Goal: Entertainment & Leisure: Browse casually

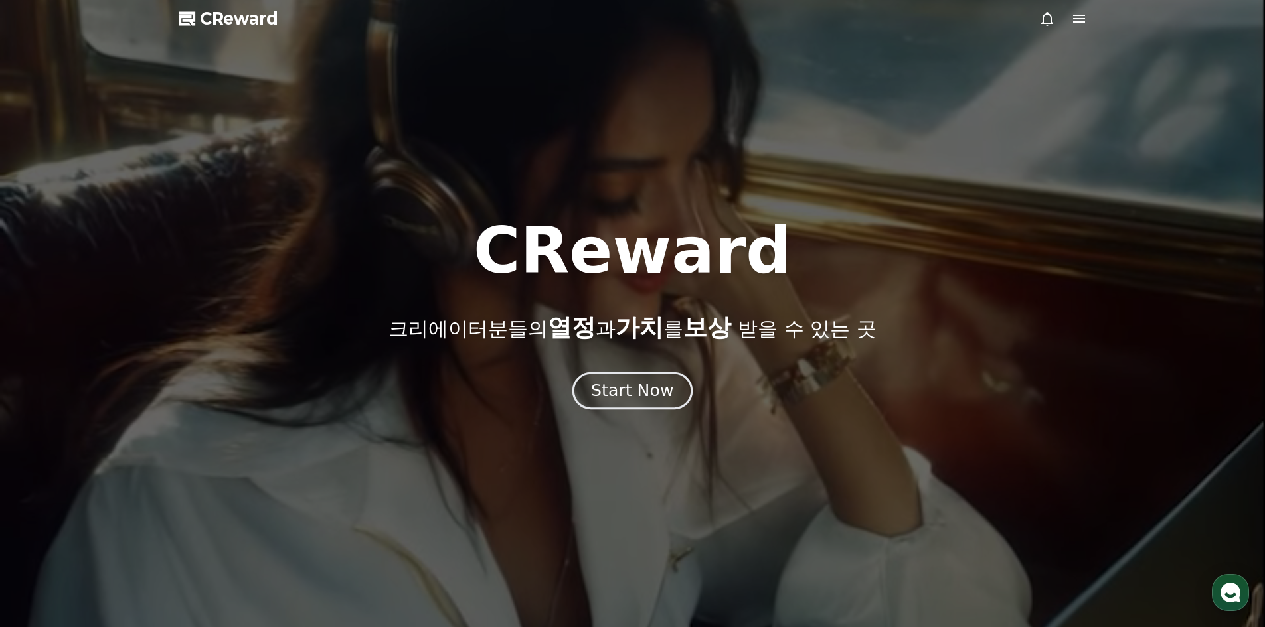
click at [611, 384] on div "Start Now" at bounding box center [632, 391] width 82 height 23
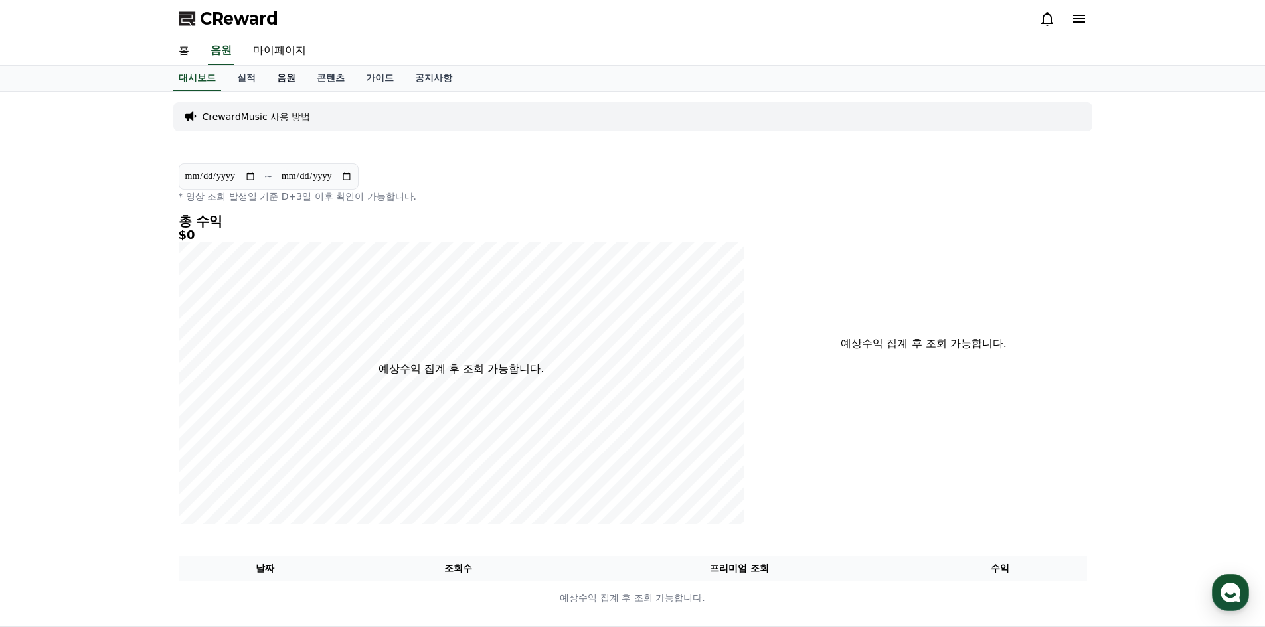
click at [289, 84] on link "음원" at bounding box center [286, 78] width 40 height 25
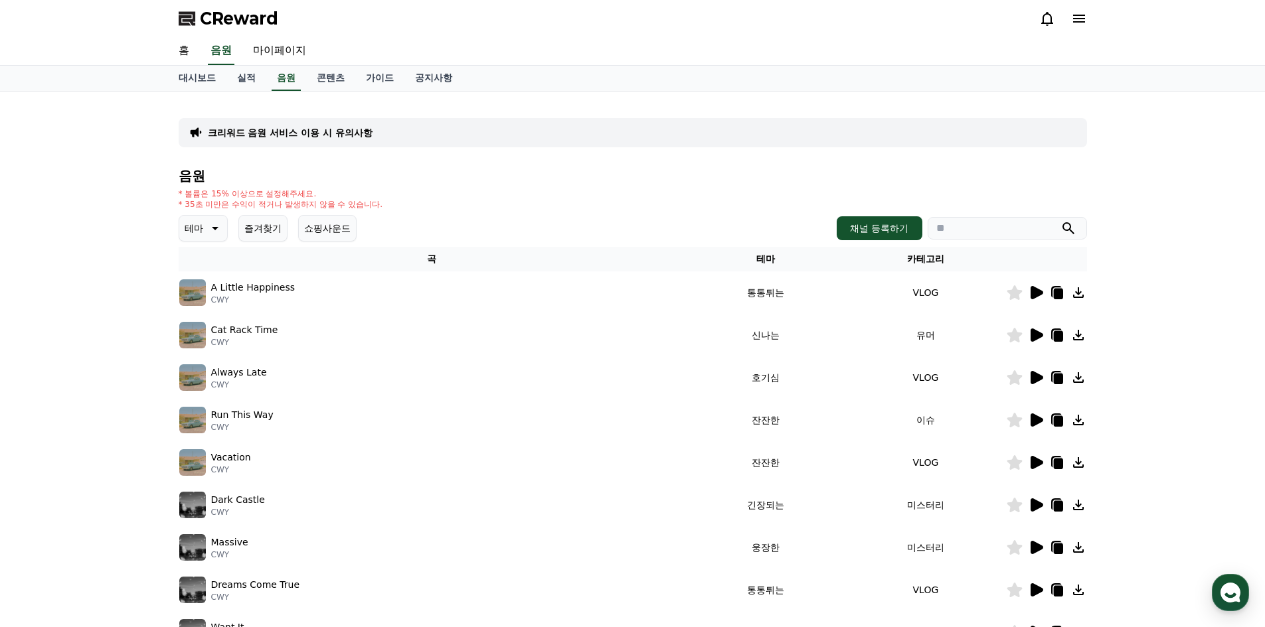
click at [206, 223] on icon at bounding box center [214, 228] width 16 height 16
click at [203, 335] on button "호기심" at bounding box center [200, 332] width 39 height 29
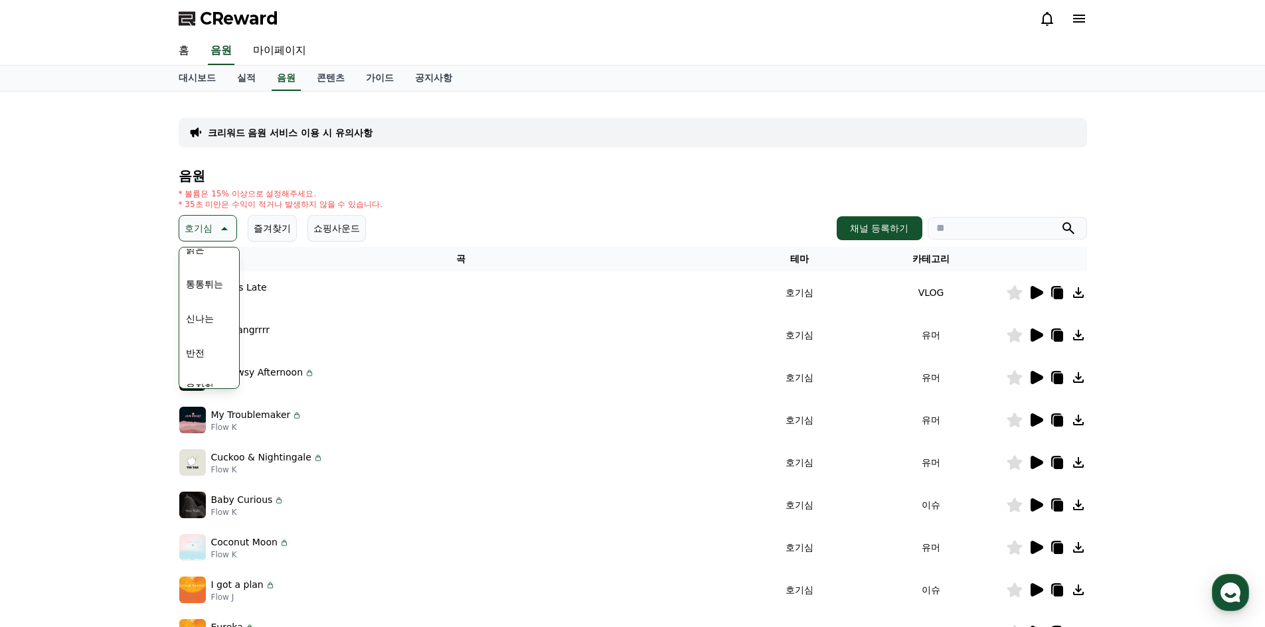
scroll to position [199, 0]
click at [130, 338] on div "크리워드 음원 서비스 이용 시 유의사항 음원 * 볼륨은 15% 이상으로 설정해주세요. * 35초 미만은 수익이 적거나 발생하지 않을 수 있습니…" at bounding box center [632, 413] width 1265 height 642
click at [1034, 295] on icon at bounding box center [1036, 292] width 13 height 13
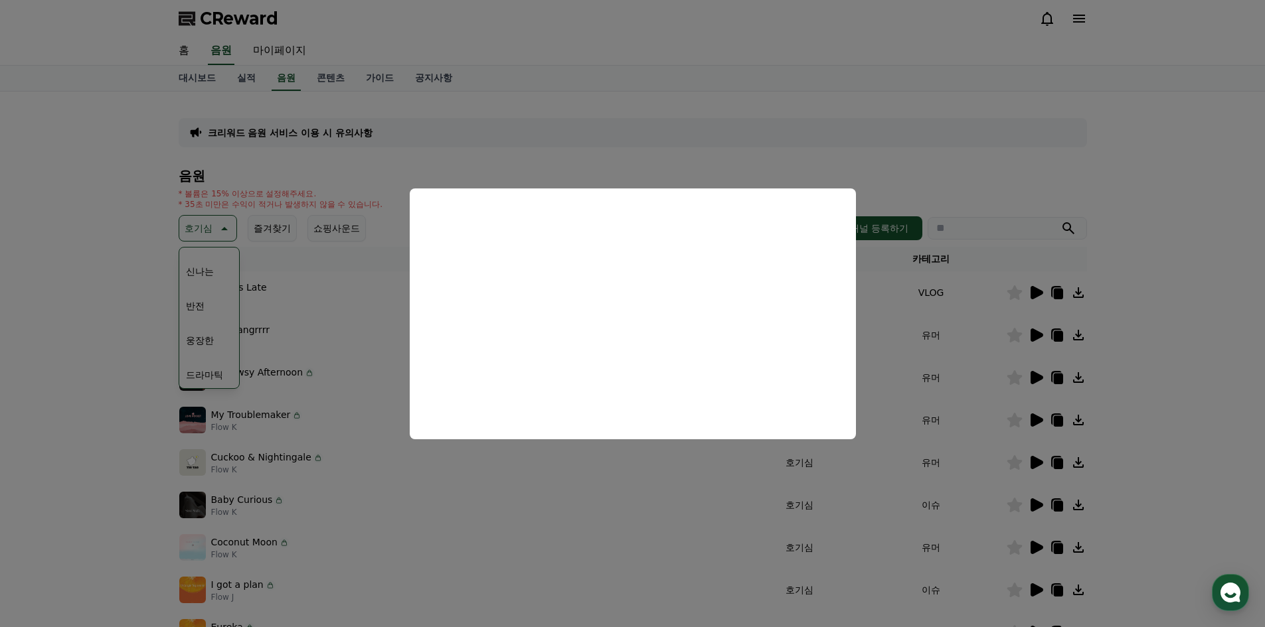
click at [287, 299] on button "close modal" at bounding box center [632, 313] width 1265 height 627
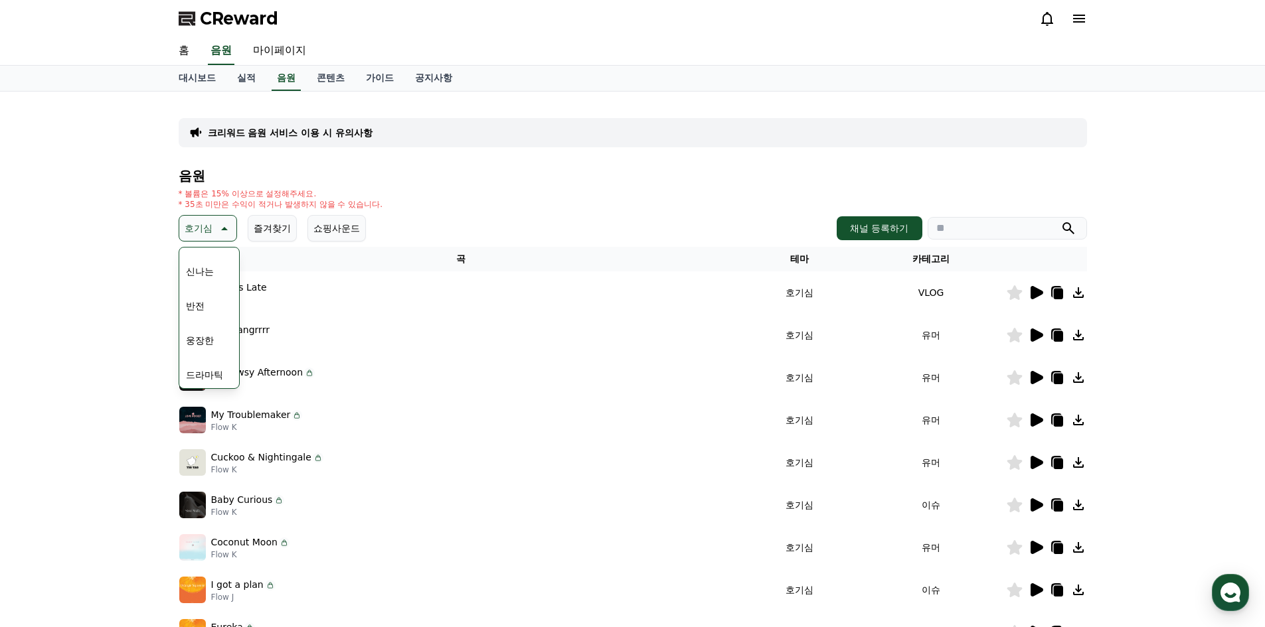
click at [226, 228] on icon at bounding box center [223, 228] width 16 height 16
click at [1032, 333] on icon at bounding box center [1036, 335] width 13 height 13
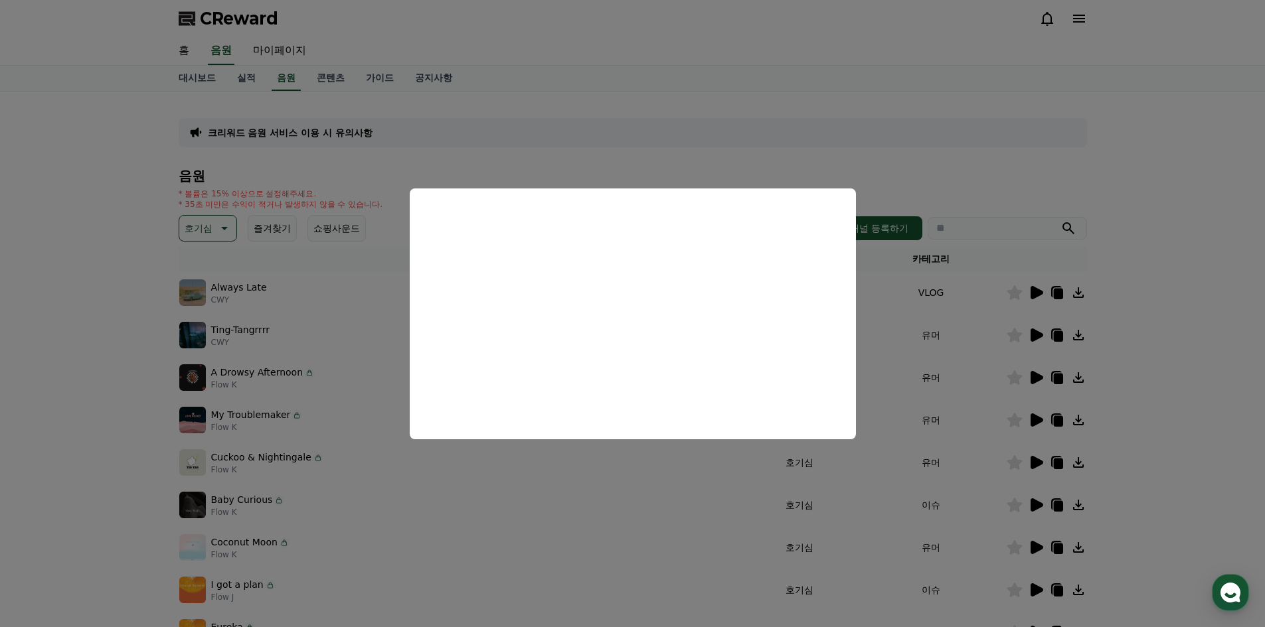
click at [968, 353] on button "close modal" at bounding box center [632, 313] width 1265 height 627
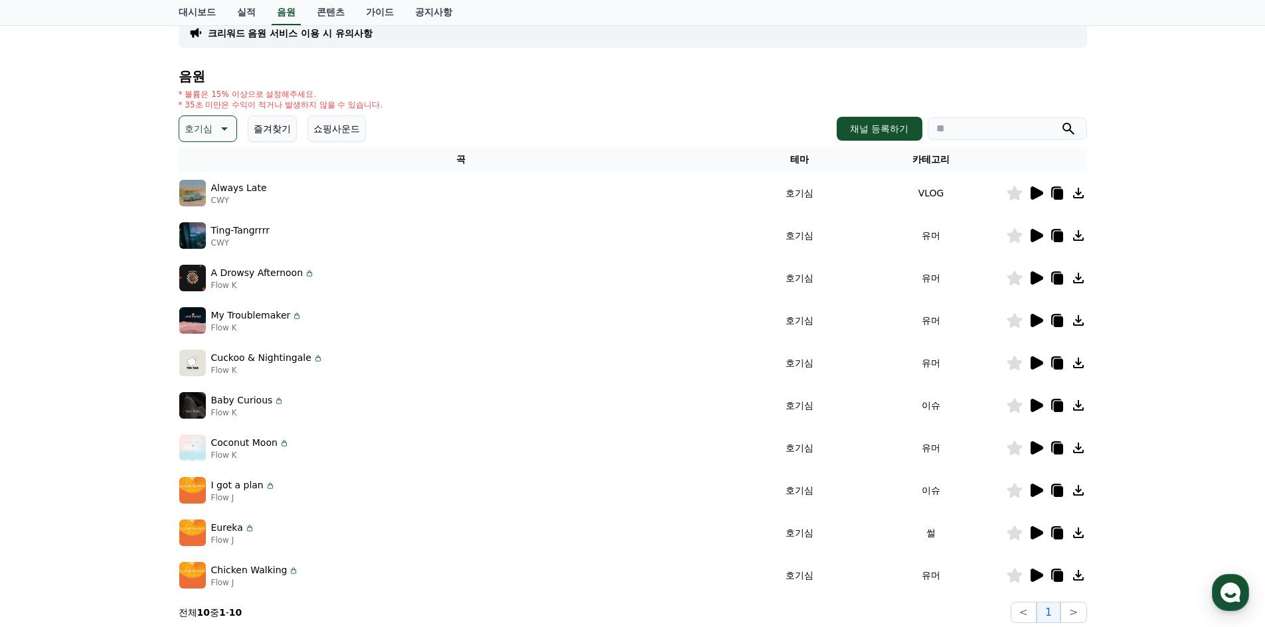
scroll to position [133, 0]
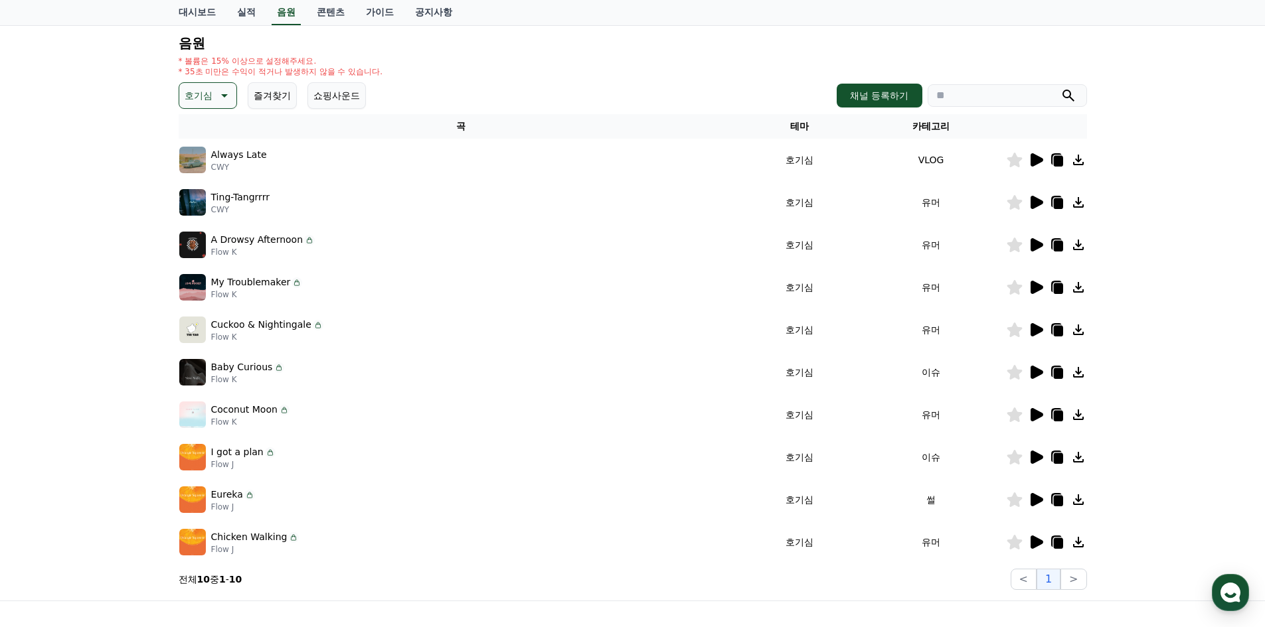
click at [1038, 245] on icon at bounding box center [1036, 244] width 13 height 13
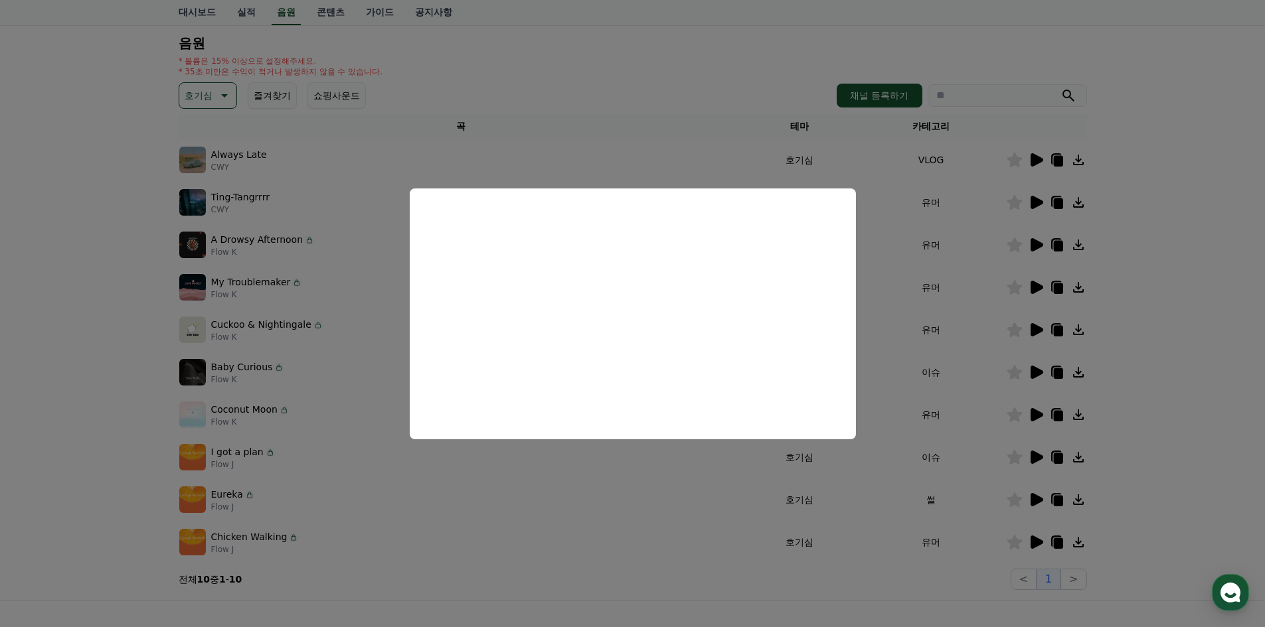
click at [1128, 252] on button "close modal" at bounding box center [632, 313] width 1265 height 627
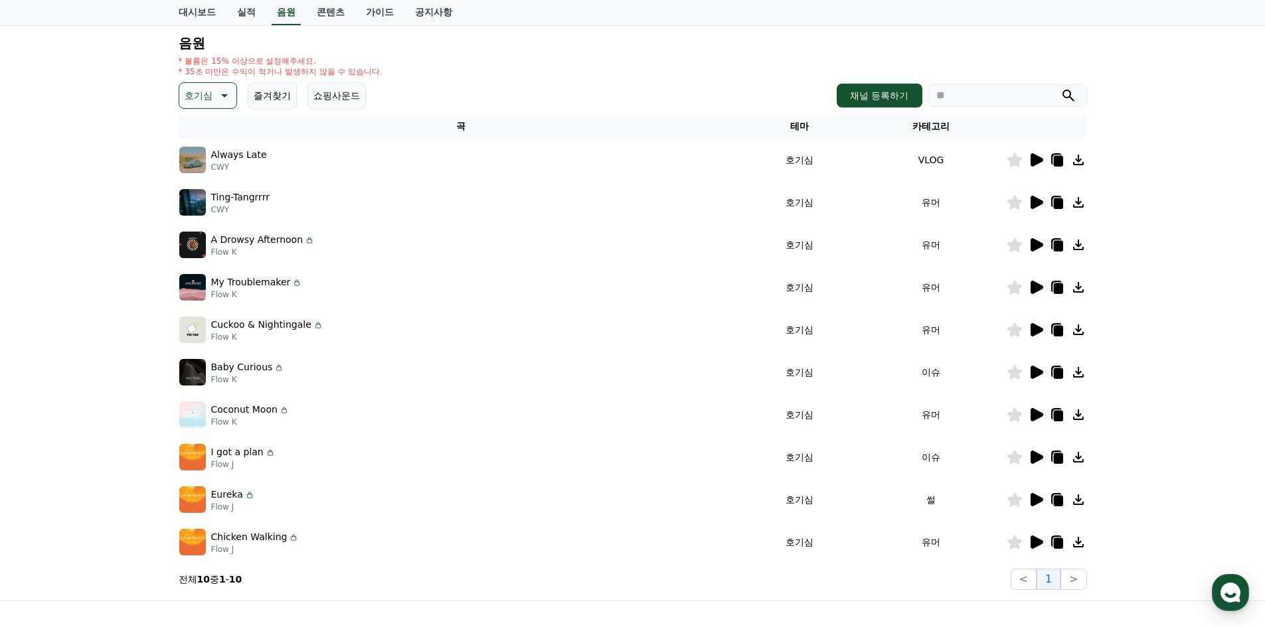
click at [1037, 286] on icon at bounding box center [1036, 287] width 13 height 13
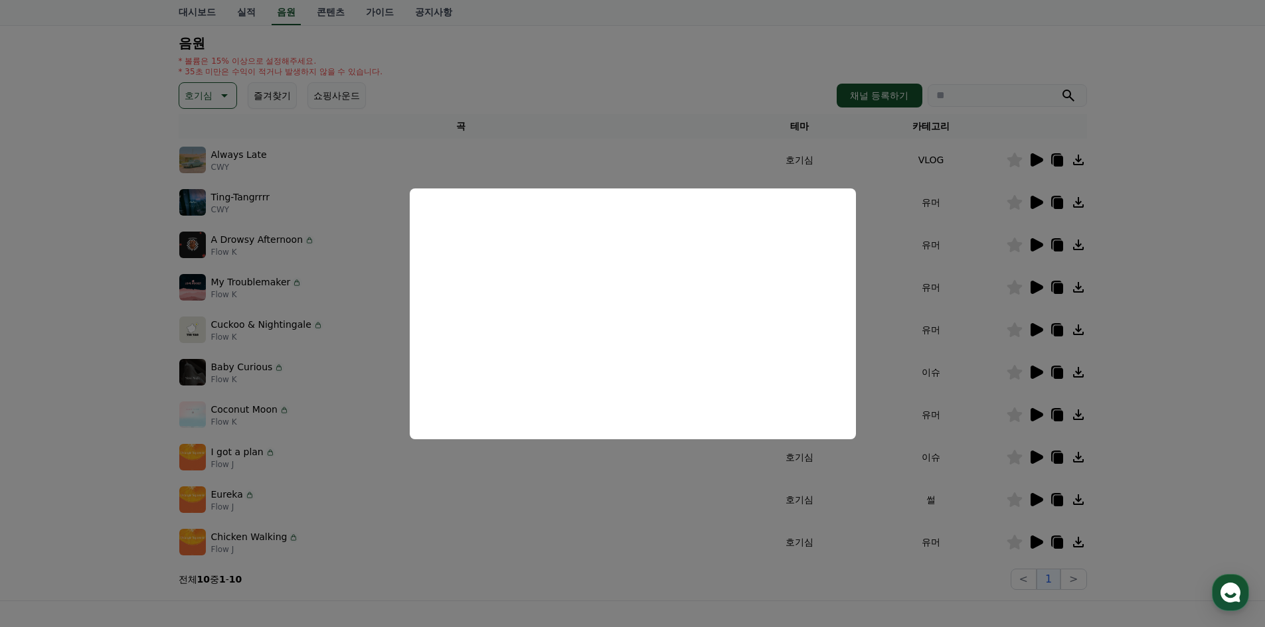
click at [1119, 333] on button "close modal" at bounding box center [632, 313] width 1265 height 627
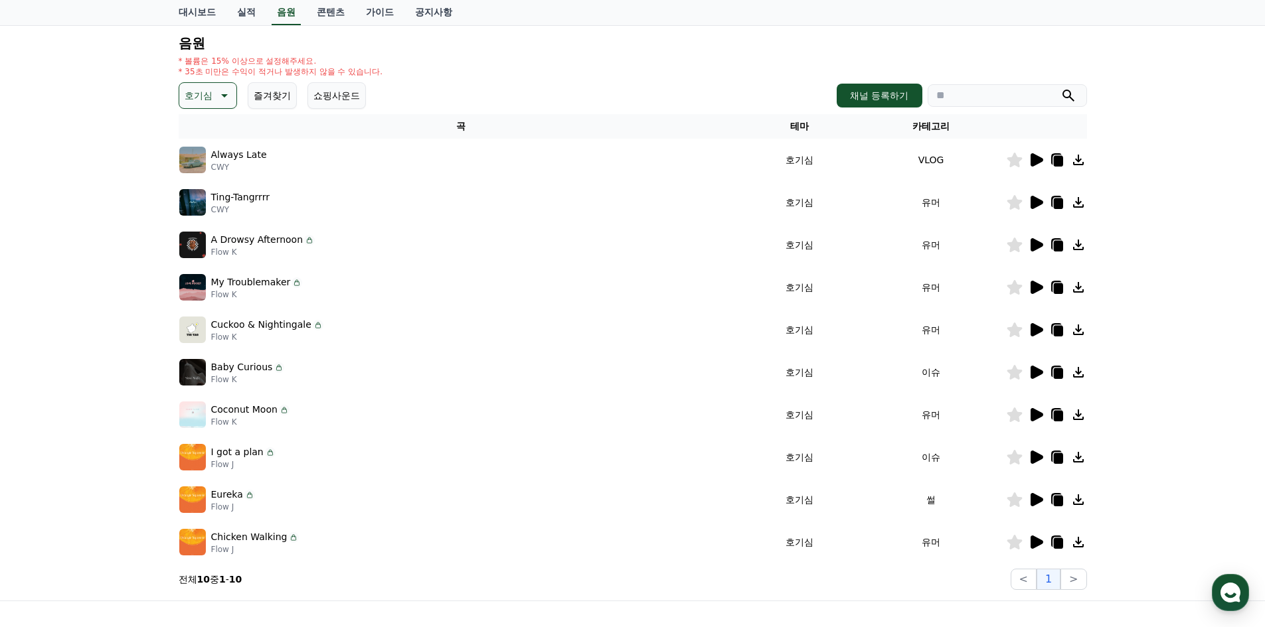
click at [1041, 333] on icon at bounding box center [1036, 330] width 16 height 16
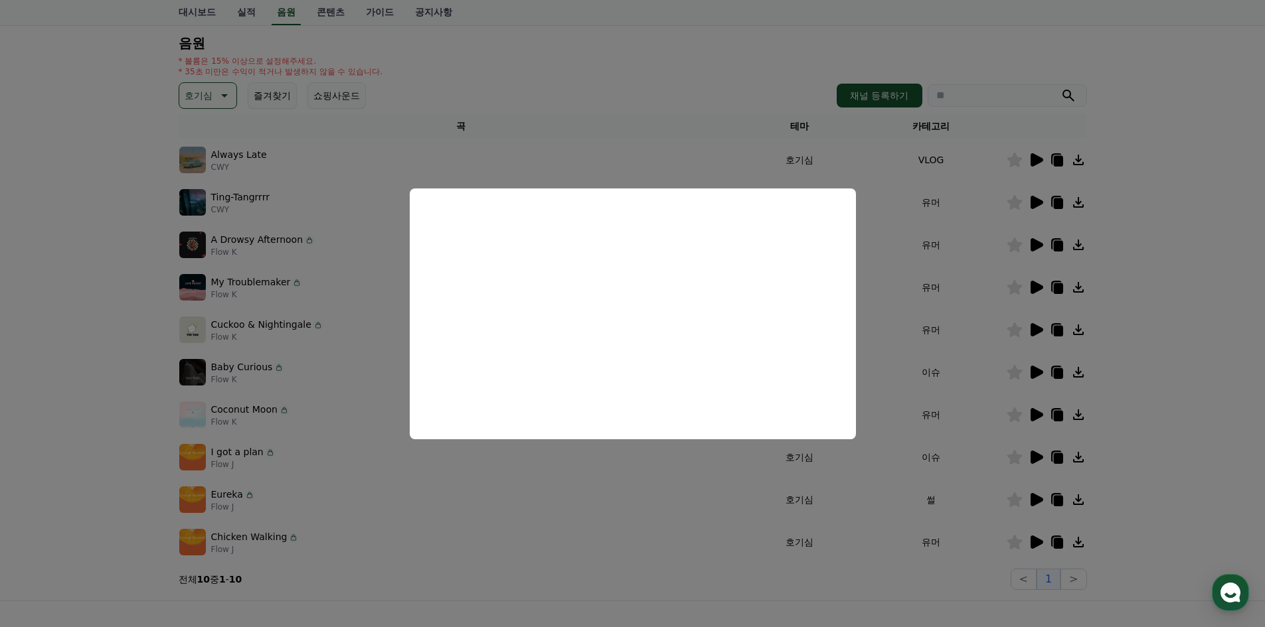
click at [1182, 384] on button "close modal" at bounding box center [632, 313] width 1265 height 627
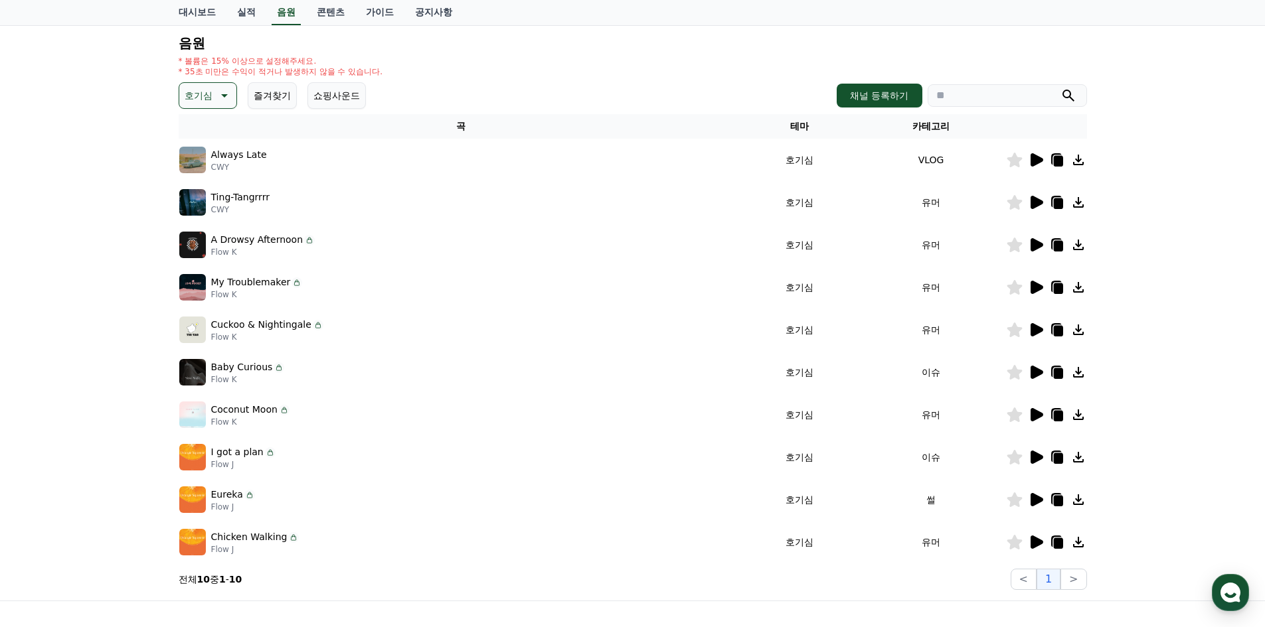
click at [1038, 371] on icon at bounding box center [1036, 372] width 13 height 13
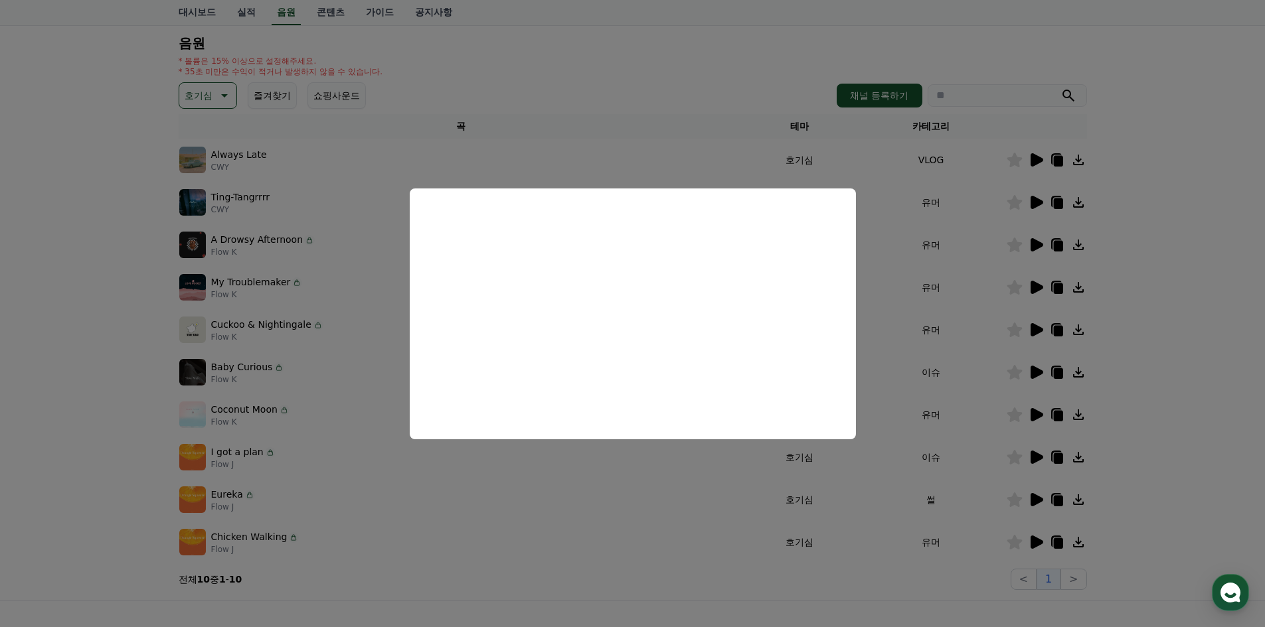
click at [1149, 370] on button "close modal" at bounding box center [632, 313] width 1265 height 627
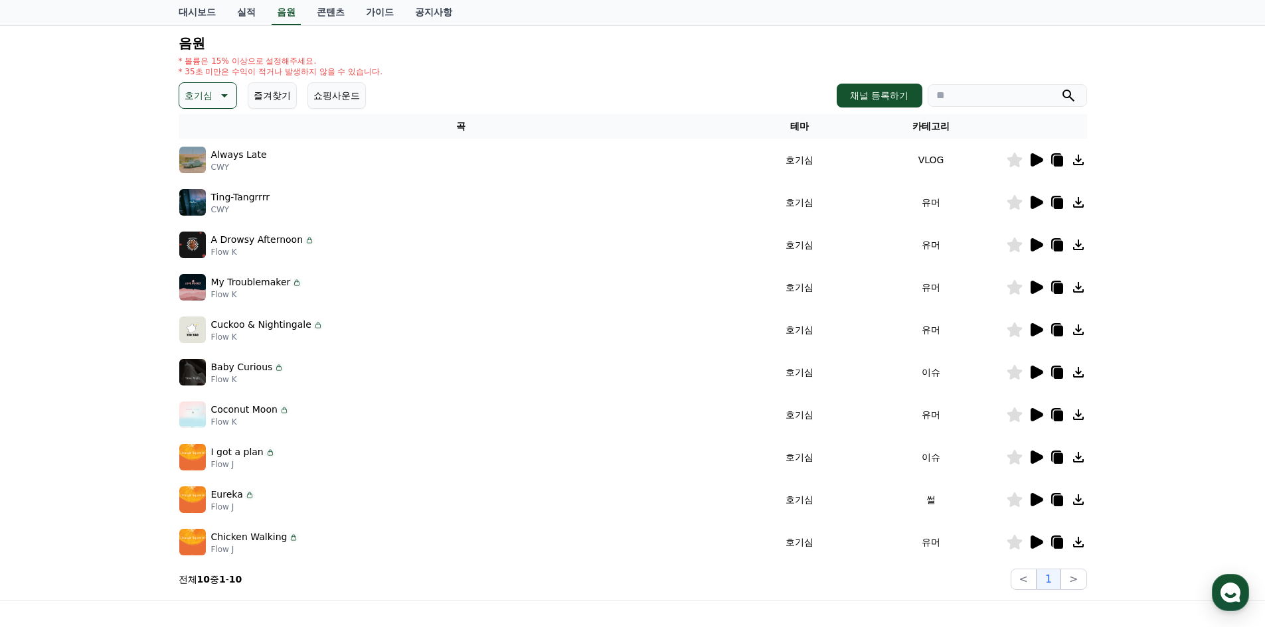
click at [1031, 412] on icon at bounding box center [1036, 414] width 13 height 13
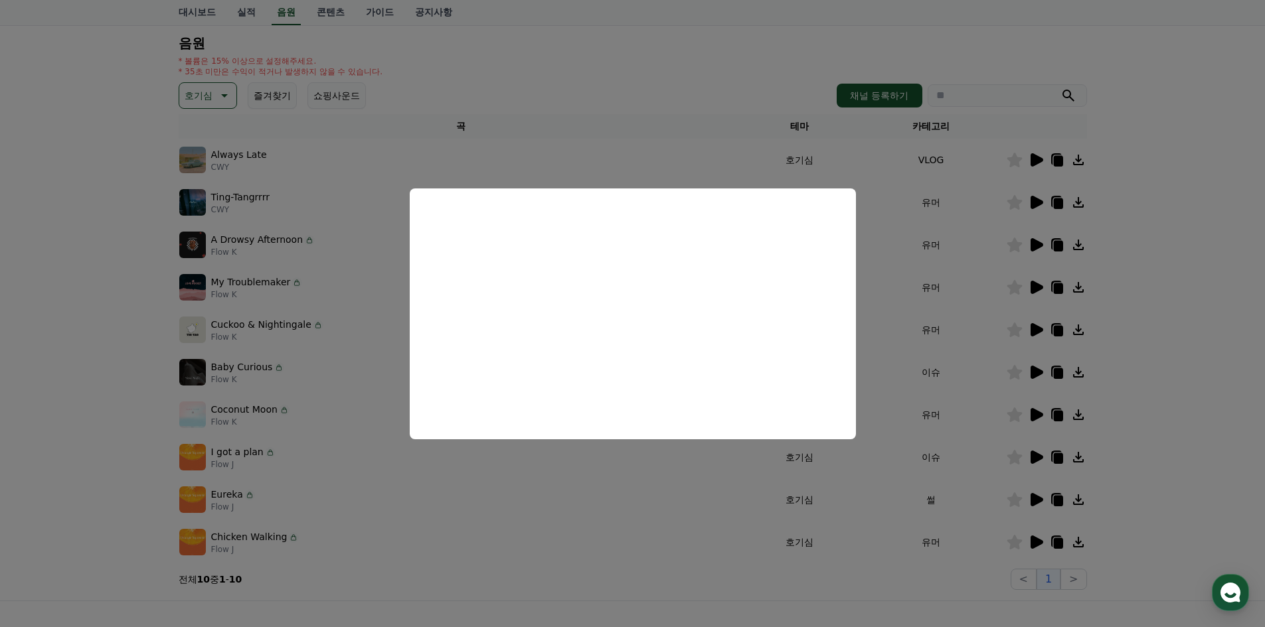
click at [1147, 351] on button "close modal" at bounding box center [632, 313] width 1265 height 627
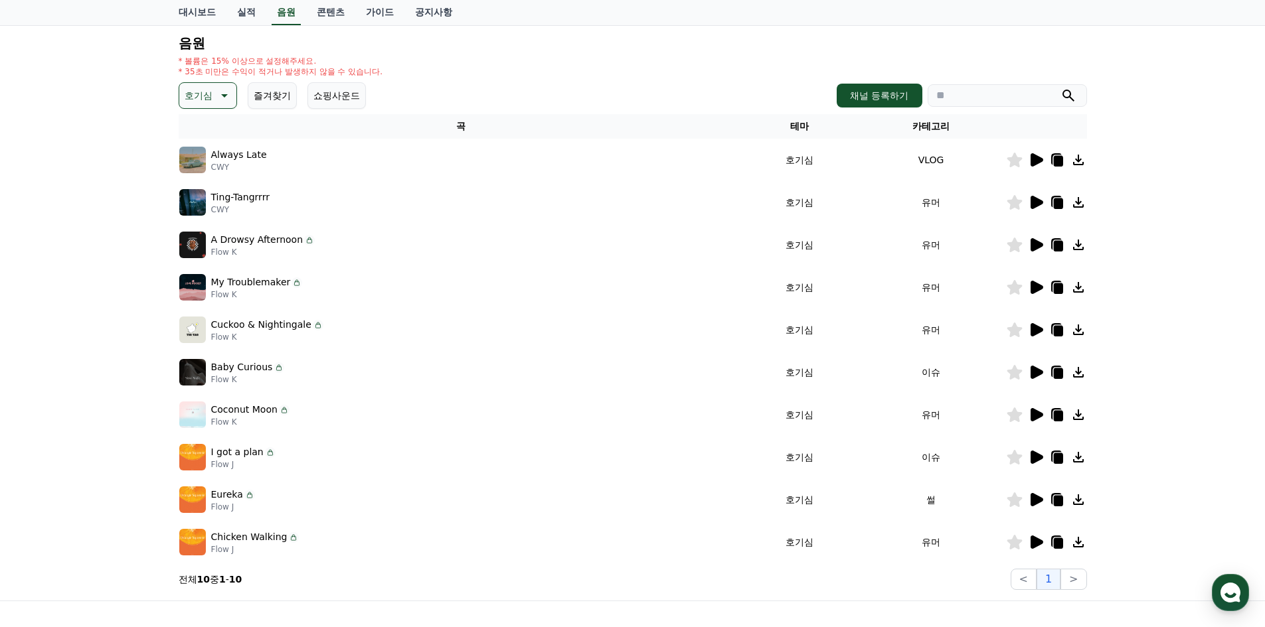
click at [1039, 456] on icon at bounding box center [1036, 457] width 13 height 13
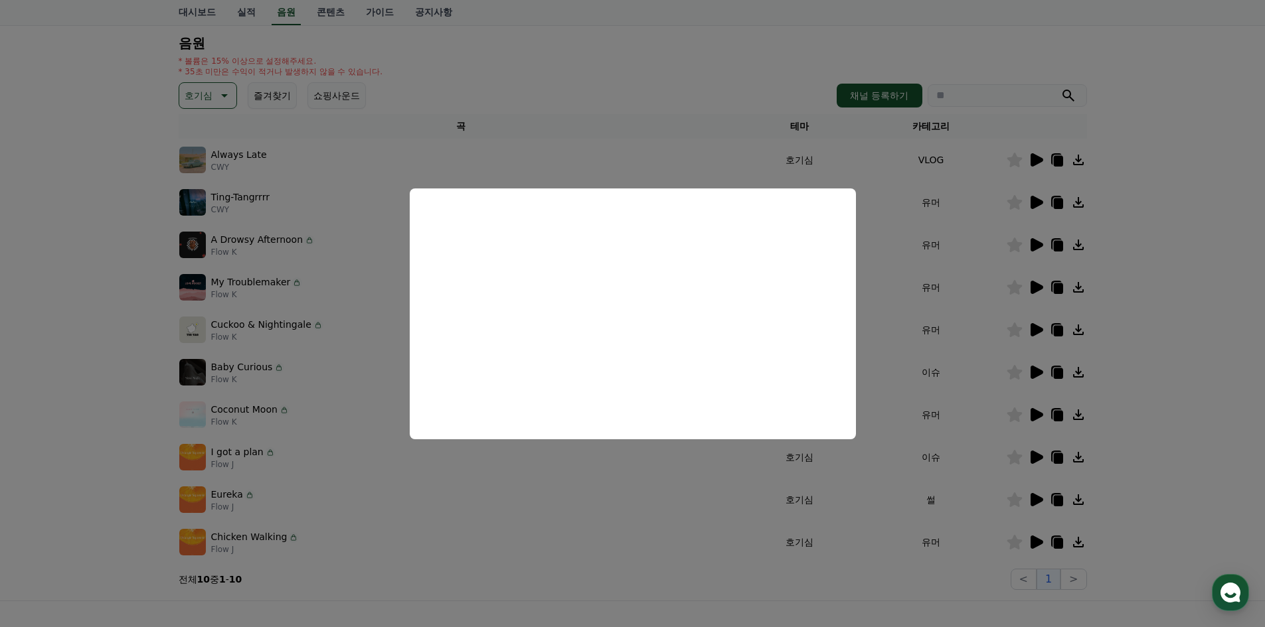
click at [1114, 347] on button "close modal" at bounding box center [632, 313] width 1265 height 627
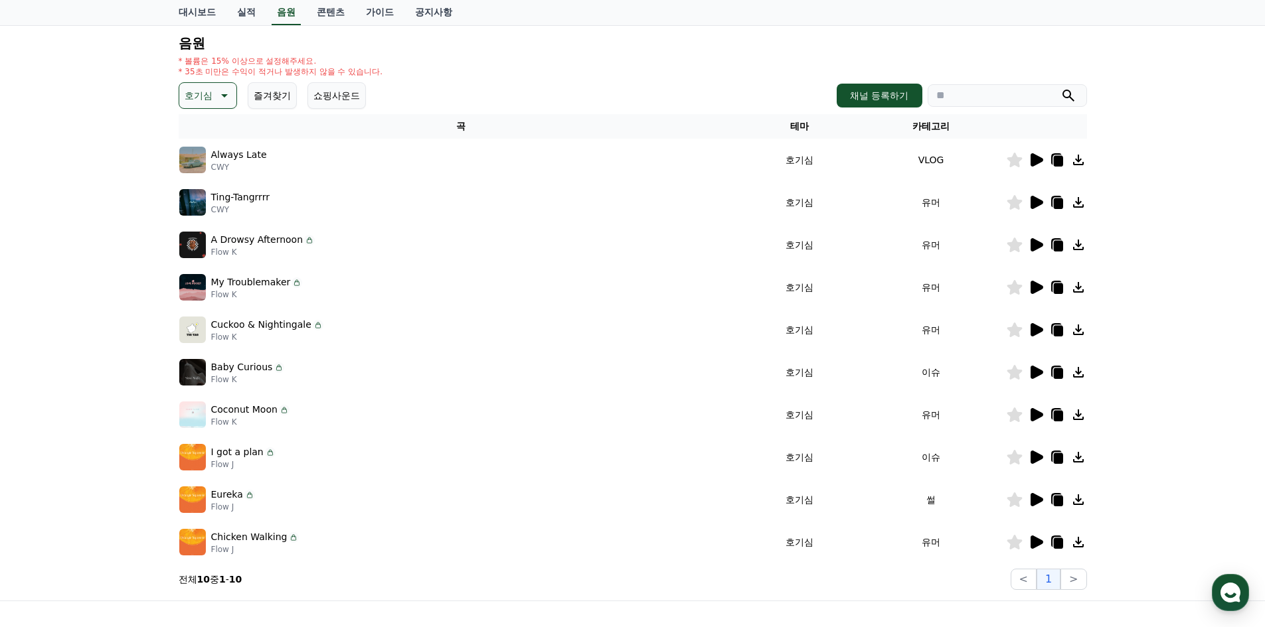
click at [1057, 459] on icon at bounding box center [1057, 458] width 9 height 11
click at [1034, 504] on icon at bounding box center [1036, 499] width 13 height 13
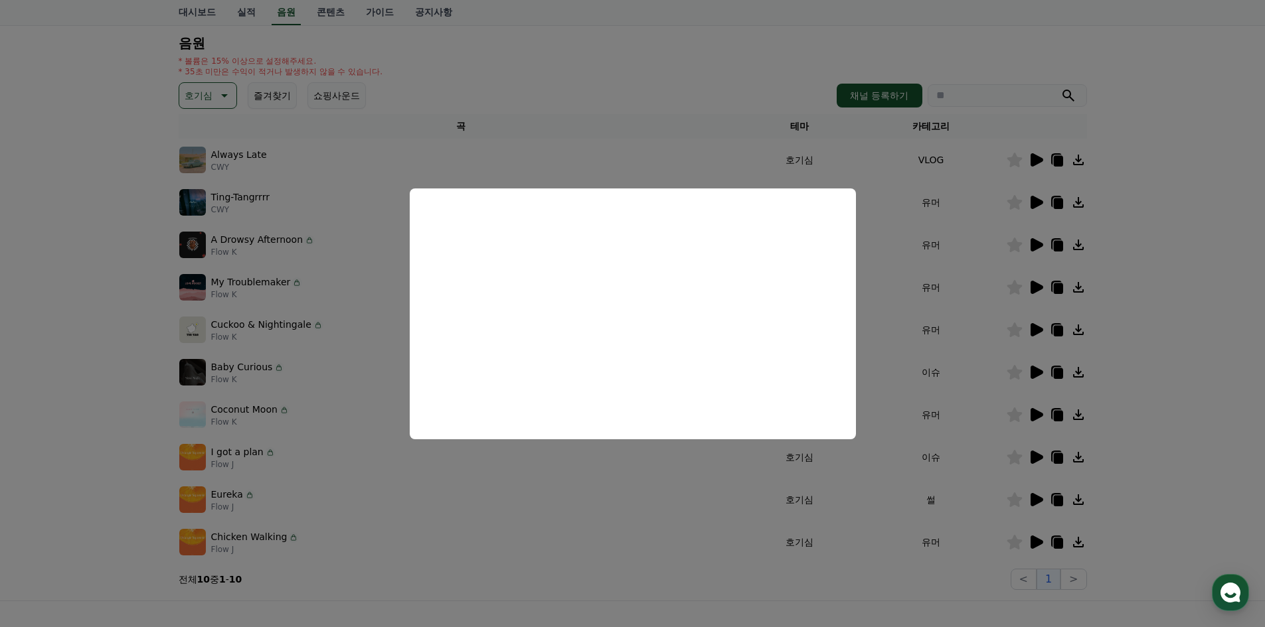
click at [1163, 455] on button "close modal" at bounding box center [632, 313] width 1265 height 627
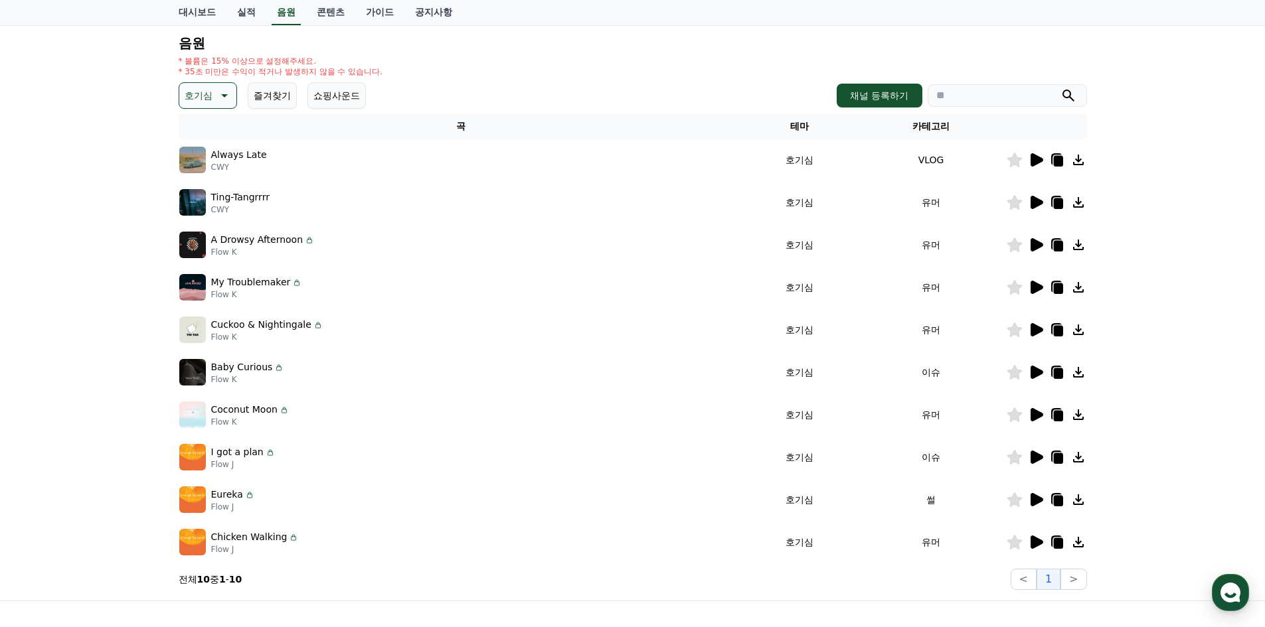
click at [1030, 542] on icon at bounding box center [1036, 542] width 13 height 13
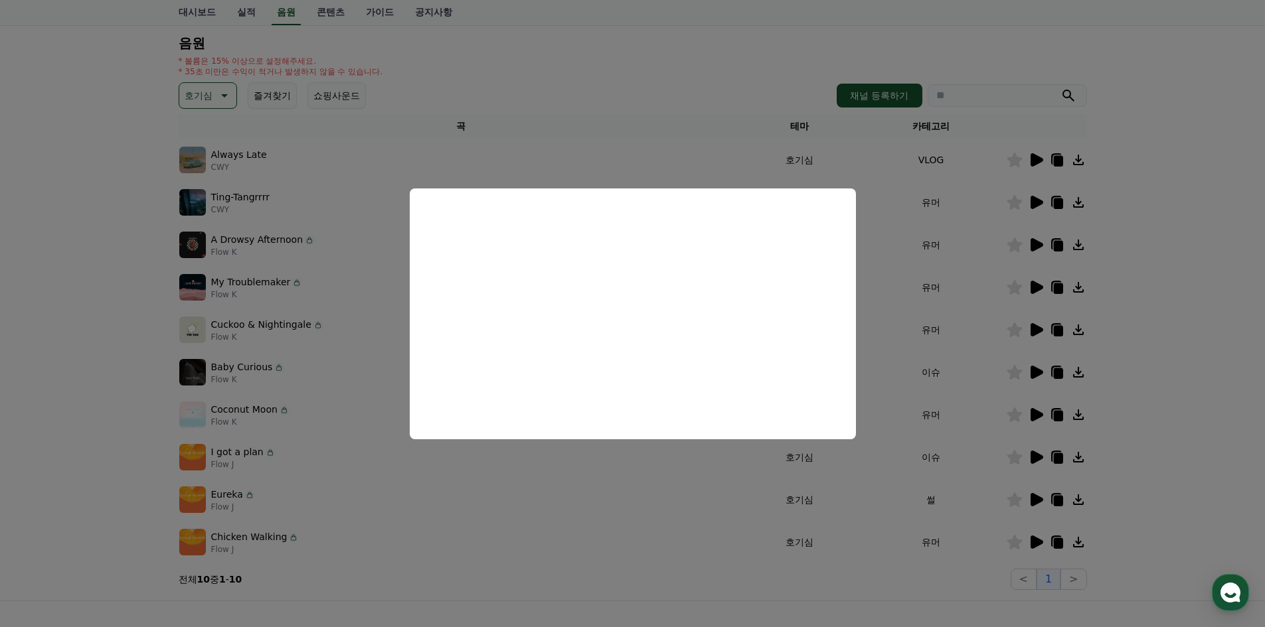
click at [86, 329] on button "close modal" at bounding box center [632, 313] width 1265 height 627
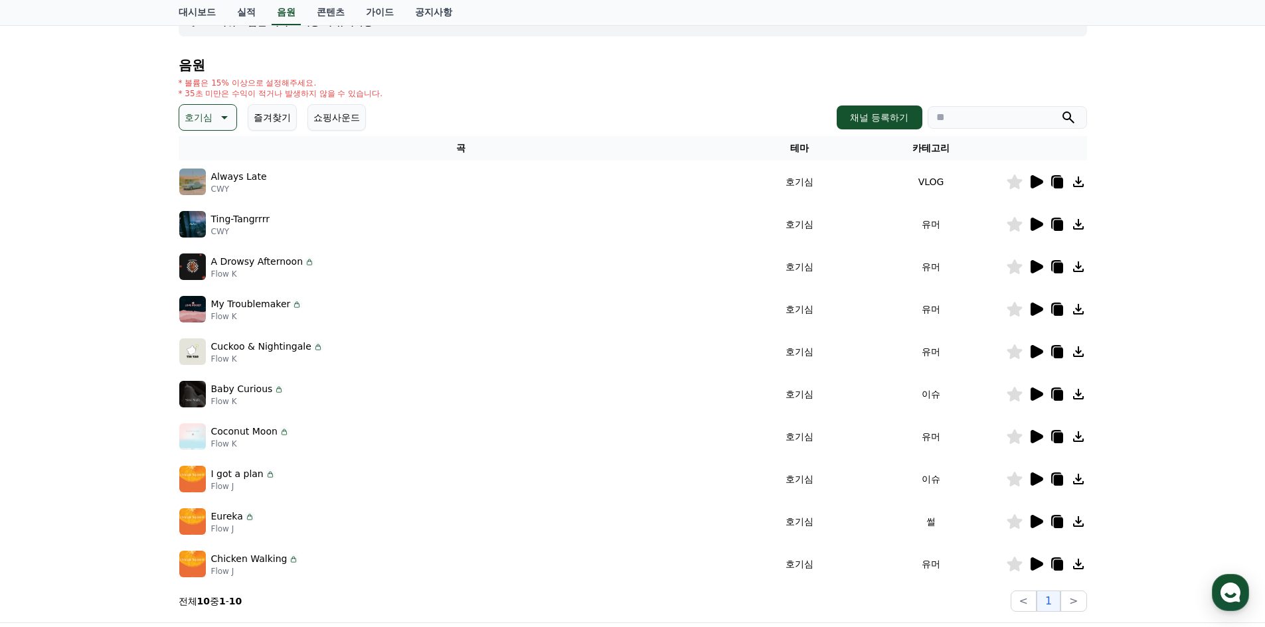
scroll to position [66, 0]
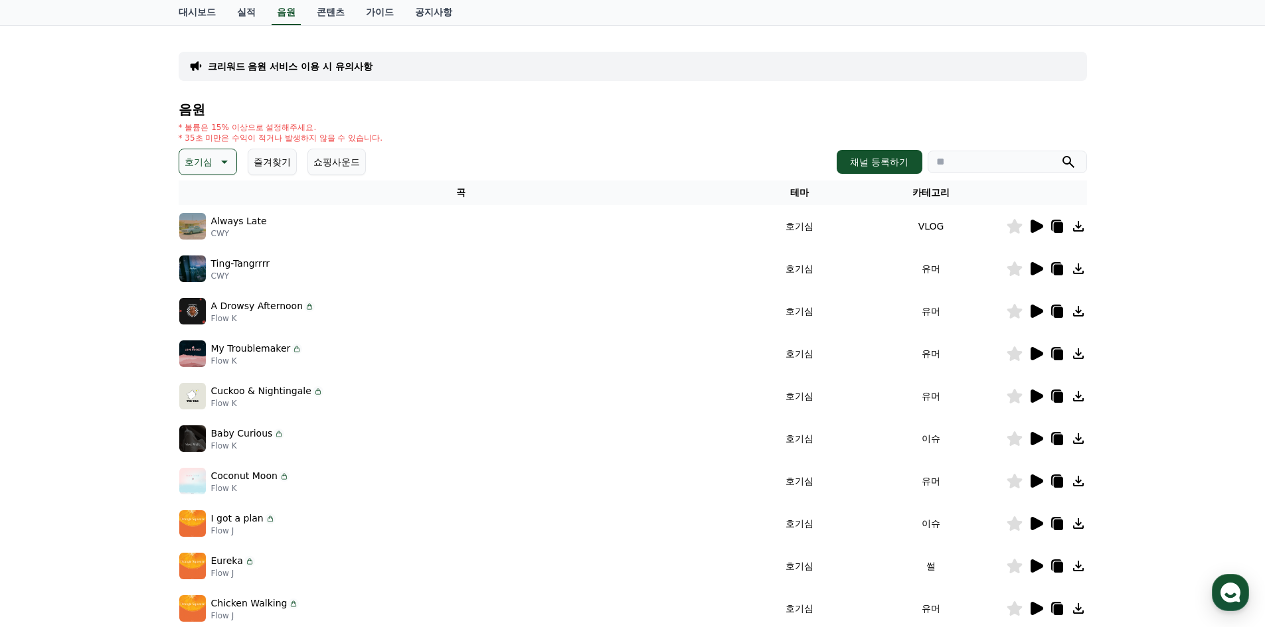
click at [218, 159] on icon at bounding box center [223, 162] width 16 height 16
click at [204, 300] on button "코믹한" at bounding box center [200, 305] width 39 height 29
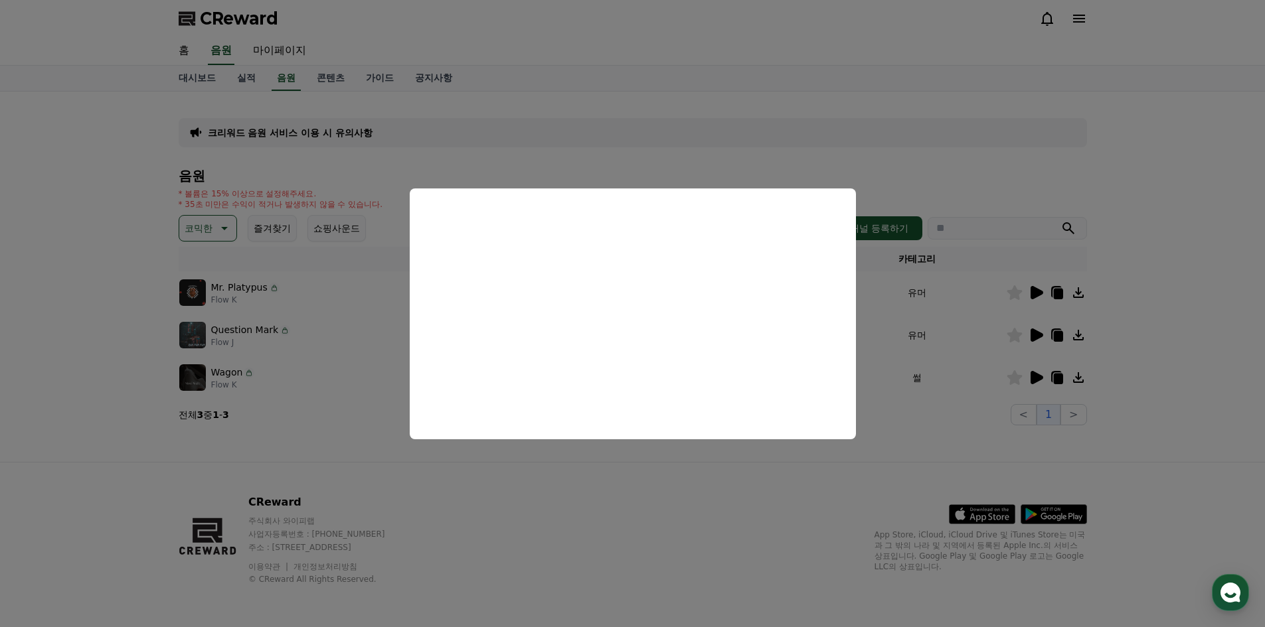
click at [1182, 445] on button "close modal" at bounding box center [632, 313] width 1265 height 627
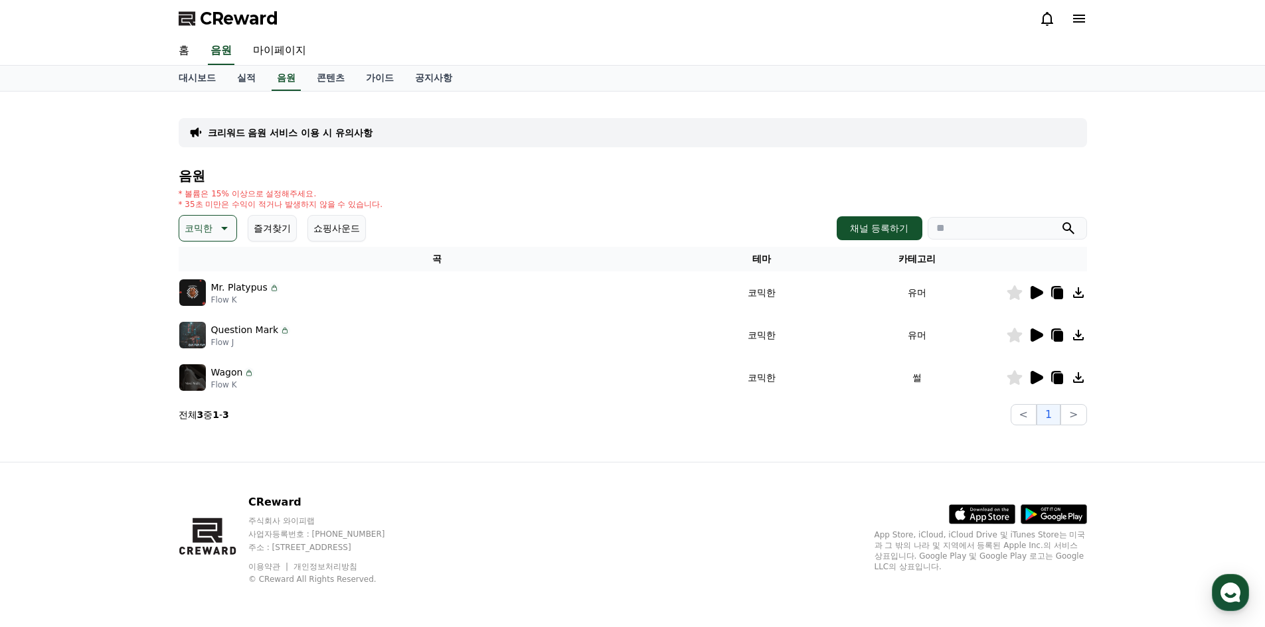
click at [1025, 331] on div at bounding box center [1047, 335] width 80 height 16
click at [1032, 333] on icon at bounding box center [1036, 335] width 13 height 13
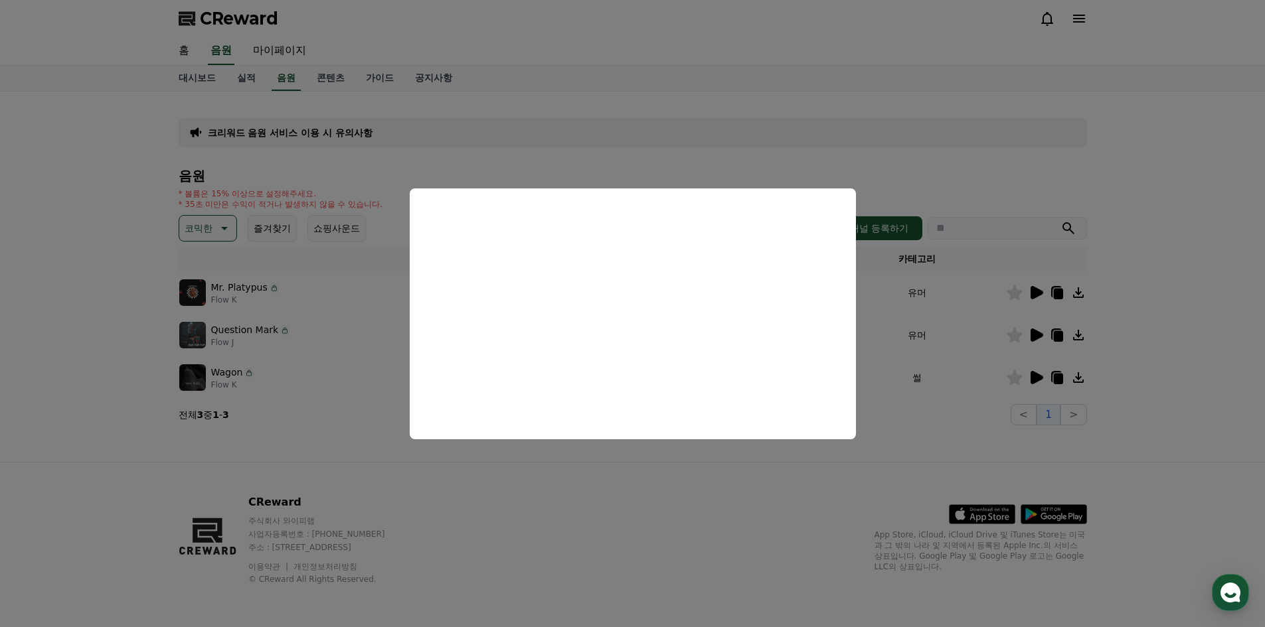
click at [797, 521] on button "close modal" at bounding box center [632, 313] width 1265 height 627
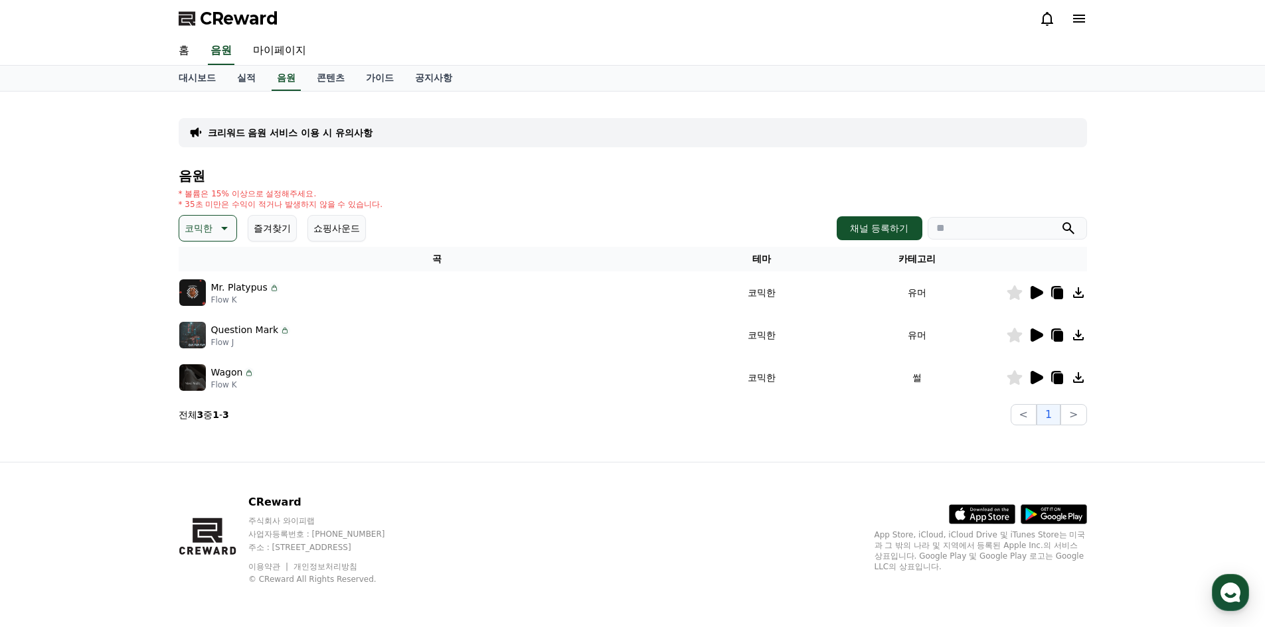
click at [1042, 374] on icon at bounding box center [1036, 378] width 16 height 16
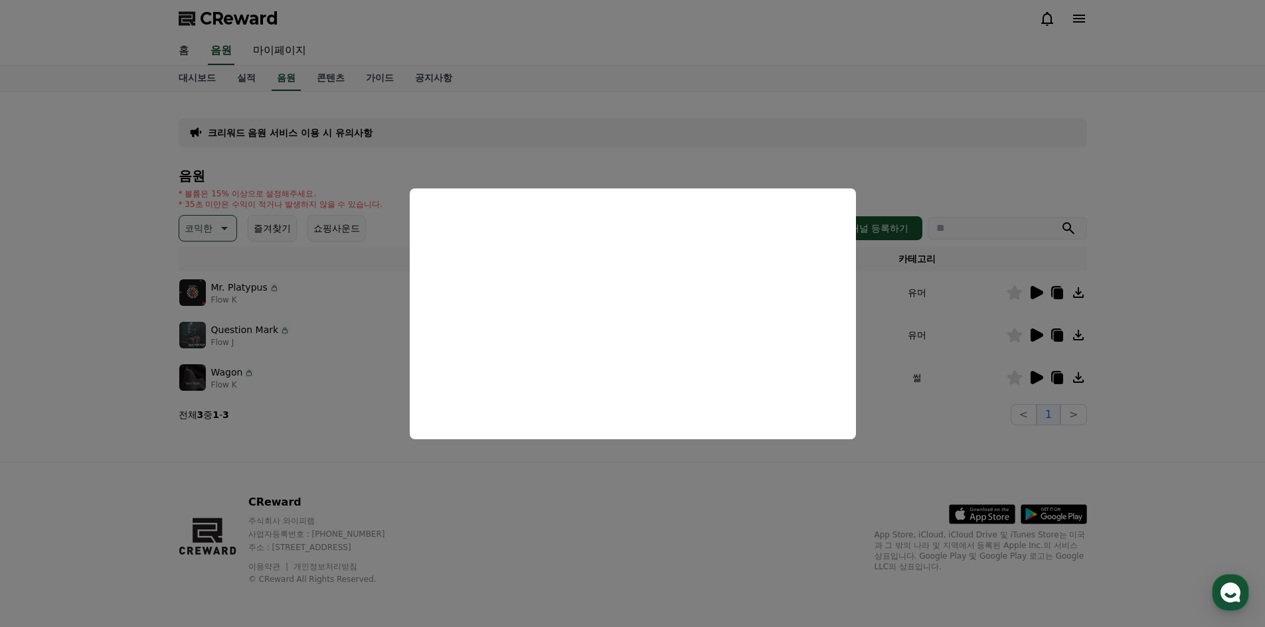
click at [103, 363] on button "close modal" at bounding box center [632, 313] width 1265 height 627
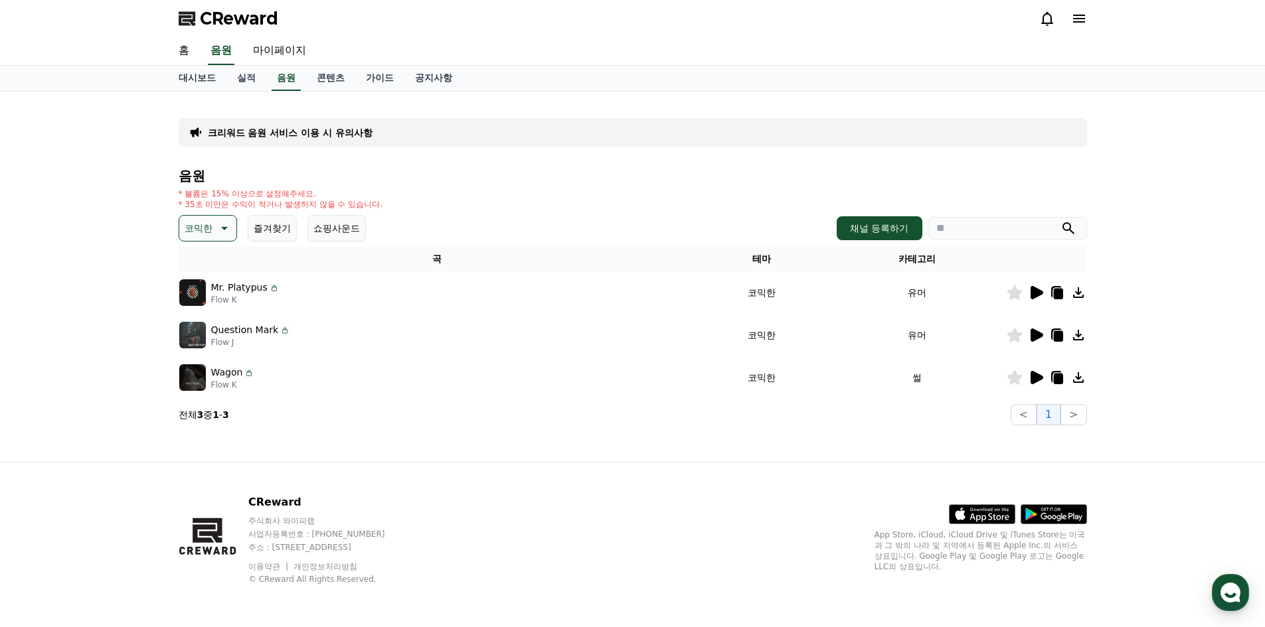
click at [228, 226] on icon at bounding box center [223, 228] width 16 height 16
click at [212, 260] on div "전체 환상적인 호기심 어두운 밝은 통통튀는 신나는 반전 웅장한 드라마틱 즐거움 분위기있는 EDM 그루브 슬픈 잔잔한 귀여운 감동적인 긴장되는 …" at bounding box center [209, 591] width 57 height 685
click at [201, 262] on button "전체" at bounding box center [195, 263] width 29 height 29
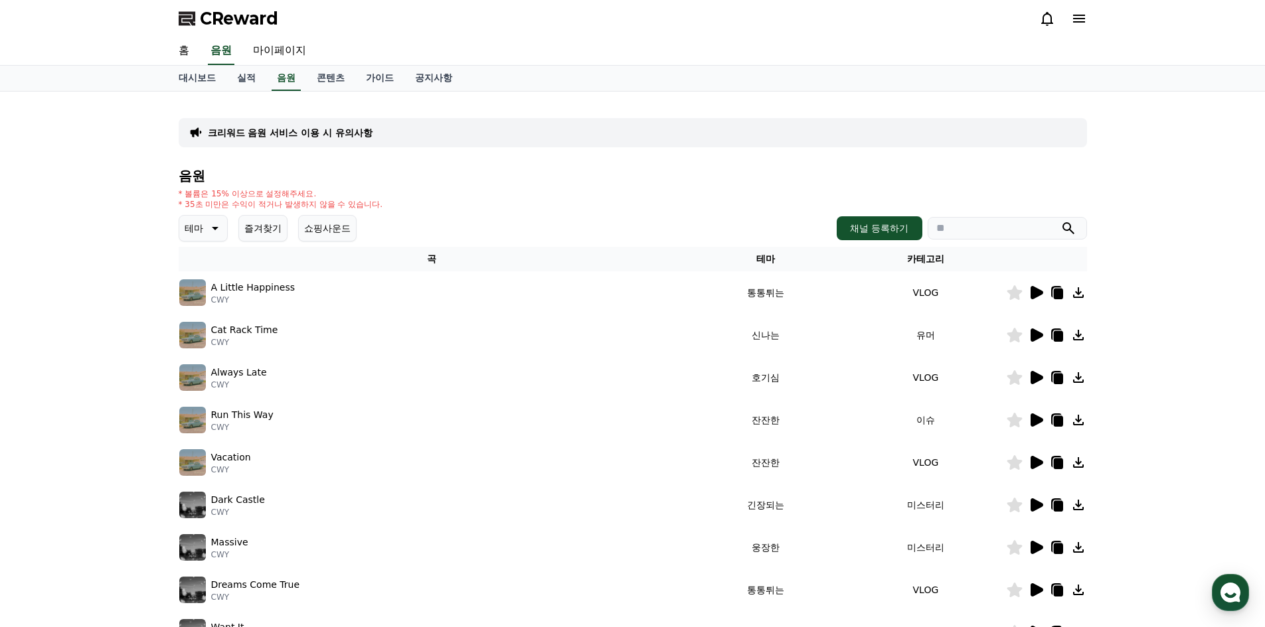
click at [318, 230] on button "쇼핑사운드" at bounding box center [327, 228] width 58 height 27
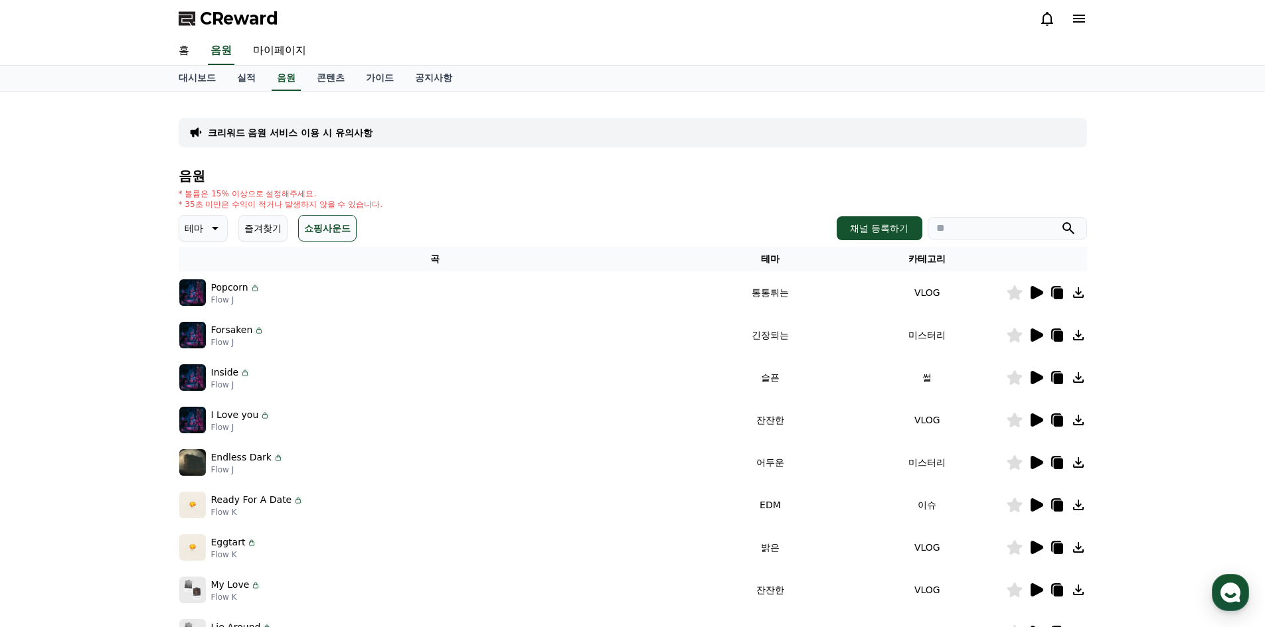
click at [318, 230] on button "쇼핑사운드" at bounding box center [327, 228] width 58 height 27
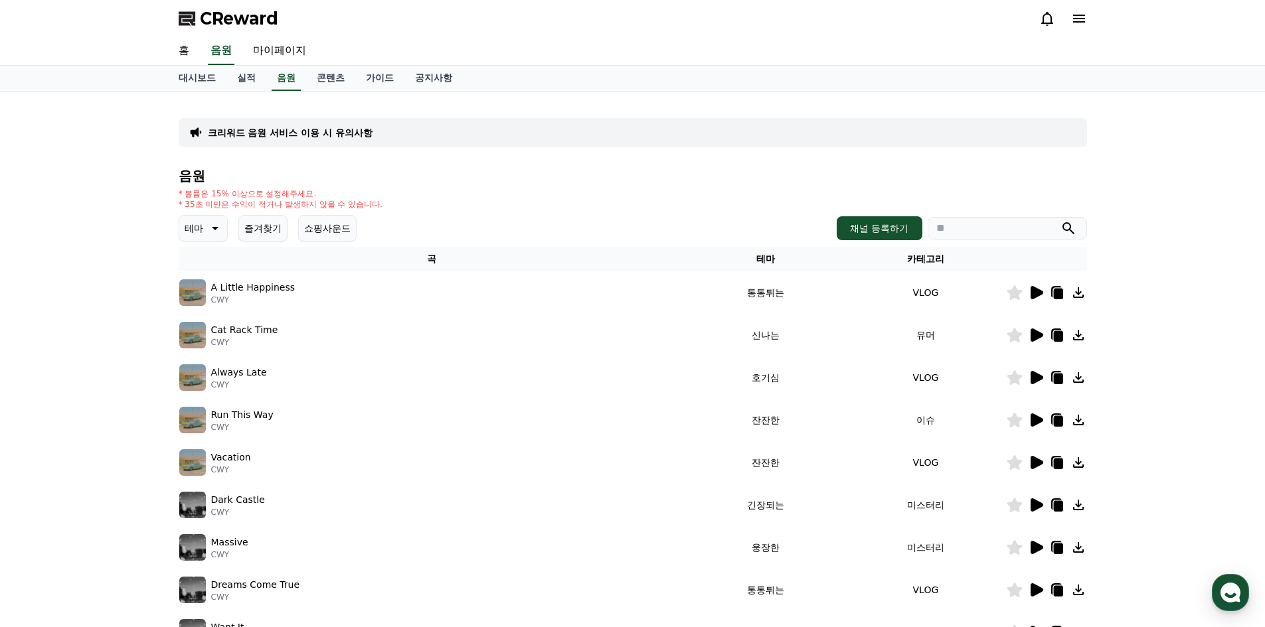
click at [204, 234] on button "테마" at bounding box center [203, 228] width 49 height 27
click at [82, 353] on div "크리워드 음원 서비스 이용 시 유의사항 음원 * 볼륨은 15% 이상으로 설정해주세요. * 35초 미만은 수익이 적거나 발생하지 않을 수 있습니…" at bounding box center [632, 413] width 1265 height 642
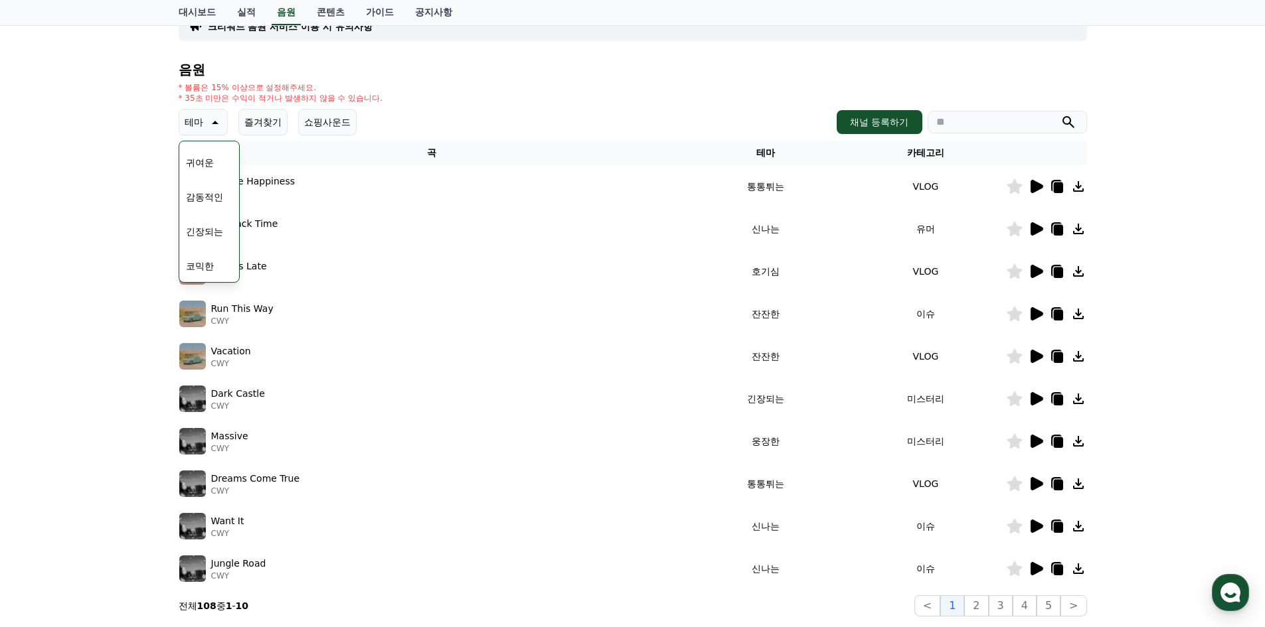
scroll to position [66, 0]
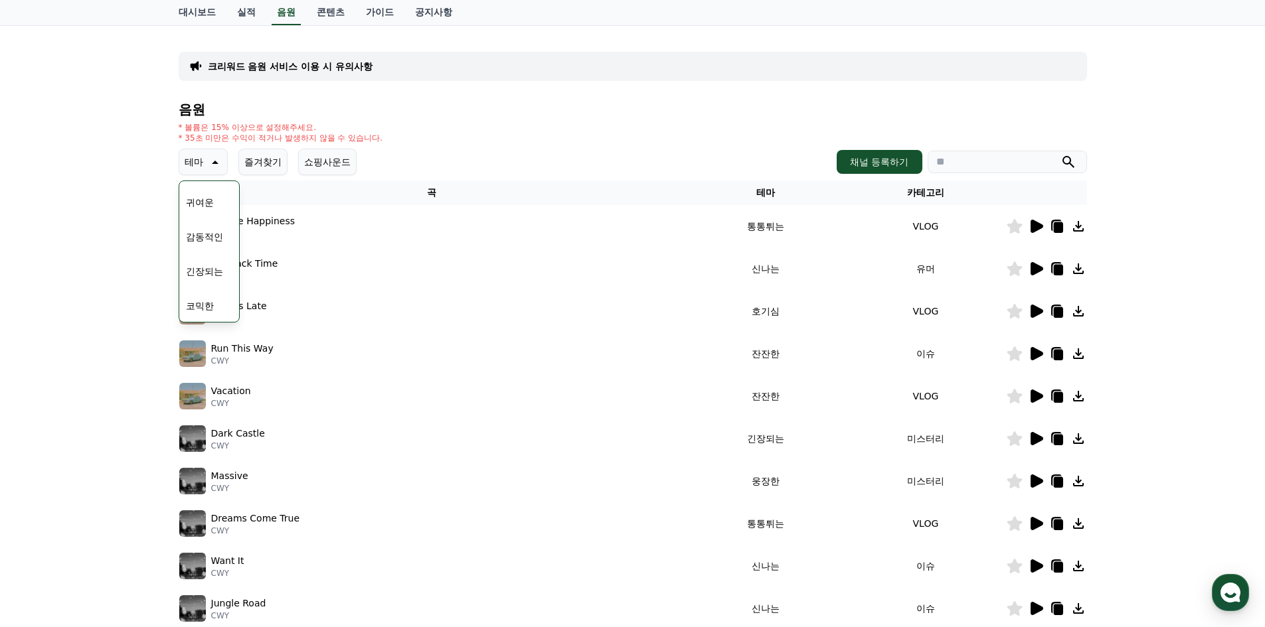
click at [1031, 260] on td at bounding box center [1046, 269] width 81 height 42
click at [1038, 271] on icon at bounding box center [1036, 268] width 13 height 13
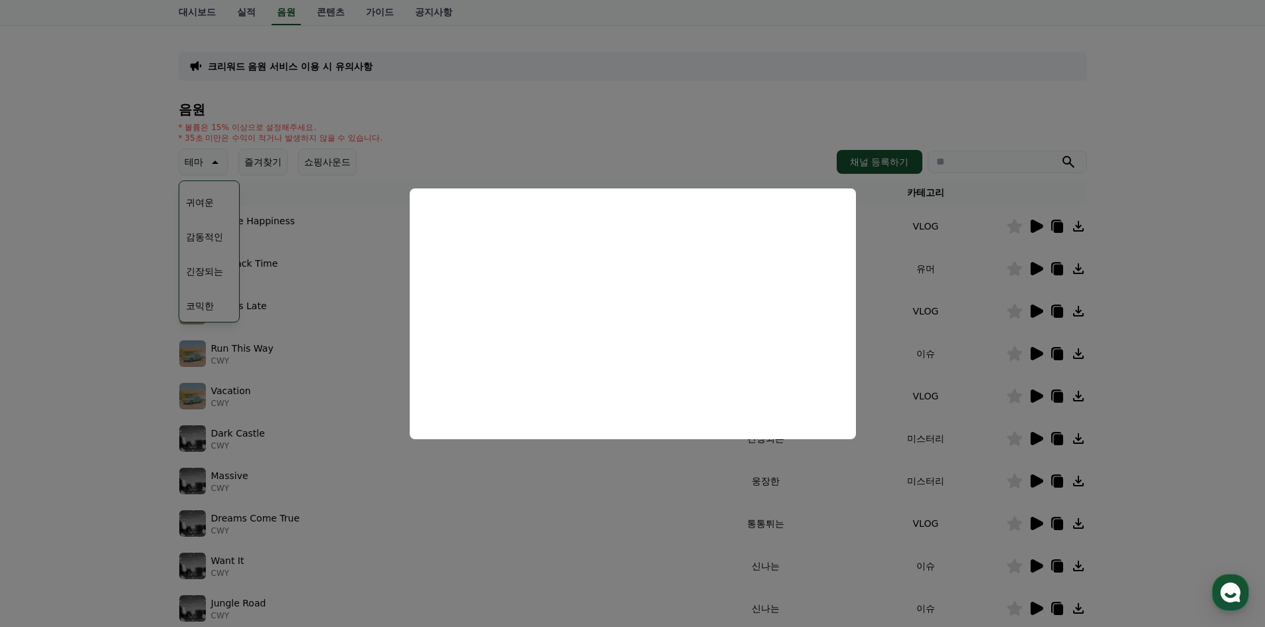
click at [105, 268] on button "close modal" at bounding box center [632, 313] width 1265 height 627
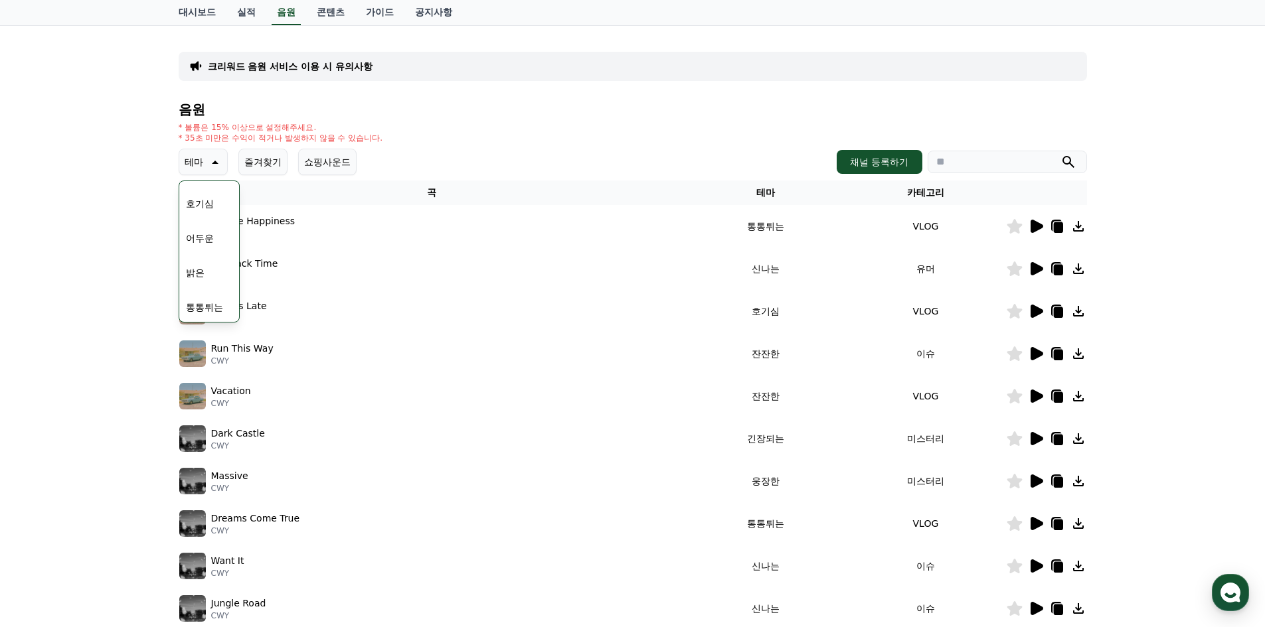
scroll to position [16, 0]
click at [205, 255] on button "호기심" at bounding box center [200, 250] width 39 height 29
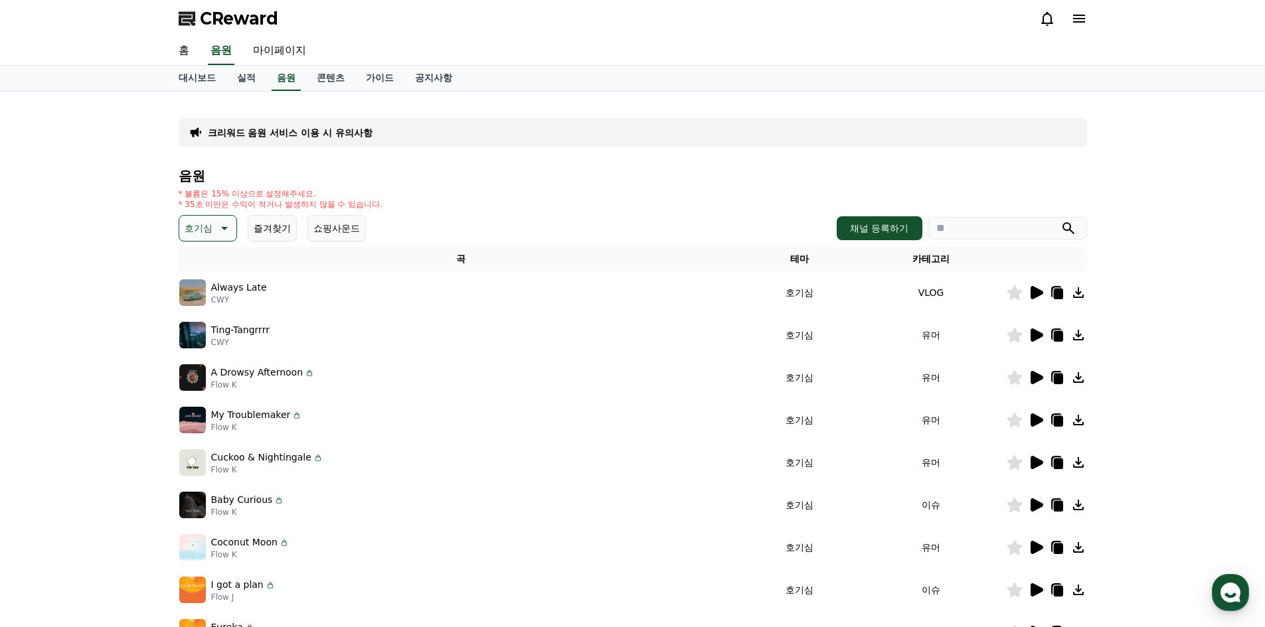
click at [1049, 297] on icon at bounding box center [1057, 293] width 16 height 16
click at [1033, 293] on icon at bounding box center [1036, 292] width 13 height 13
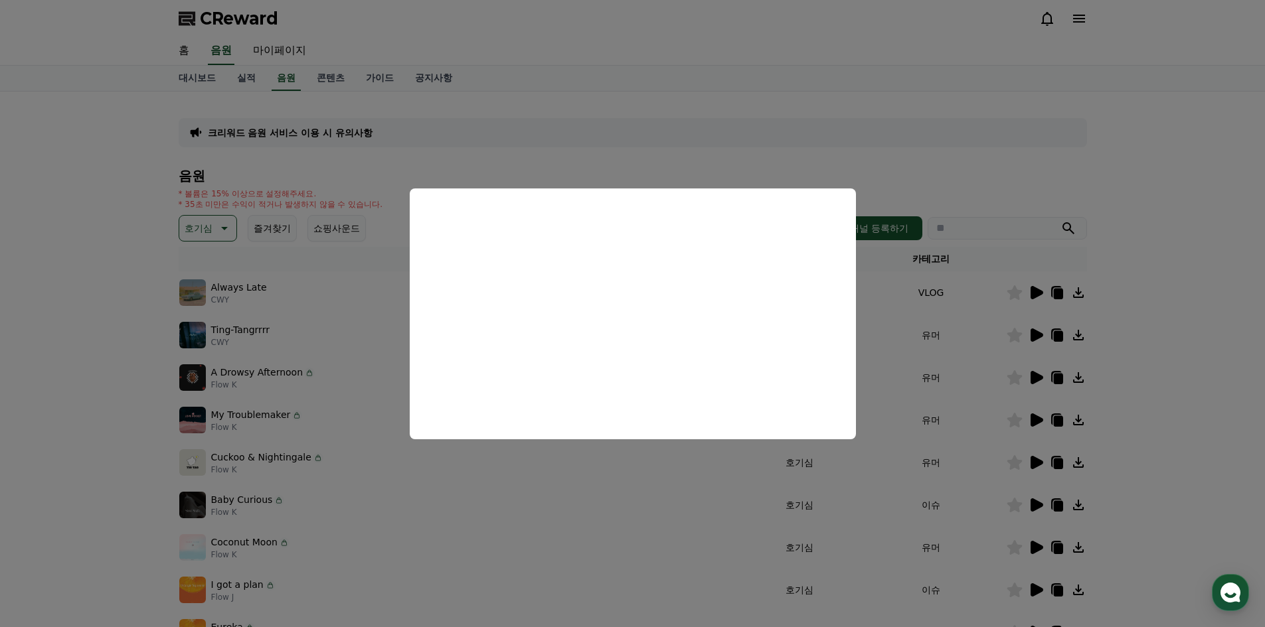
click at [56, 372] on button "close modal" at bounding box center [632, 313] width 1265 height 627
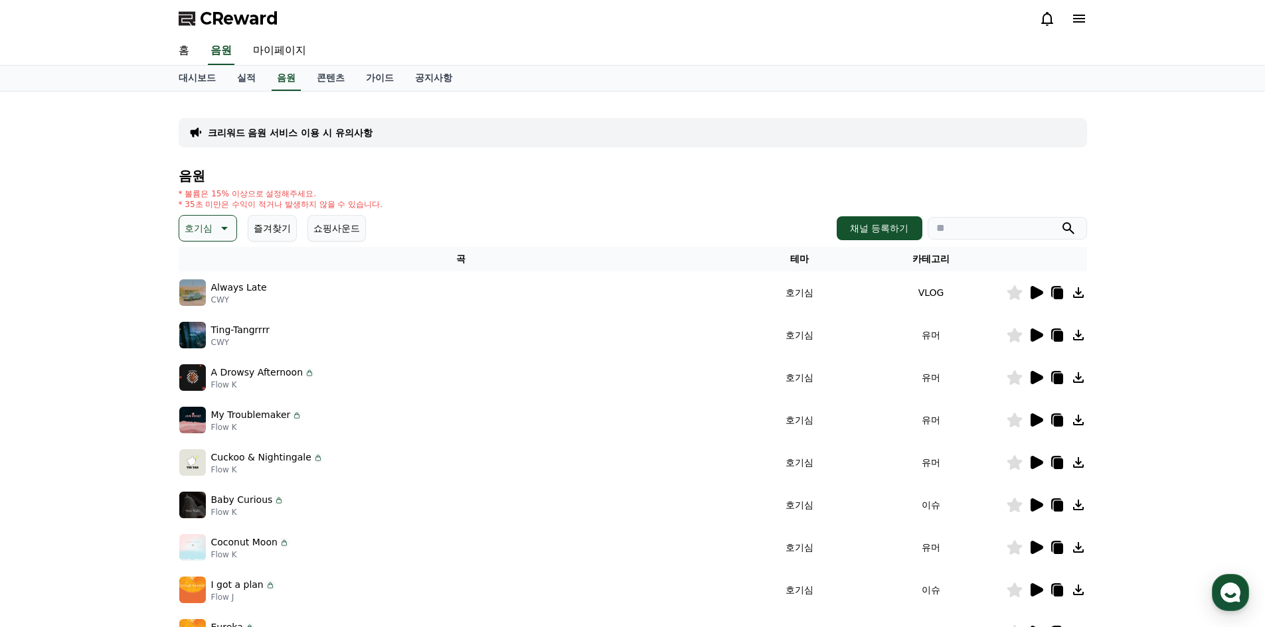
click at [1034, 335] on icon at bounding box center [1036, 335] width 13 height 13
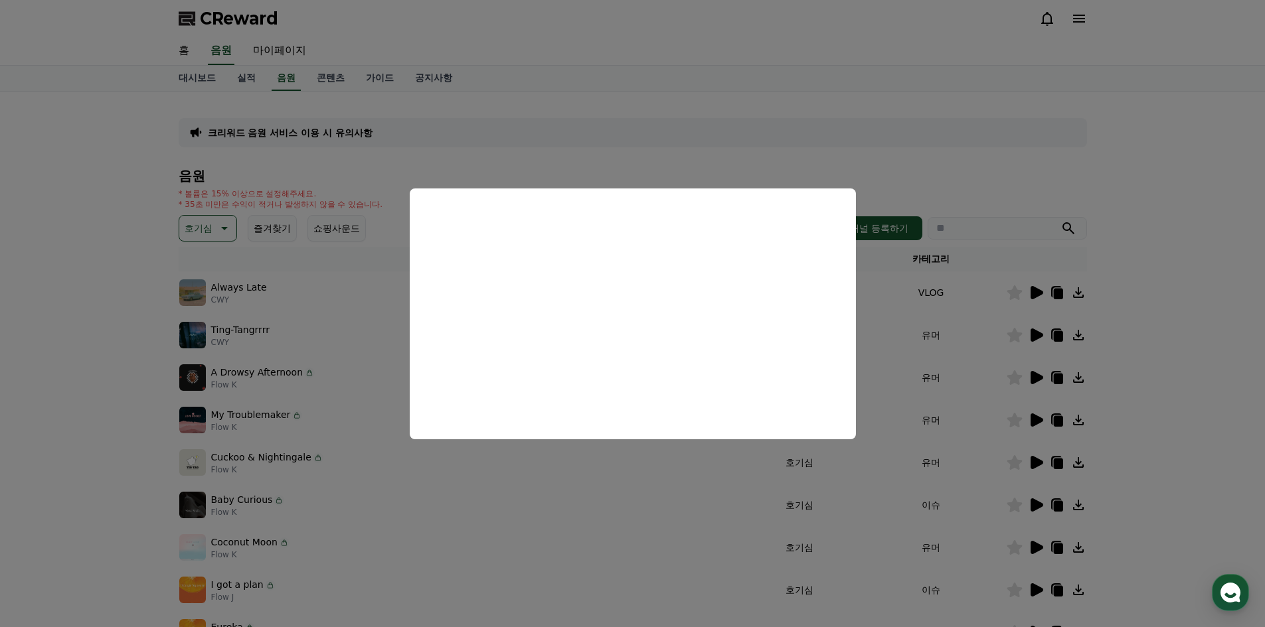
click at [72, 347] on button "close modal" at bounding box center [632, 313] width 1265 height 627
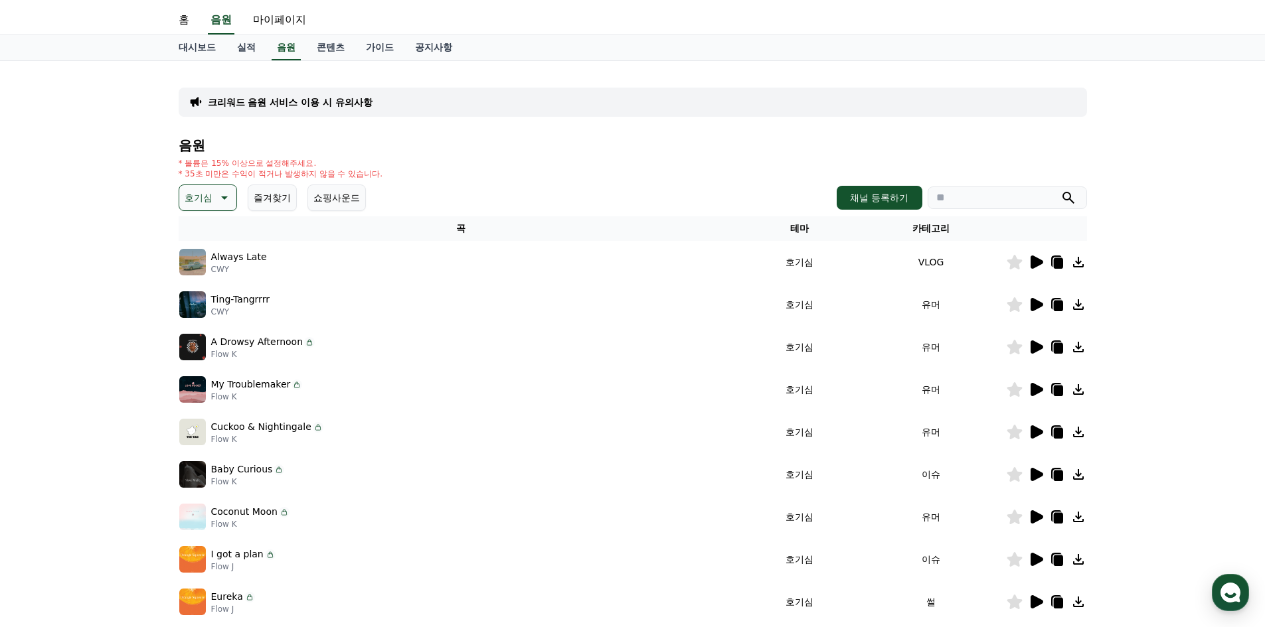
scroll to position [133, 0]
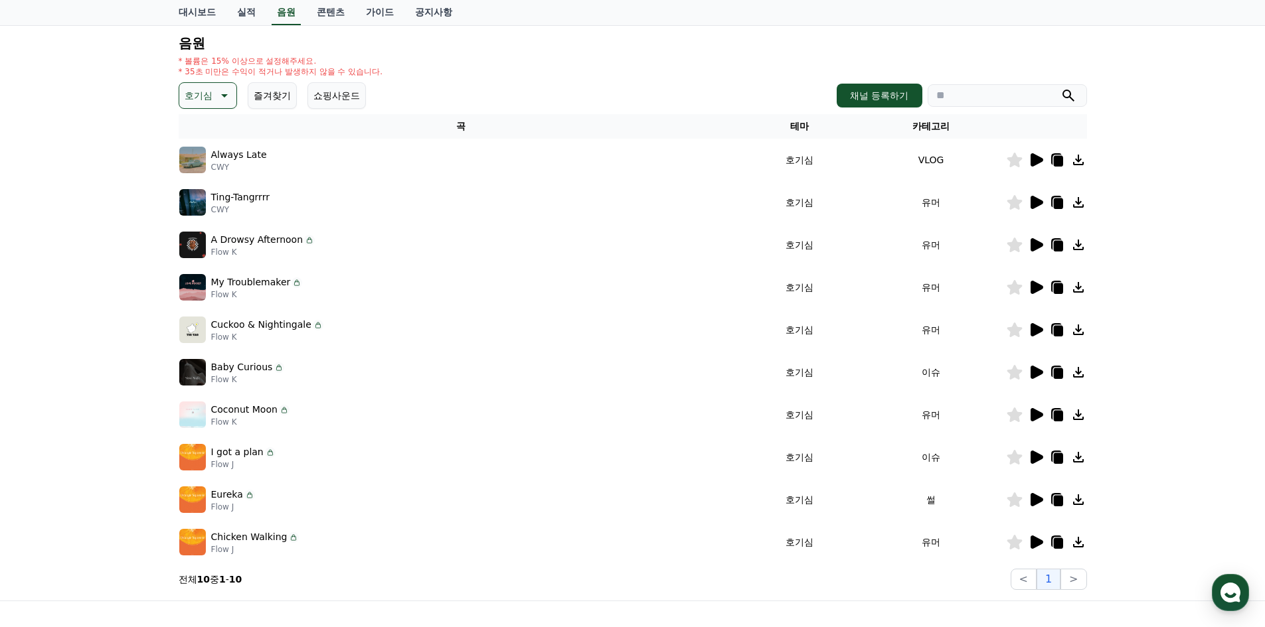
click at [1034, 242] on icon at bounding box center [1036, 244] width 13 height 13
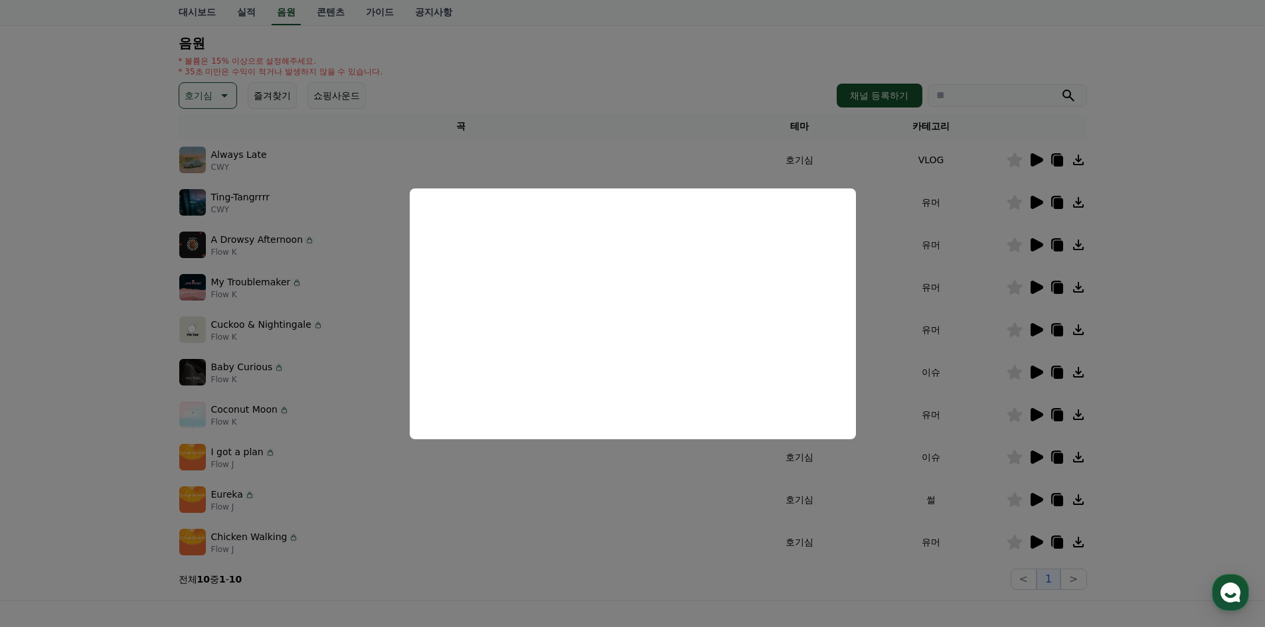
click at [102, 357] on button "close modal" at bounding box center [632, 313] width 1265 height 627
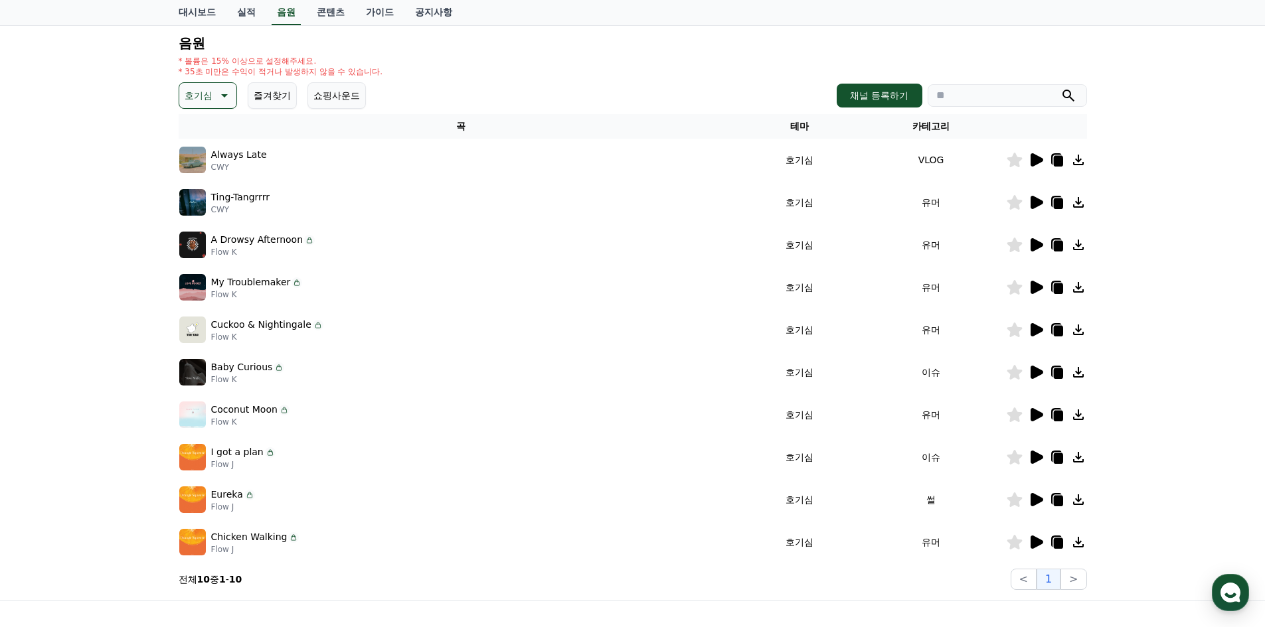
click at [1051, 245] on icon at bounding box center [1056, 244] width 11 height 12
click at [1037, 291] on icon at bounding box center [1036, 287] width 13 height 13
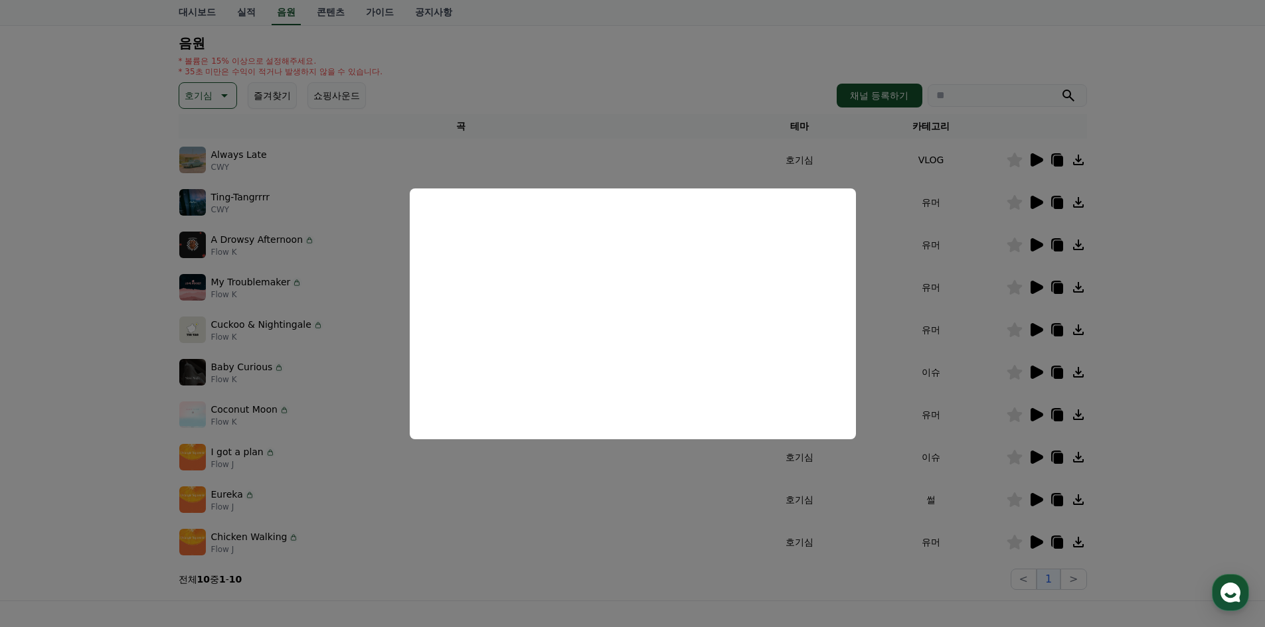
click at [1167, 303] on button "close modal" at bounding box center [632, 313] width 1265 height 627
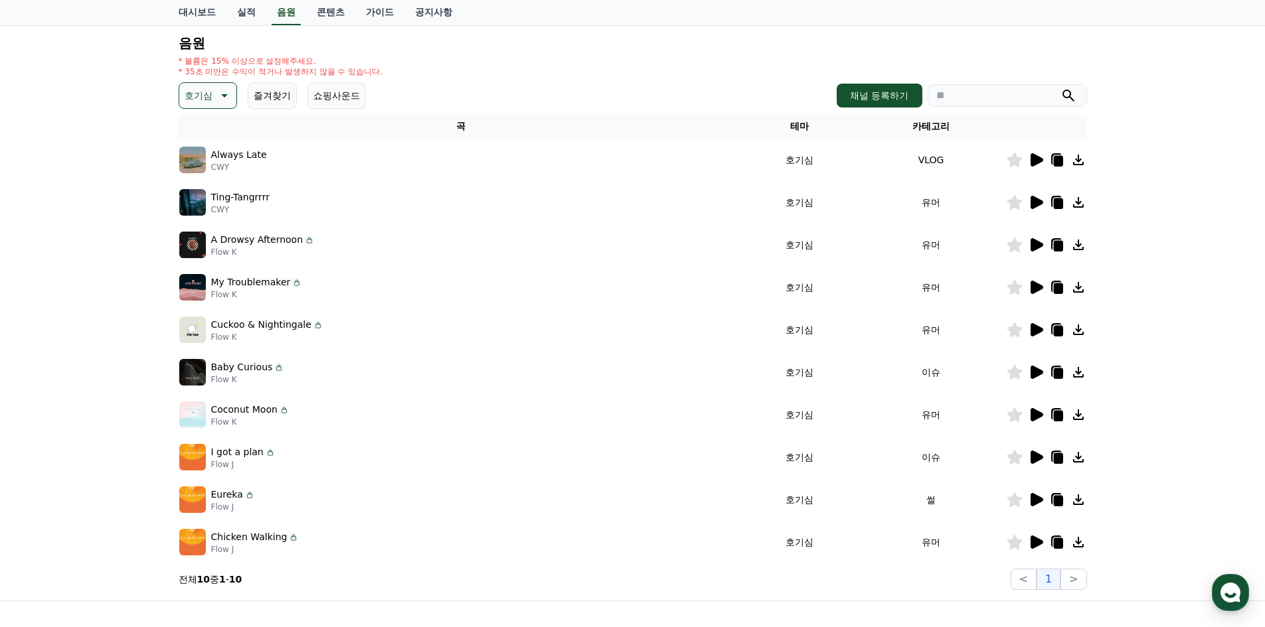
click at [1054, 289] on icon at bounding box center [1057, 288] width 9 height 11
click at [1036, 336] on icon at bounding box center [1036, 330] width 16 height 16
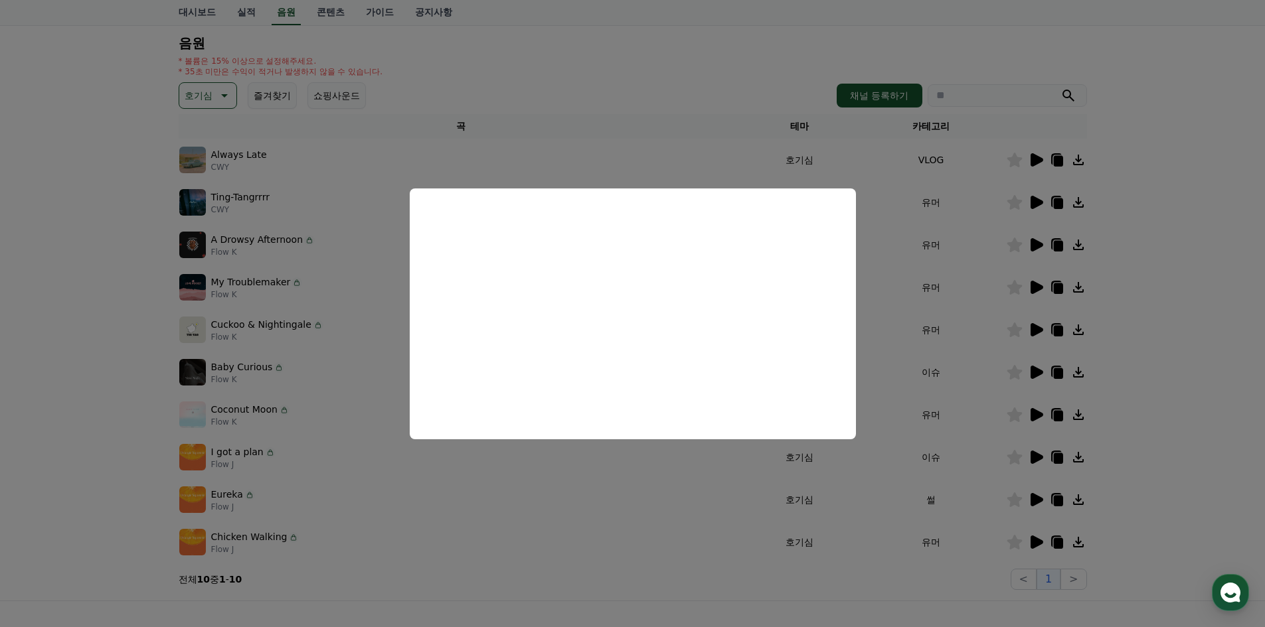
click at [1232, 406] on button "close modal" at bounding box center [632, 313] width 1265 height 627
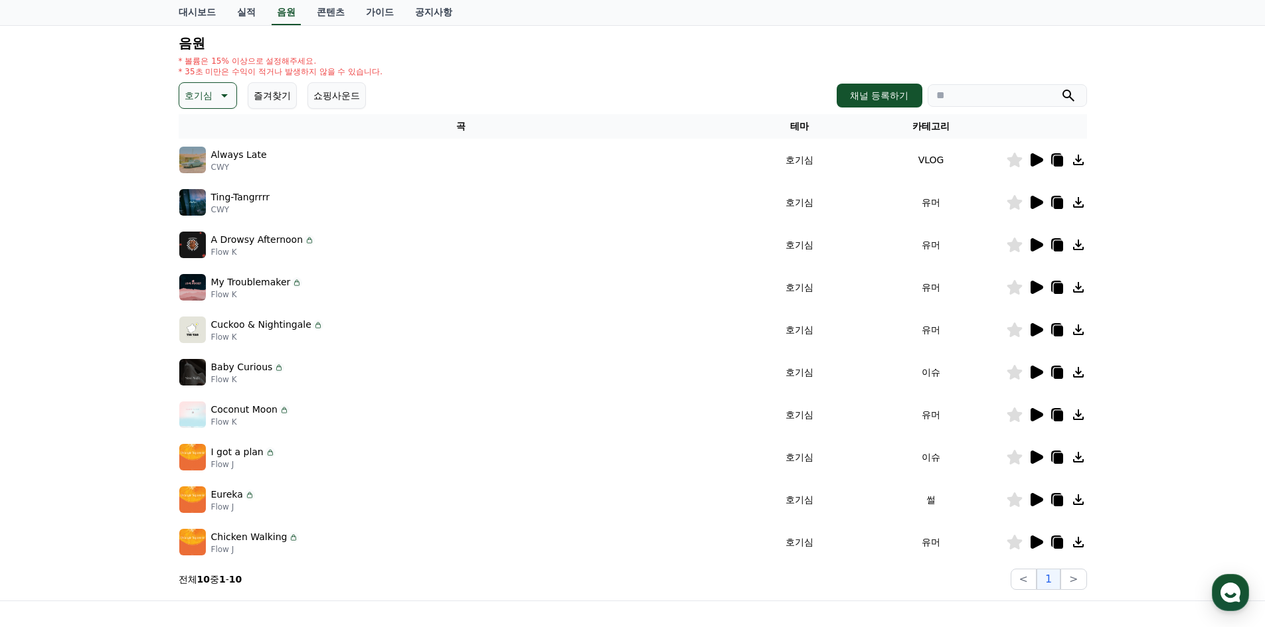
click at [1040, 372] on icon at bounding box center [1036, 372] width 13 height 13
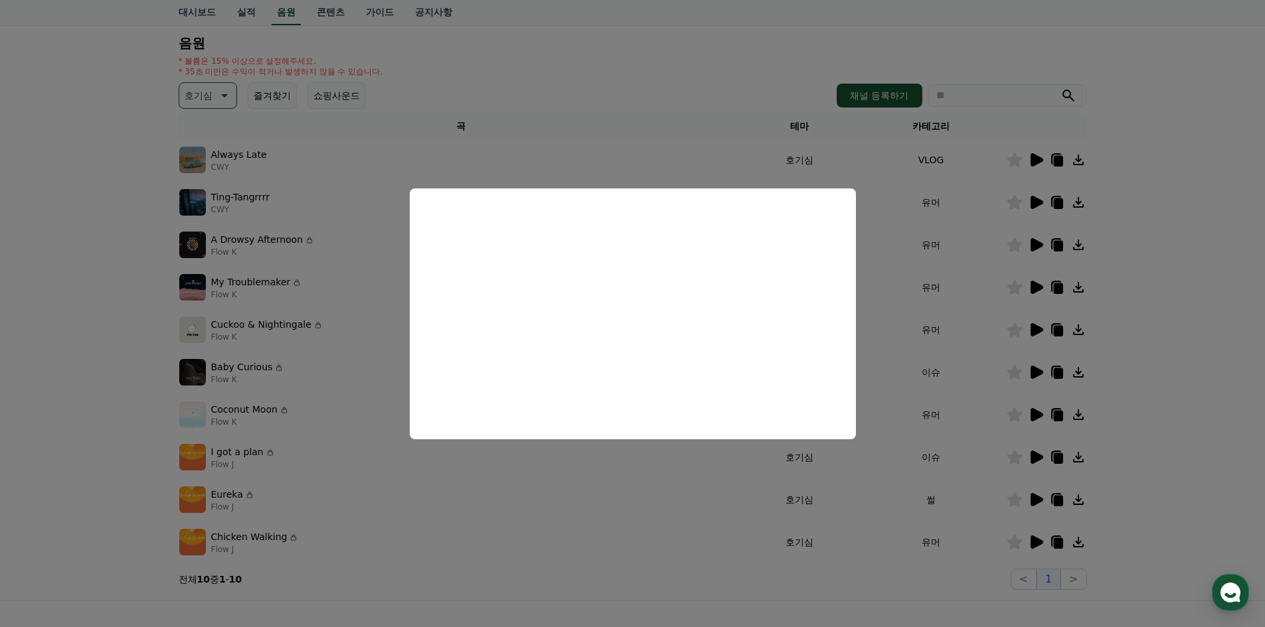
click at [1146, 380] on button "close modal" at bounding box center [632, 313] width 1265 height 627
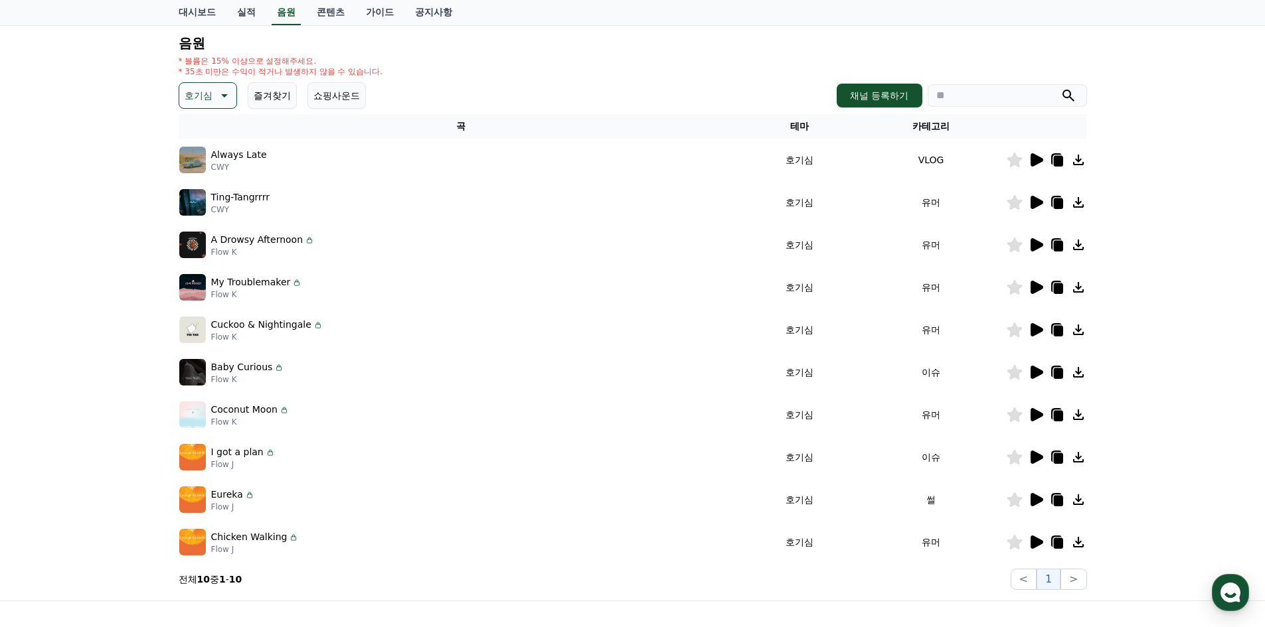
click at [1032, 454] on icon at bounding box center [1036, 457] width 13 height 13
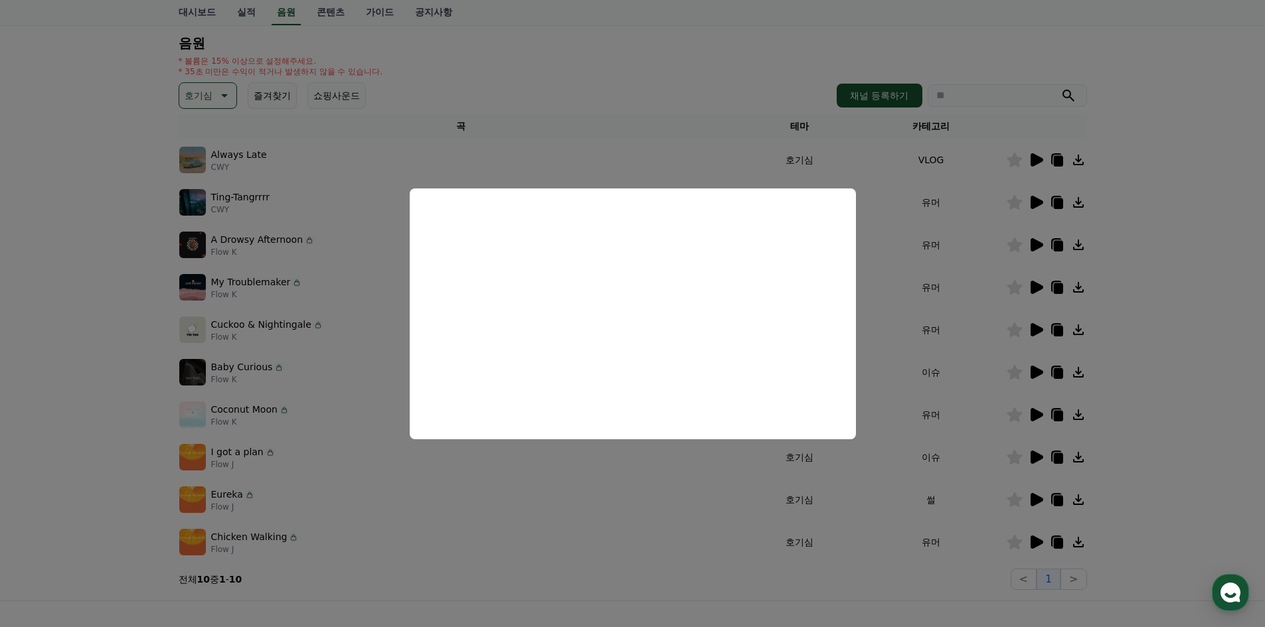
click at [1154, 409] on button "close modal" at bounding box center [632, 313] width 1265 height 627
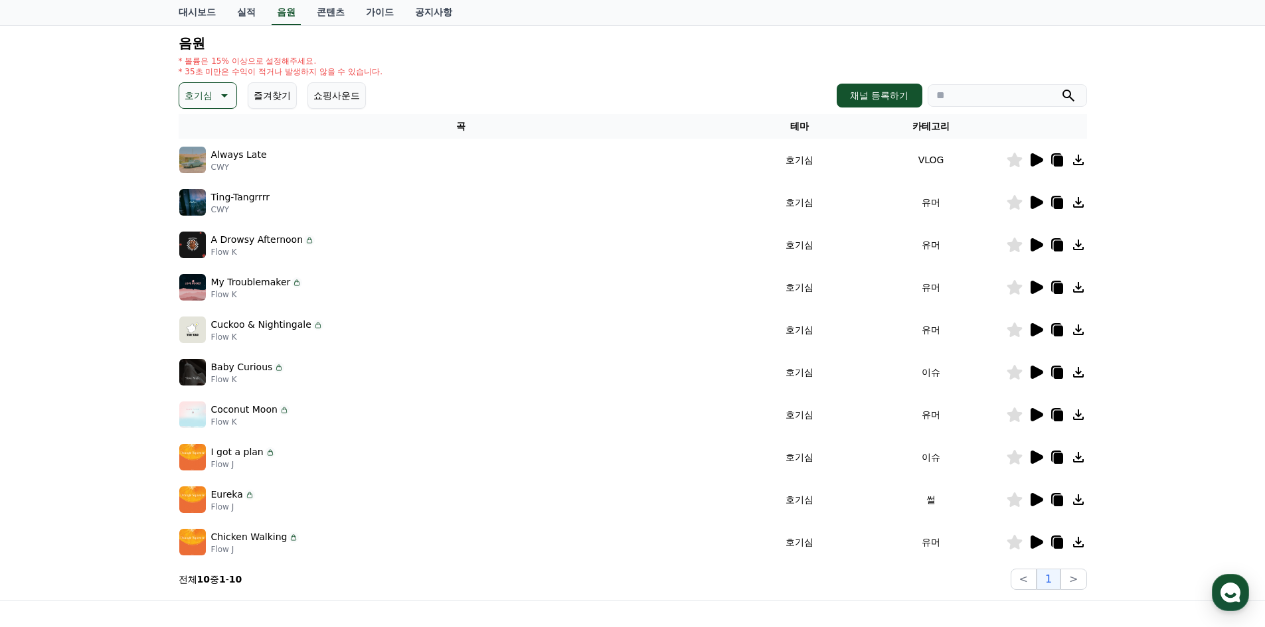
click at [1057, 459] on icon at bounding box center [1057, 458] width 9 height 11
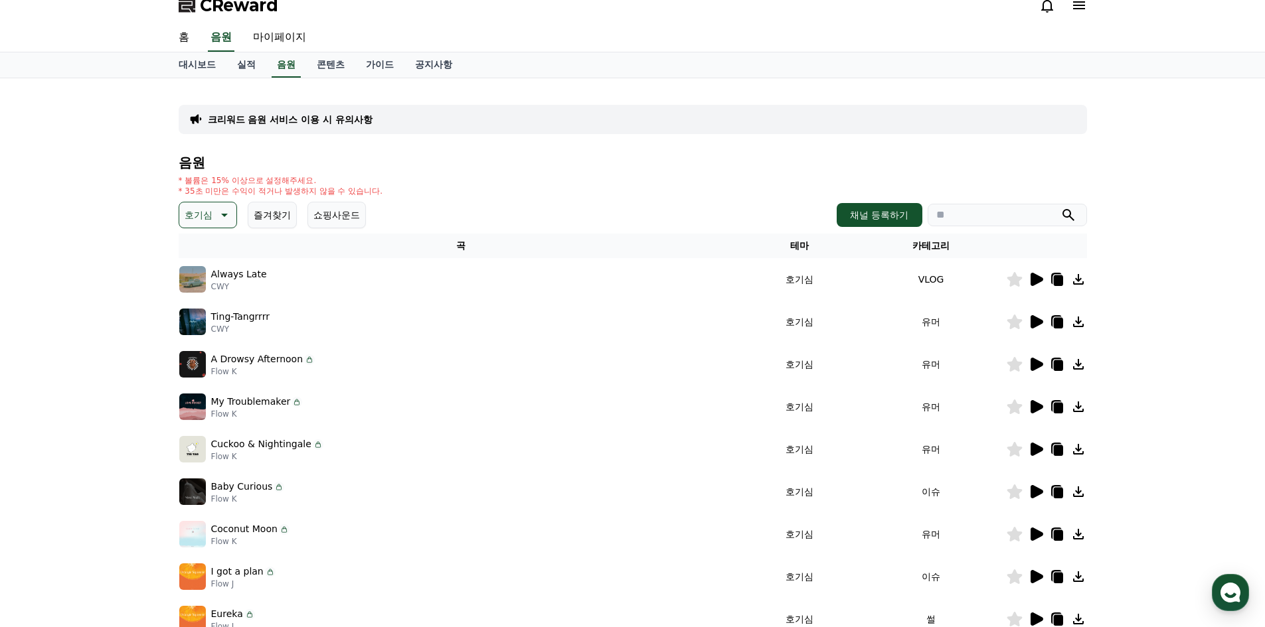
scroll to position [0, 0]
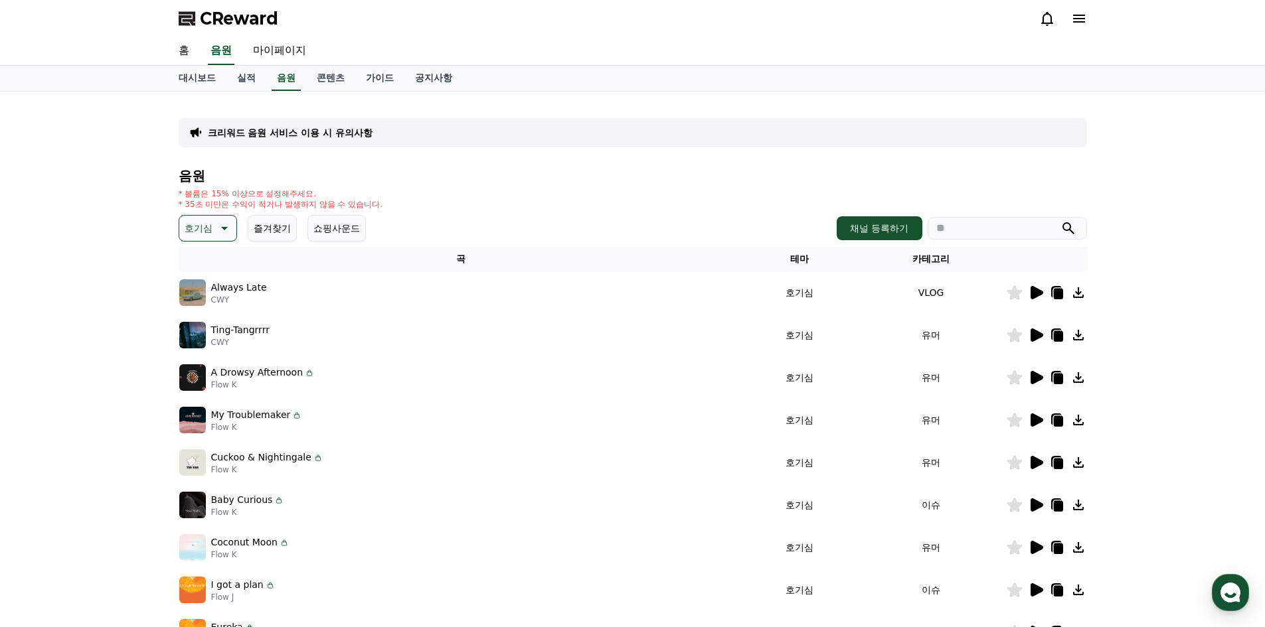
click at [226, 225] on icon at bounding box center [223, 228] width 16 height 16
click at [206, 367] on button "코믹한" at bounding box center [200, 372] width 39 height 29
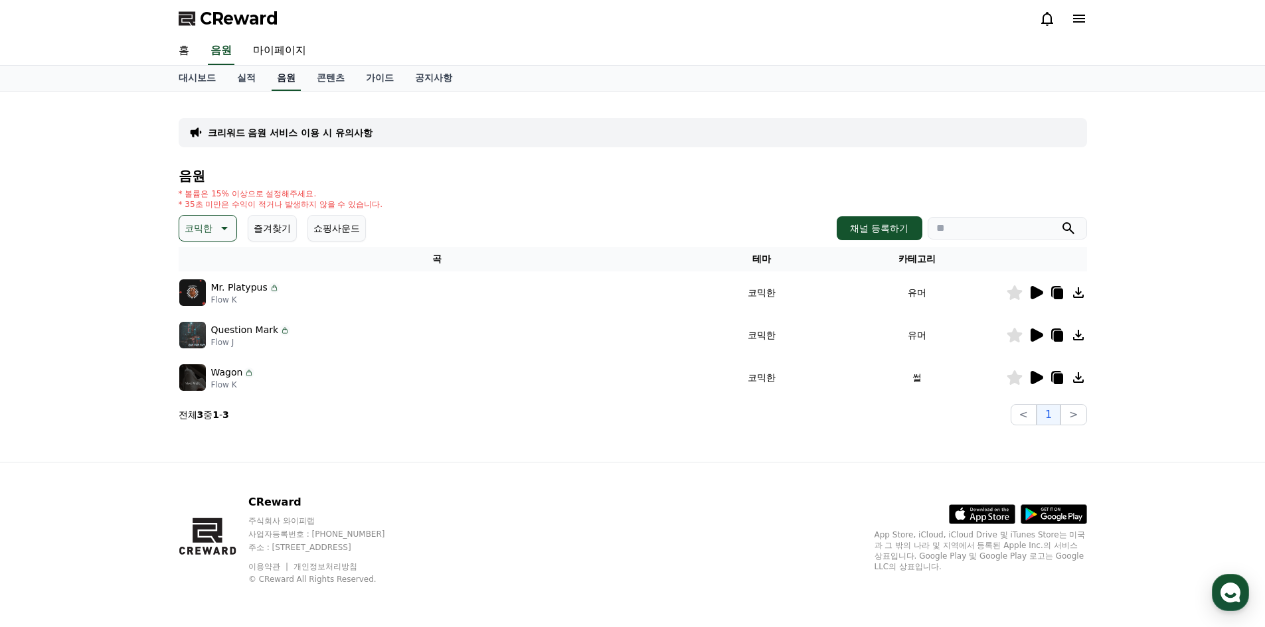
click at [295, 72] on link "음원" at bounding box center [286, 78] width 29 height 25
click at [284, 78] on link "음원" at bounding box center [286, 78] width 29 height 25
click at [223, 23] on span "CReward" at bounding box center [239, 18] width 78 height 21
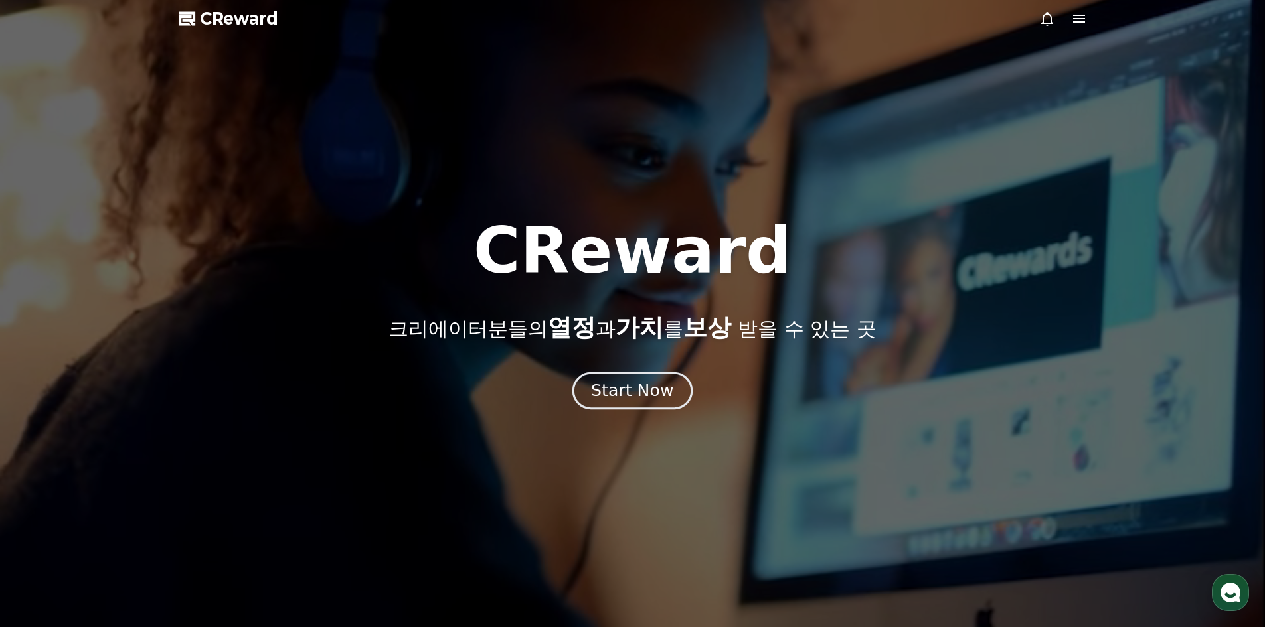
click at [635, 392] on div "Start Now" at bounding box center [632, 391] width 82 height 23
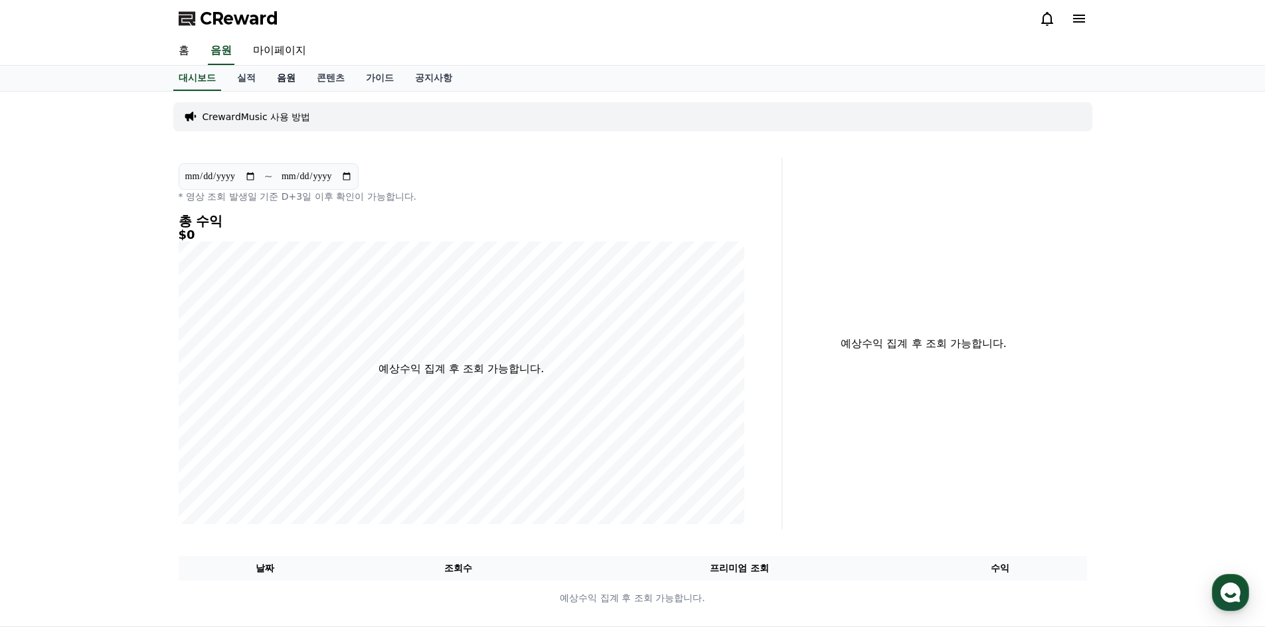
click at [291, 83] on link "음원" at bounding box center [286, 78] width 40 height 25
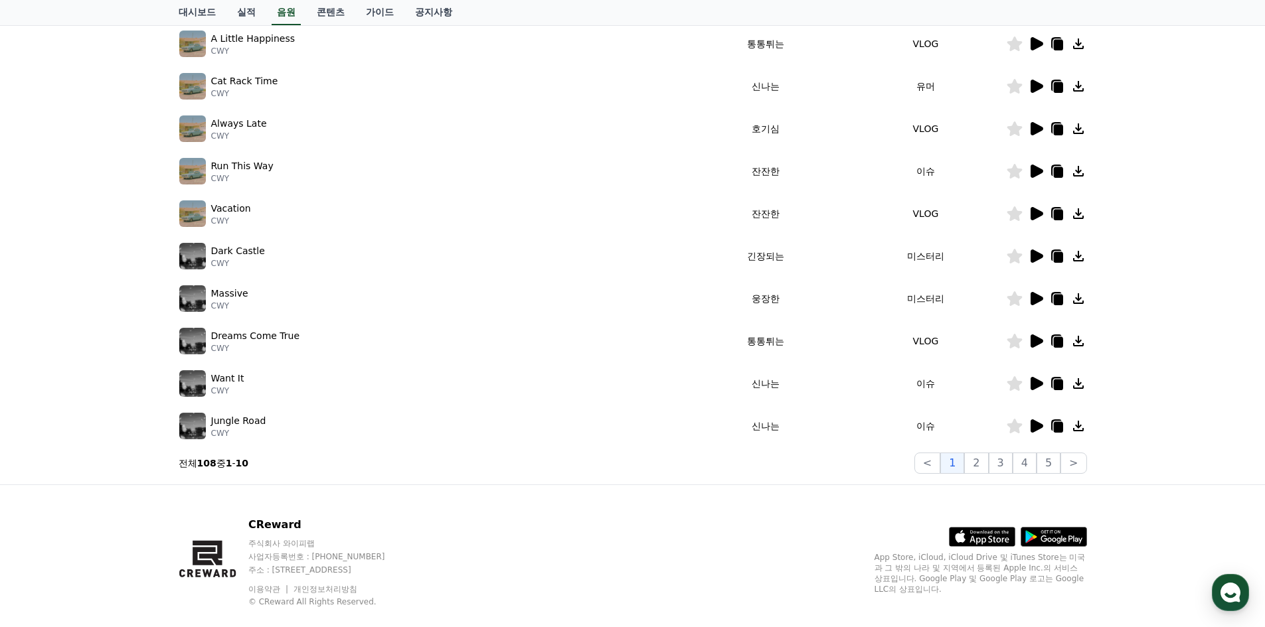
scroll to position [266, 0]
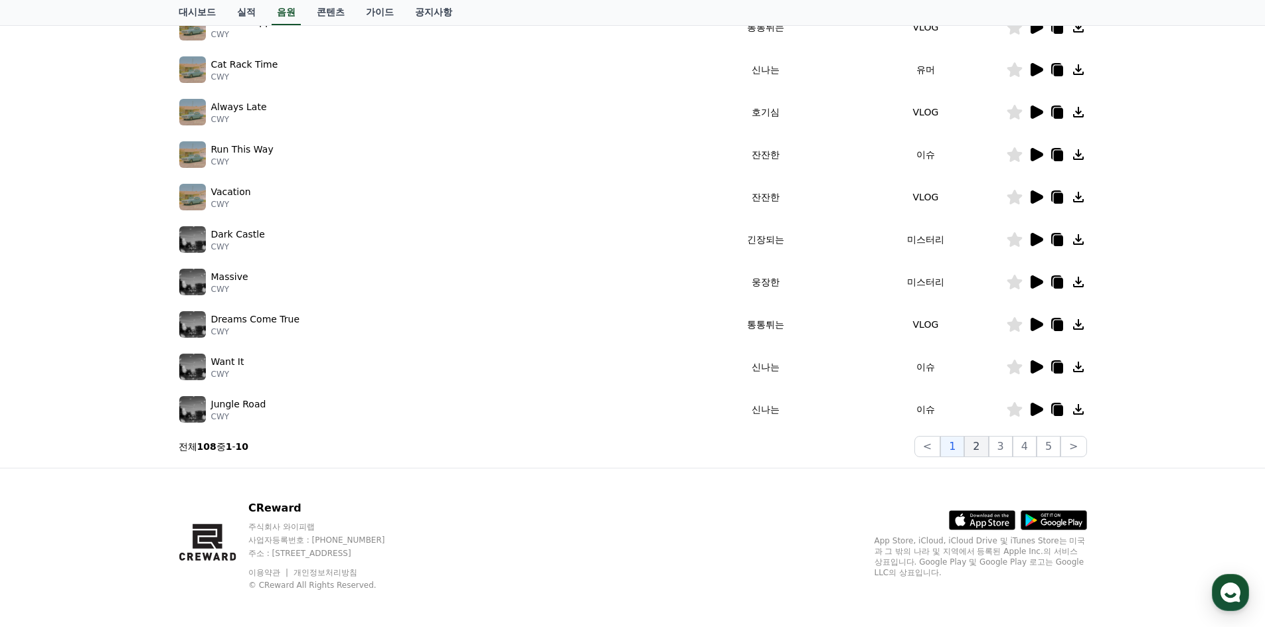
click at [984, 449] on button "2" at bounding box center [976, 446] width 24 height 21
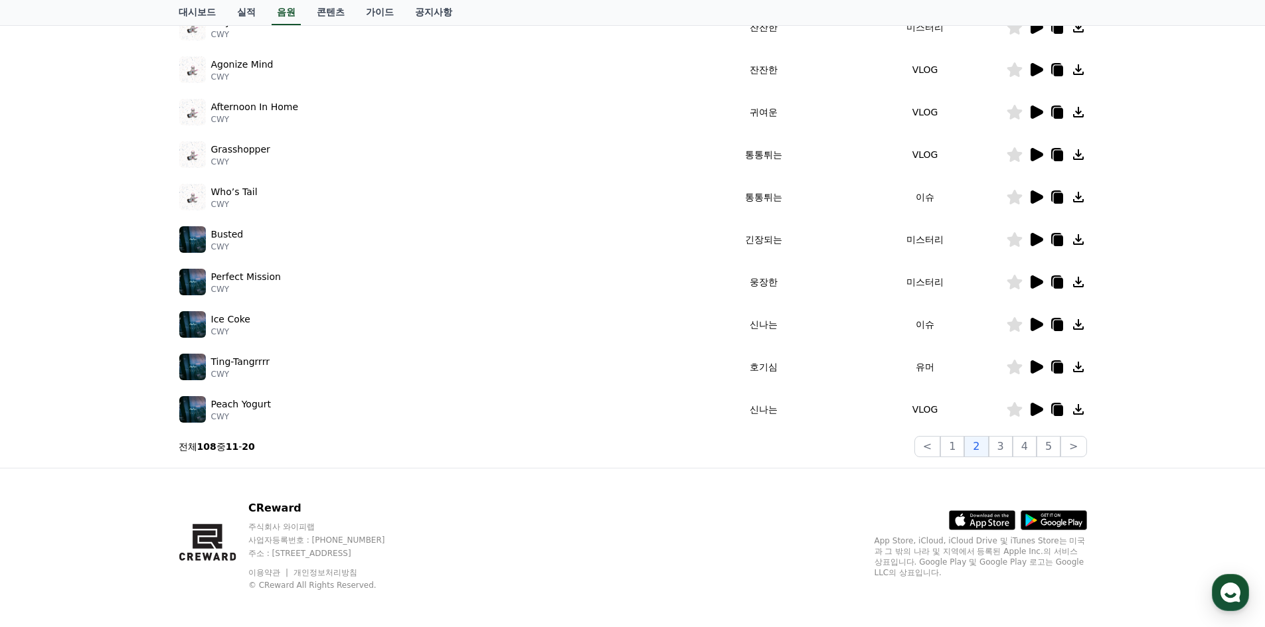
click at [1035, 325] on icon at bounding box center [1036, 324] width 13 height 13
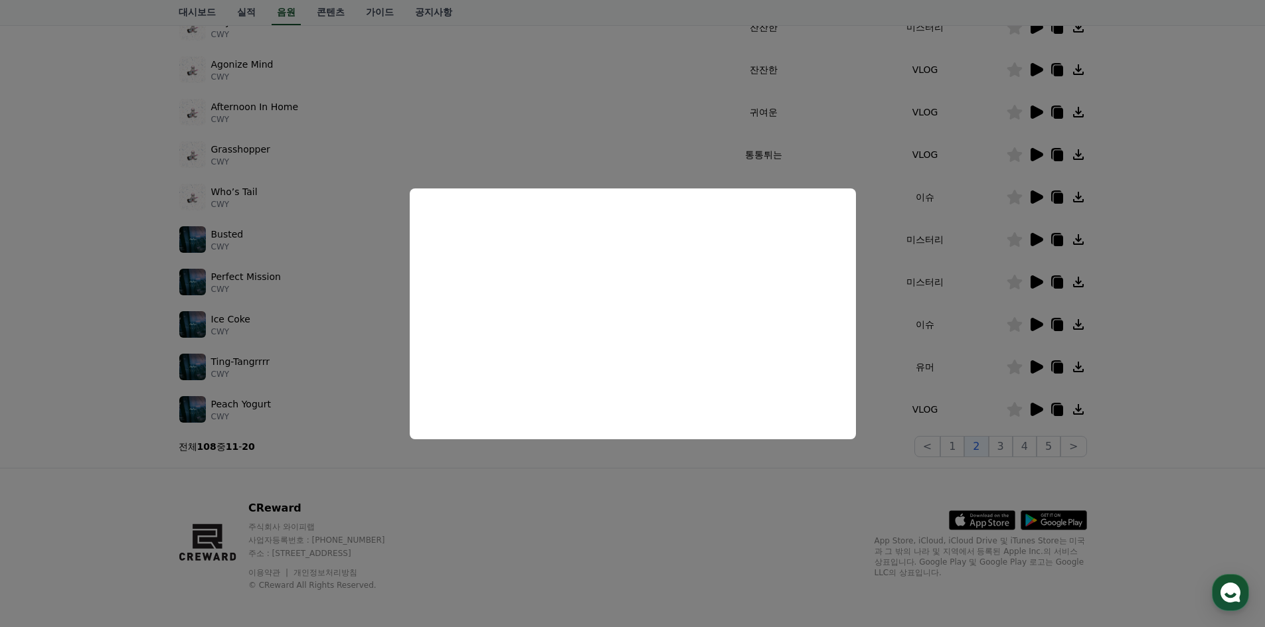
click at [648, 482] on button "close modal" at bounding box center [632, 313] width 1265 height 627
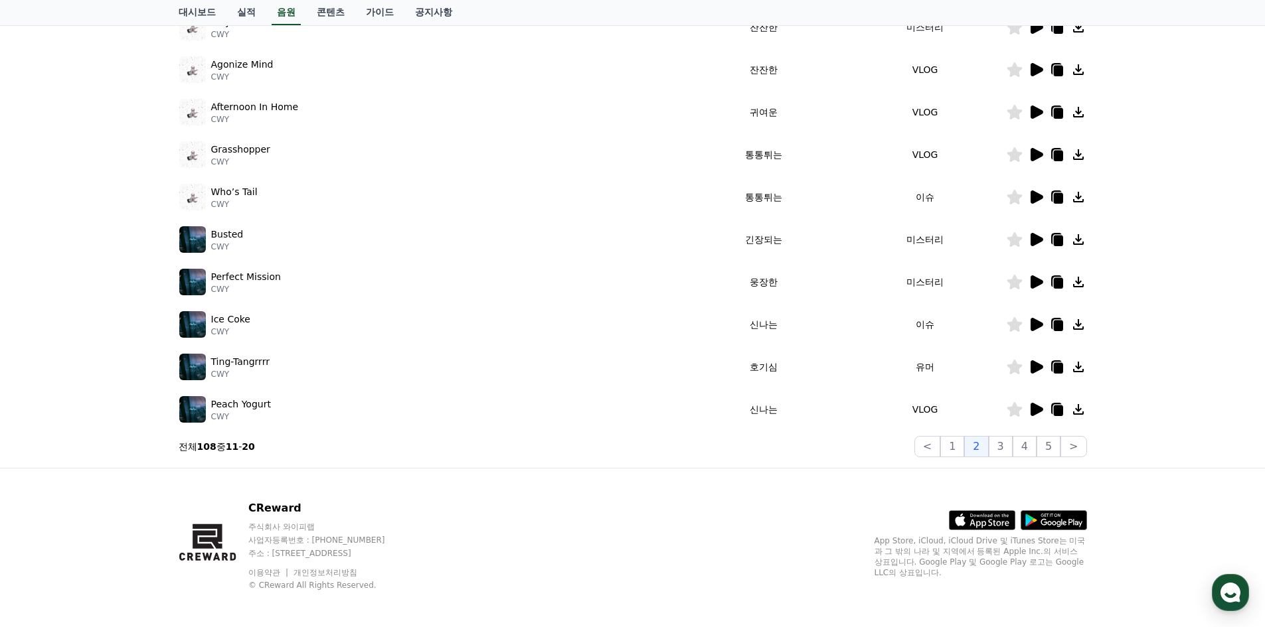
click at [1032, 370] on icon at bounding box center [1036, 367] width 13 height 13
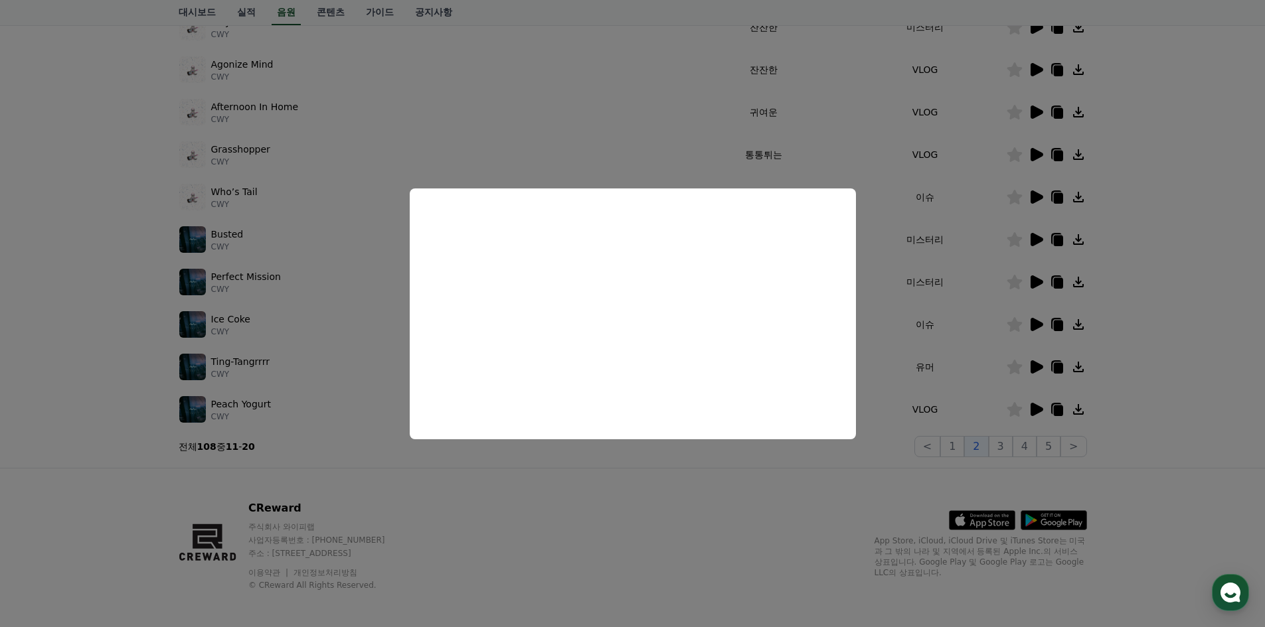
click at [929, 479] on button "close modal" at bounding box center [632, 313] width 1265 height 627
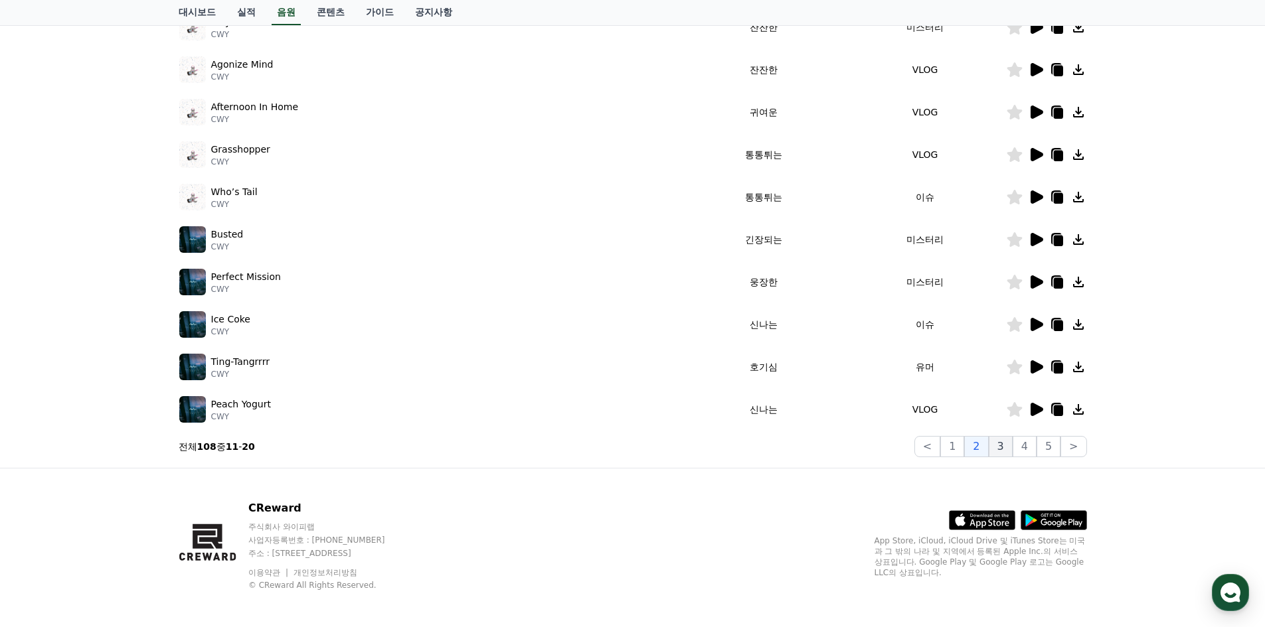
click at [1005, 444] on button "3" at bounding box center [1001, 446] width 24 height 21
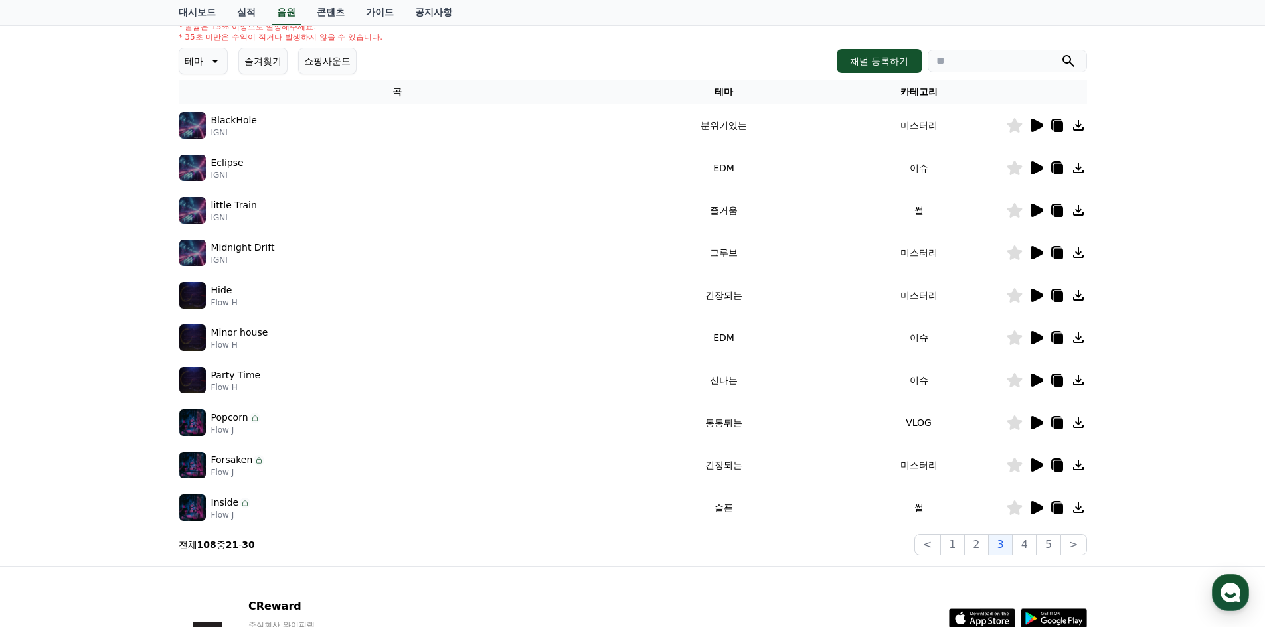
scroll to position [133, 0]
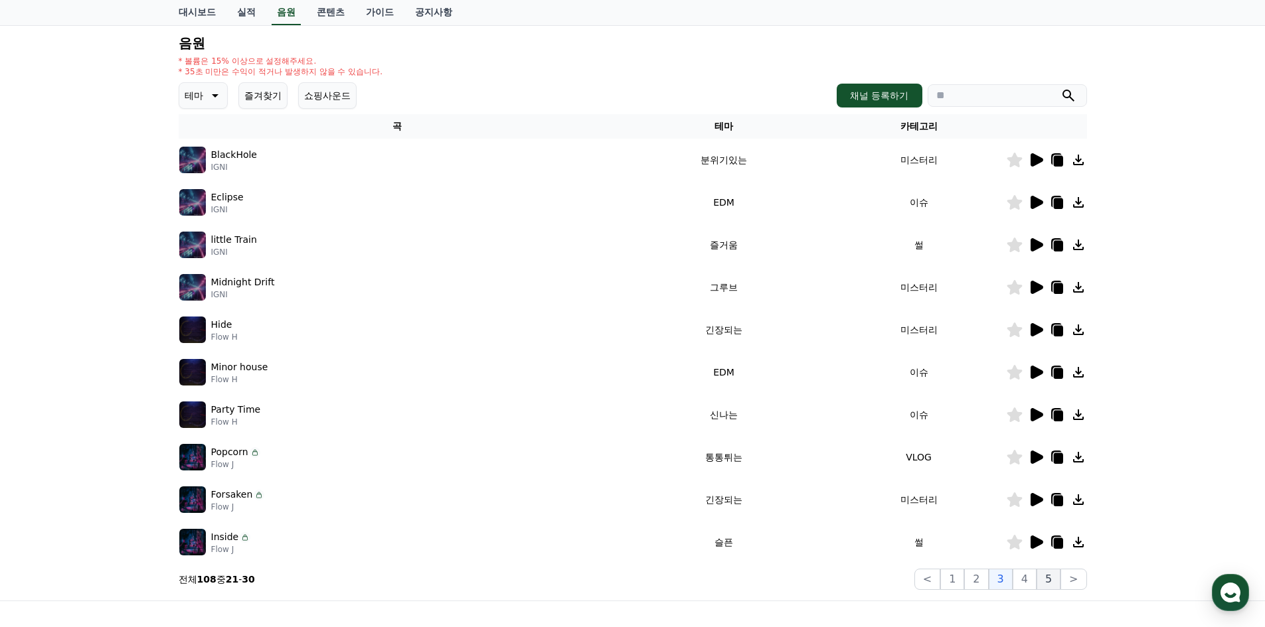
click at [1042, 578] on button "5" at bounding box center [1048, 579] width 24 height 21
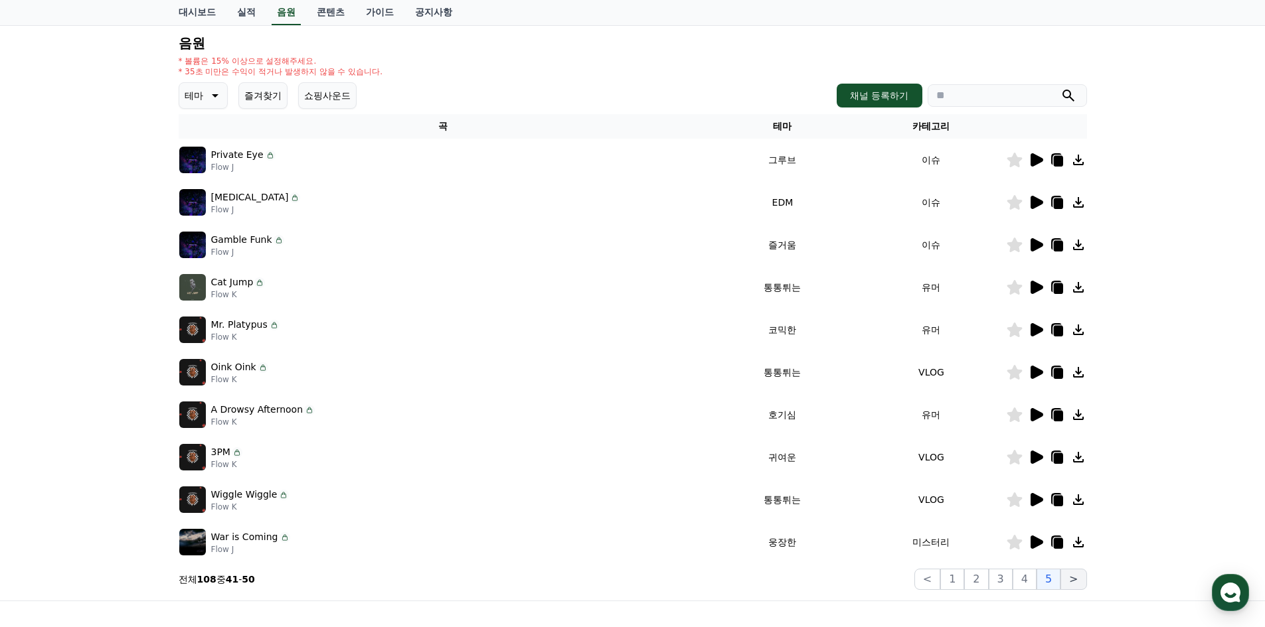
click at [1074, 582] on button ">" at bounding box center [1073, 579] width 26 height 21
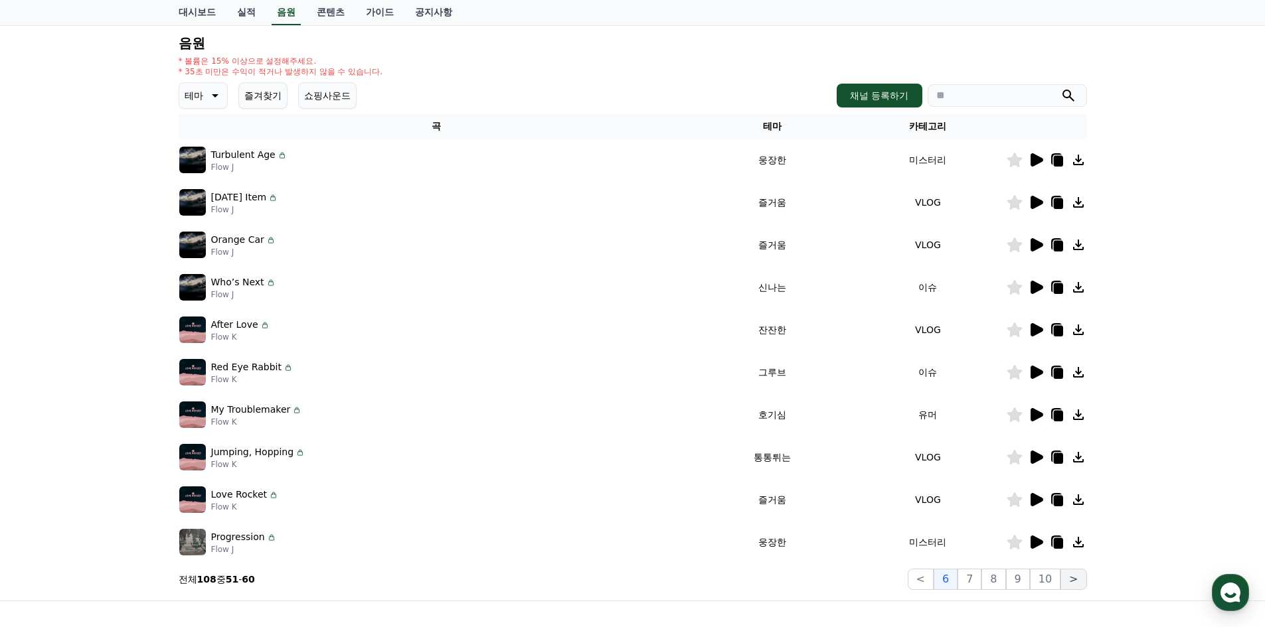
click at [1074, 582] on button ">" at bounding box center [1073, 579] width 26 height 21
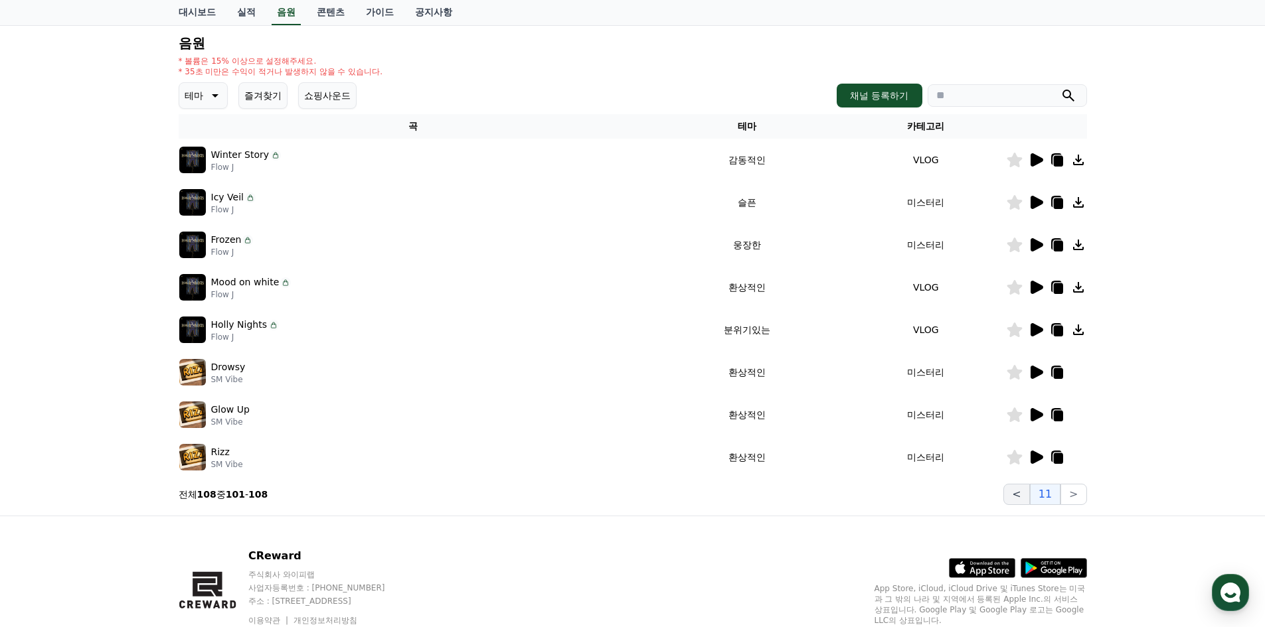
click at [1023, 499] on button "<" at bounding box center [1016, 494] width 26 height 21
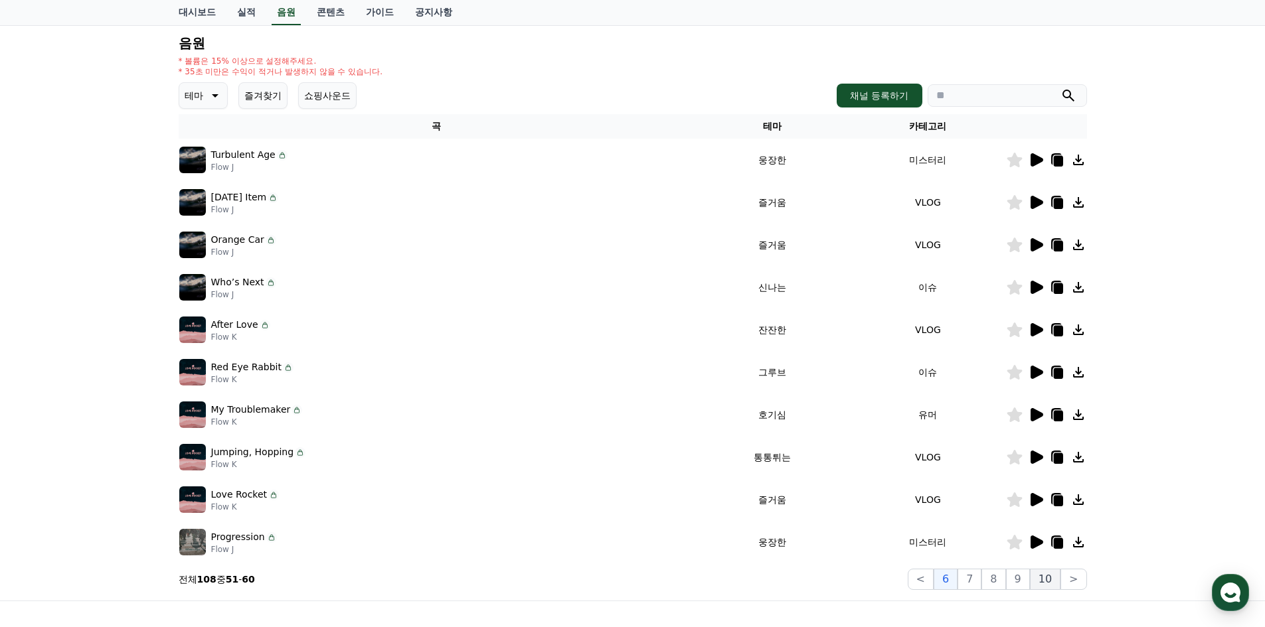
click at [1043, 580] on button "10" at bounding box center [1045, 579] width 31 height 21
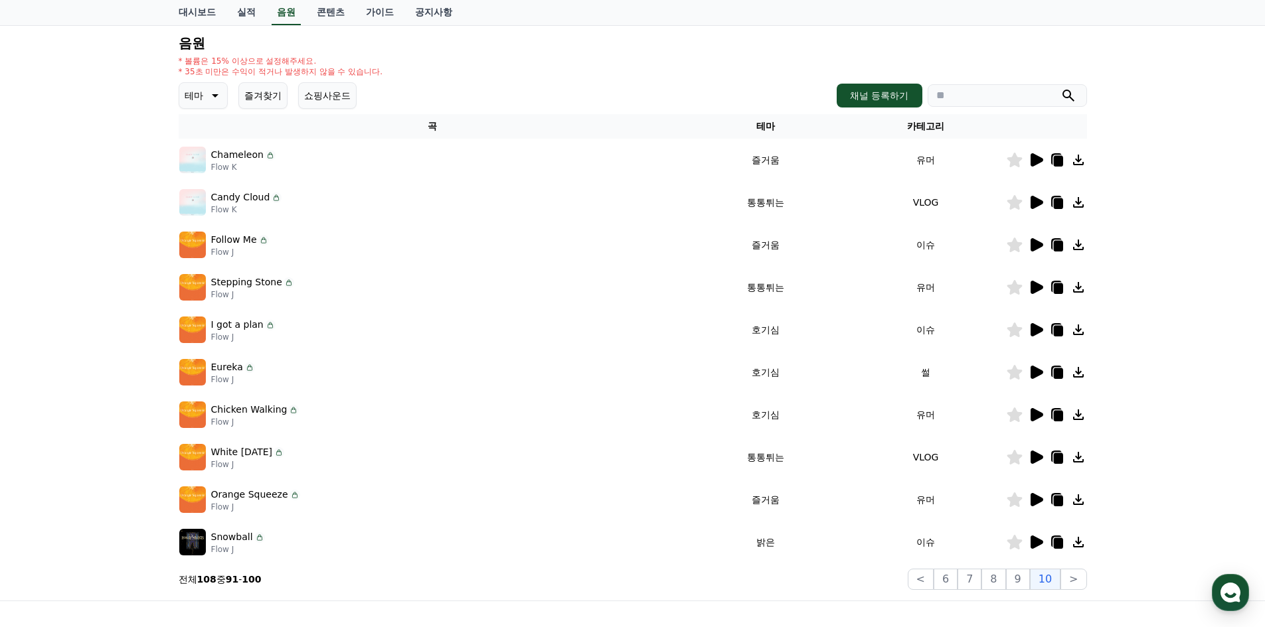
click at [1038, 417] on icon at bounding box center [1036, 414] width 13 height 13
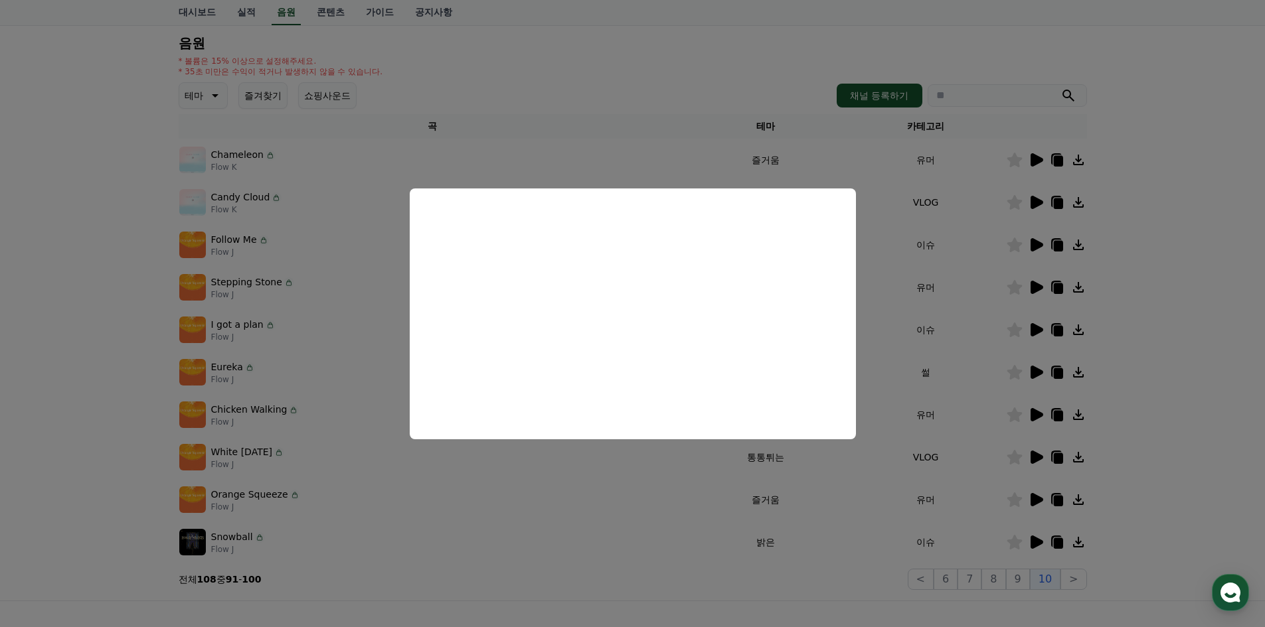
click at [1153, 389] on button "close modal" at bounding box center [632, 313] width 1265 height 627
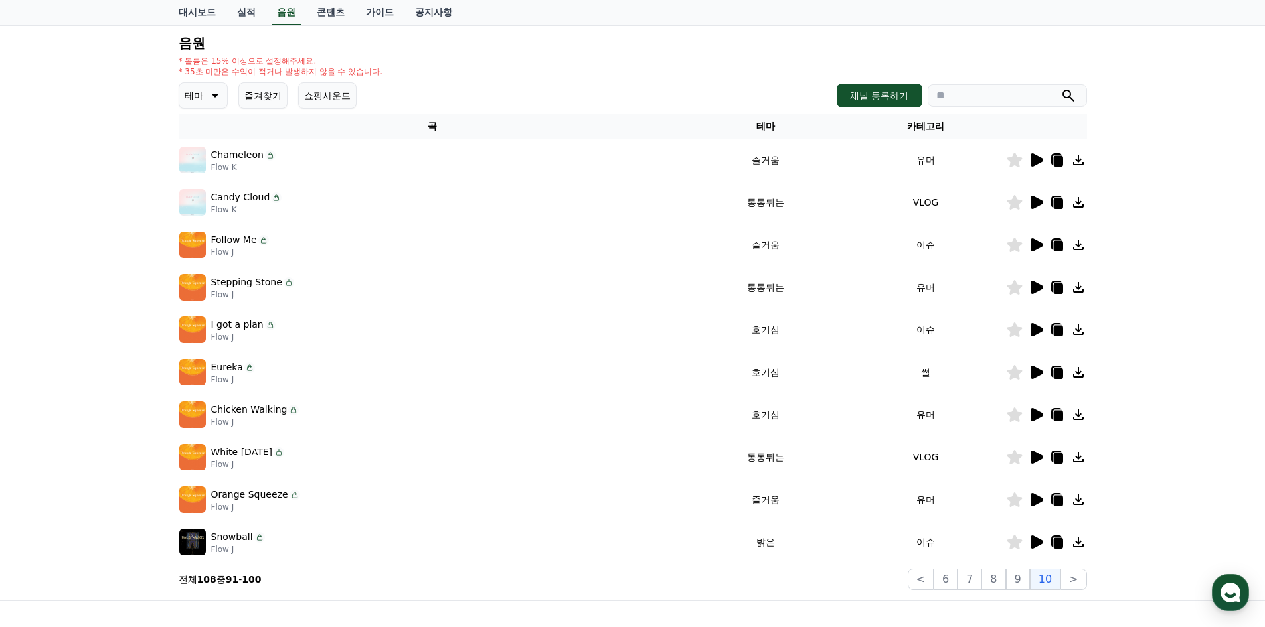
click at [1039, 373] on icon at bounding box center [1036, 372] width 13 height 13
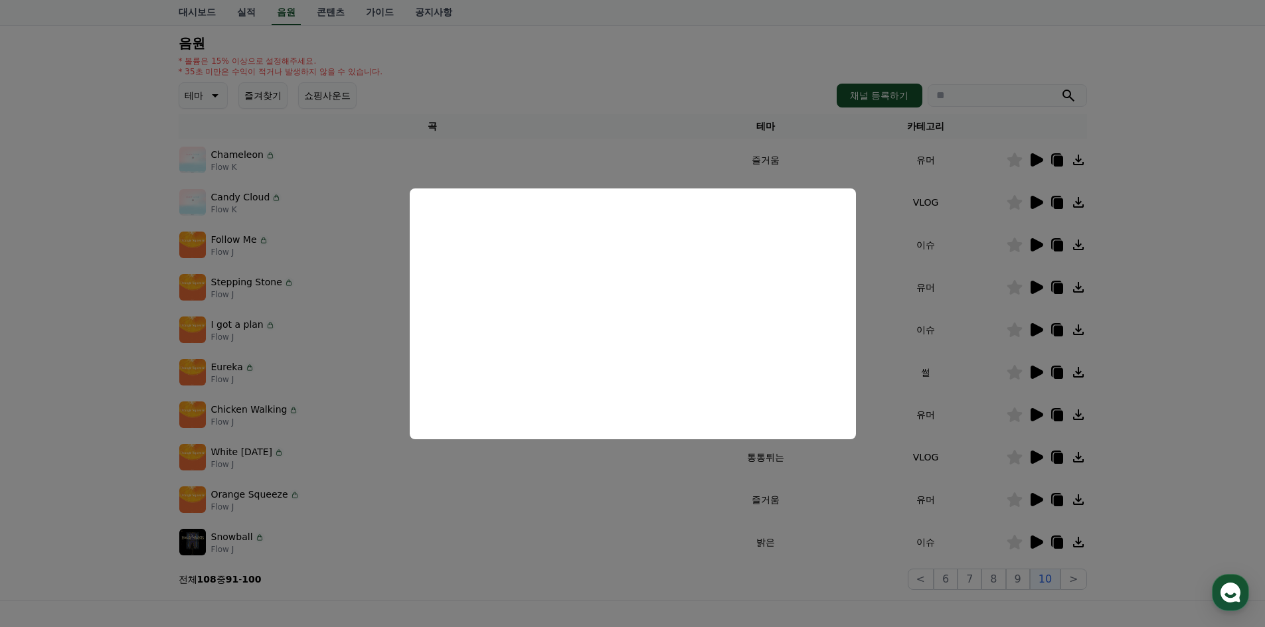
click at [1120, 384] on button "close modal" at bounding box center [632, 313] width 1265 height 627
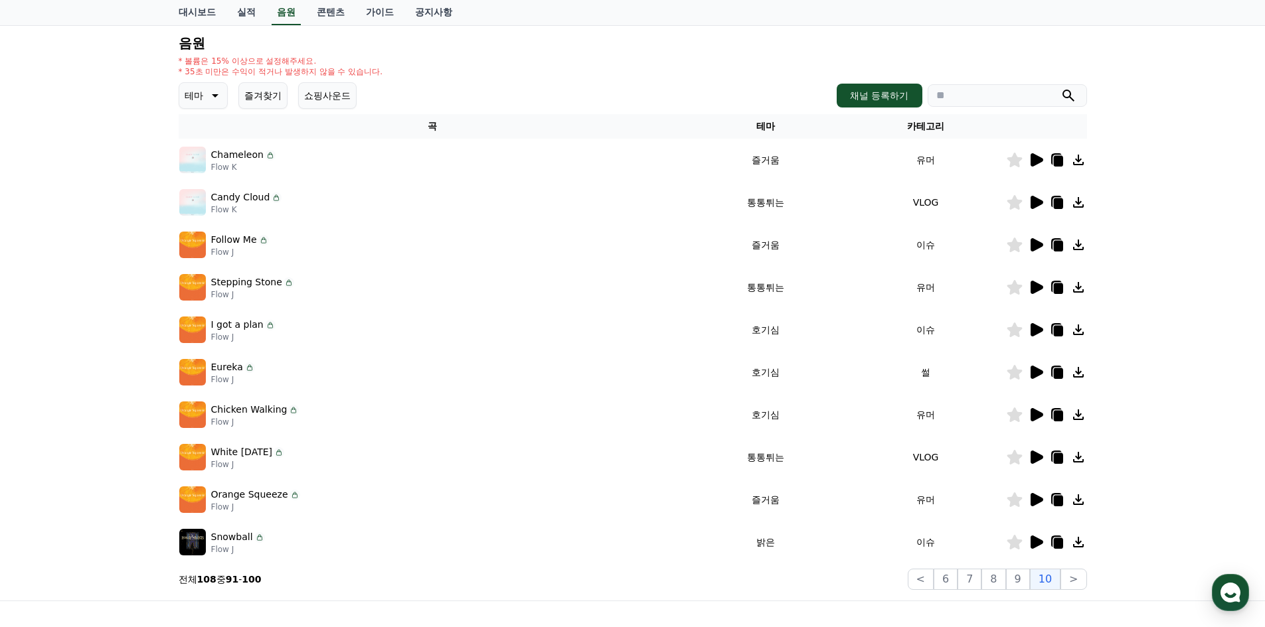
click at [1056, 372] on icon at bounding box center [1057, 373] width 9 height 11
click at [1039, 332] on icon at bounding box center [1036, 329] width 13 height 13
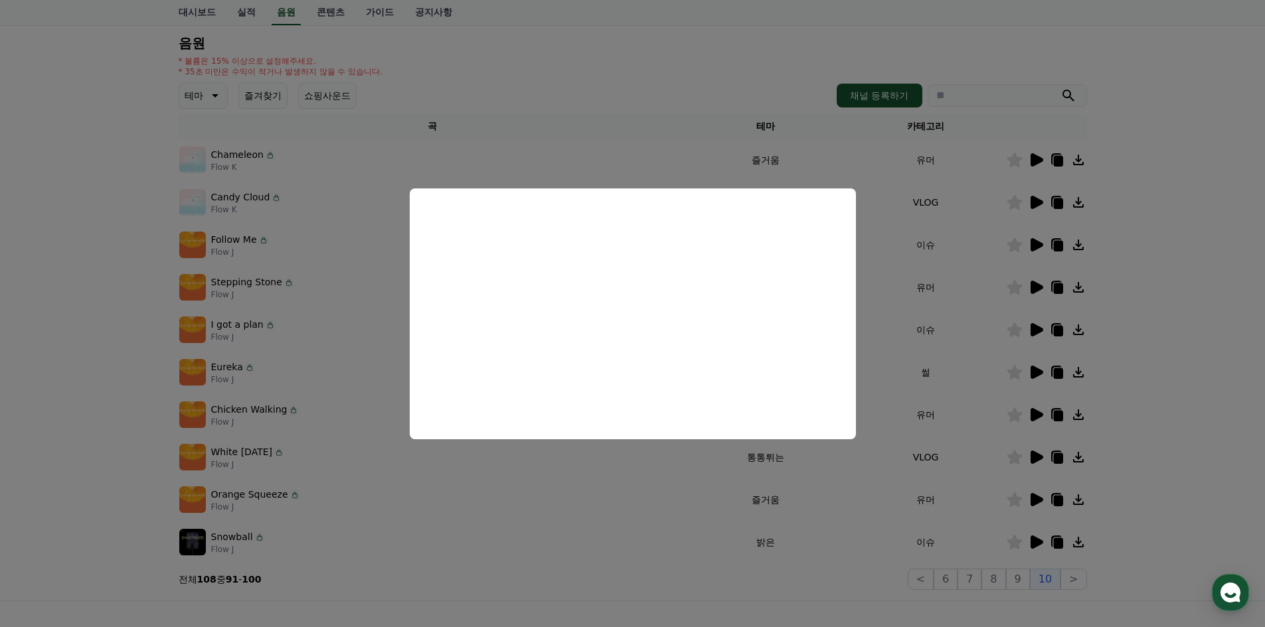
click at [1152, 347] on button "close modal" at bounding box center [632, 313] width 1265 height 627
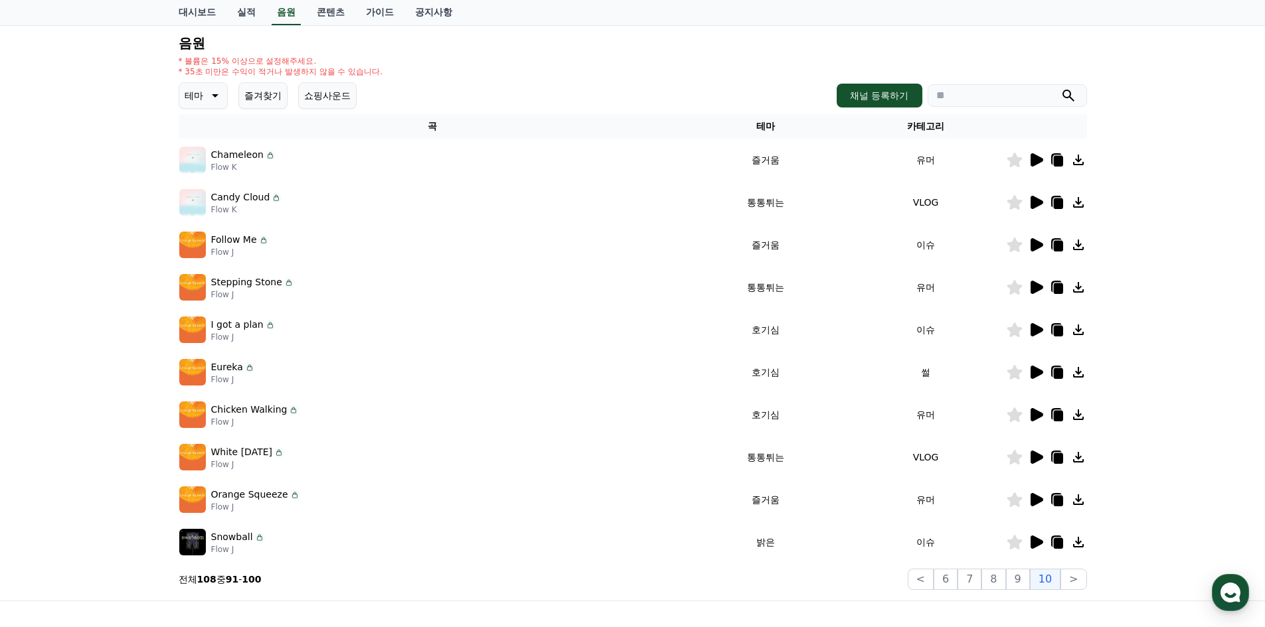
click at [1038, 243] on icon at bounding box center [1036, 244] width 13 height 13
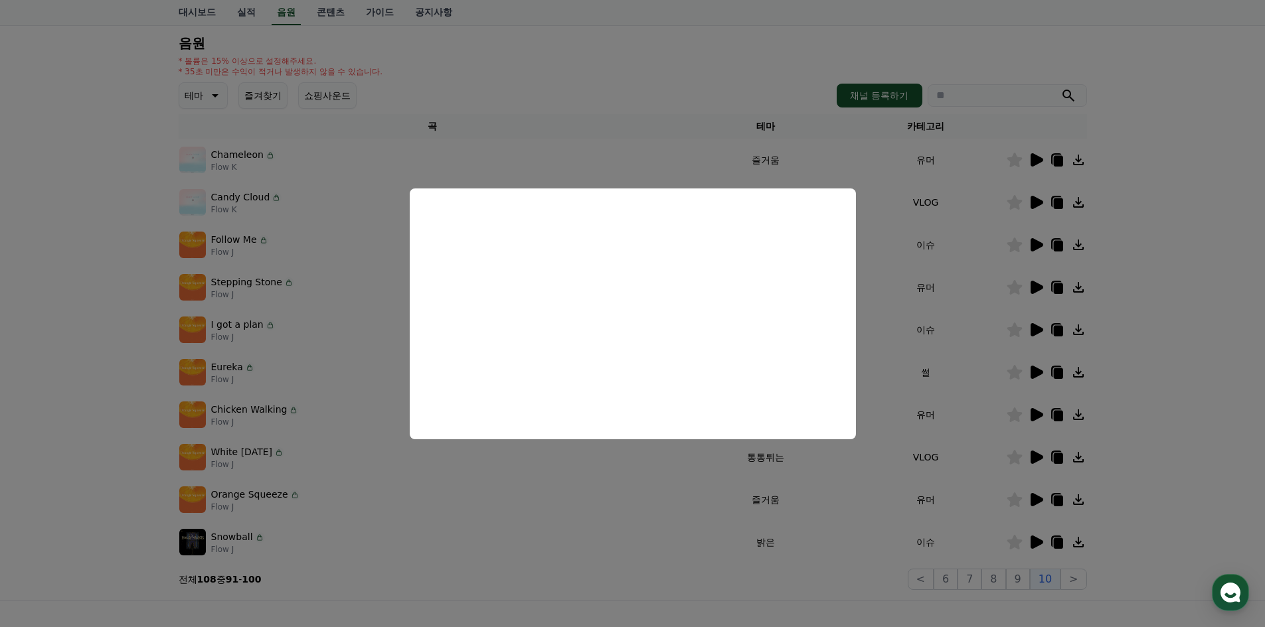
click at [1141, 451] on button "close modal" at bounding box center [632, 313] width 1265 height 627
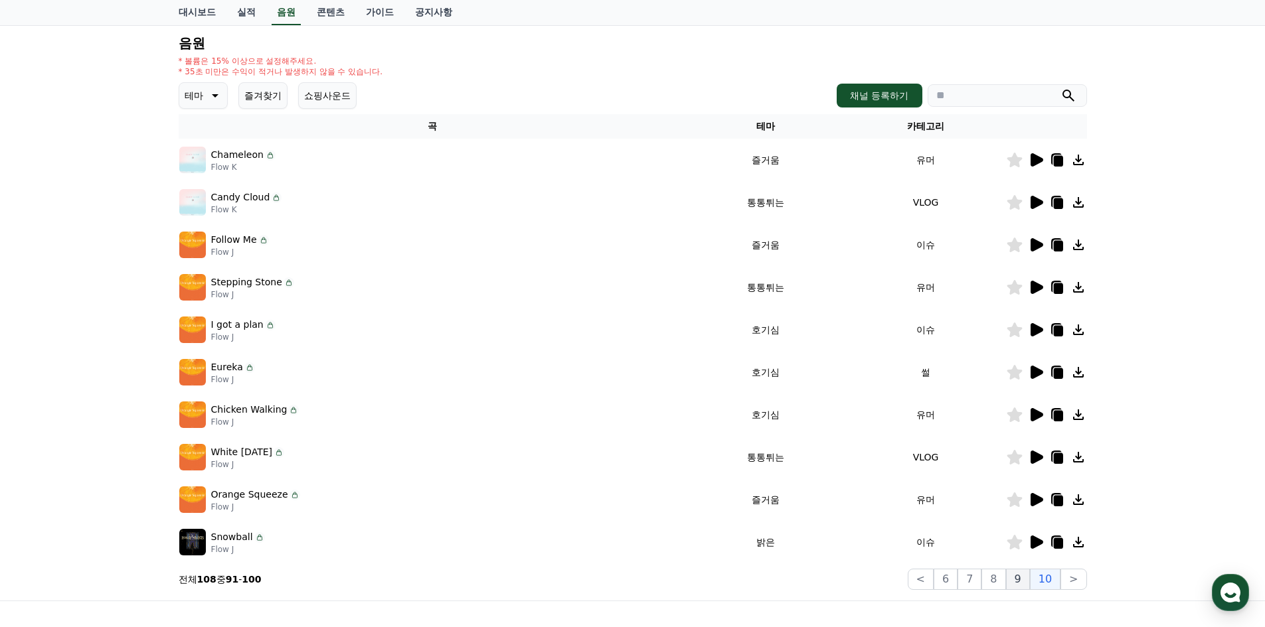
click at [1014, 577] on button "9" at bounding box center [1018, 579] width 24 height 21
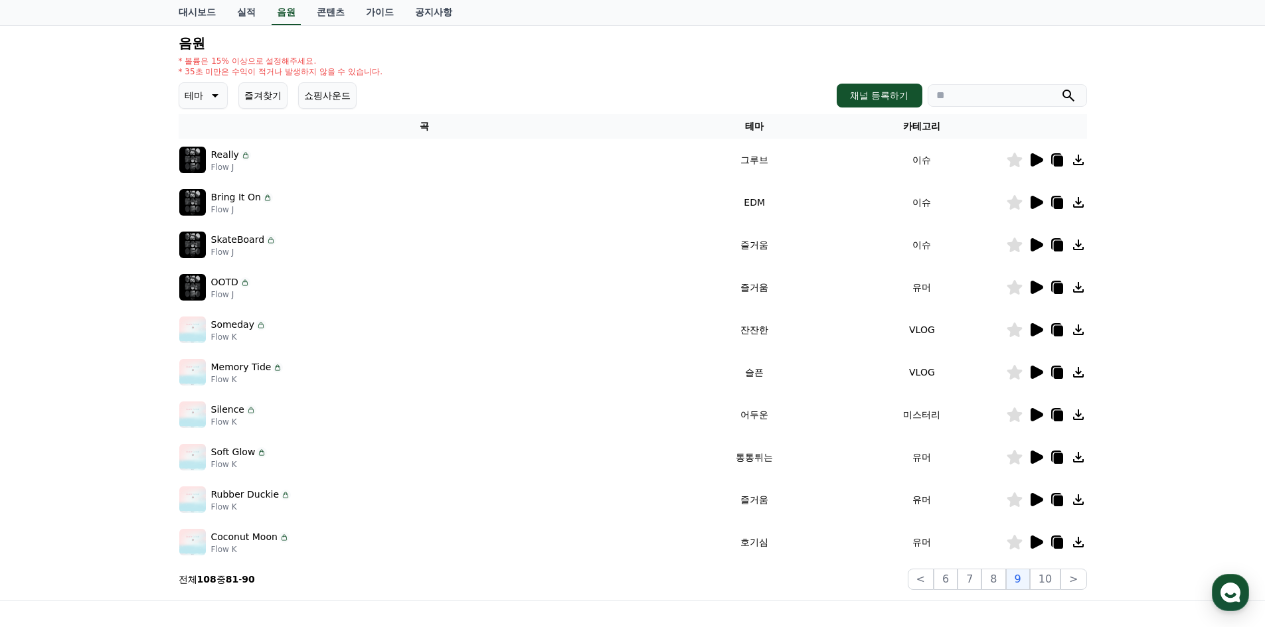
click at [1033, 546] on icon at bounding box center [1036, 542] width 13 height 13
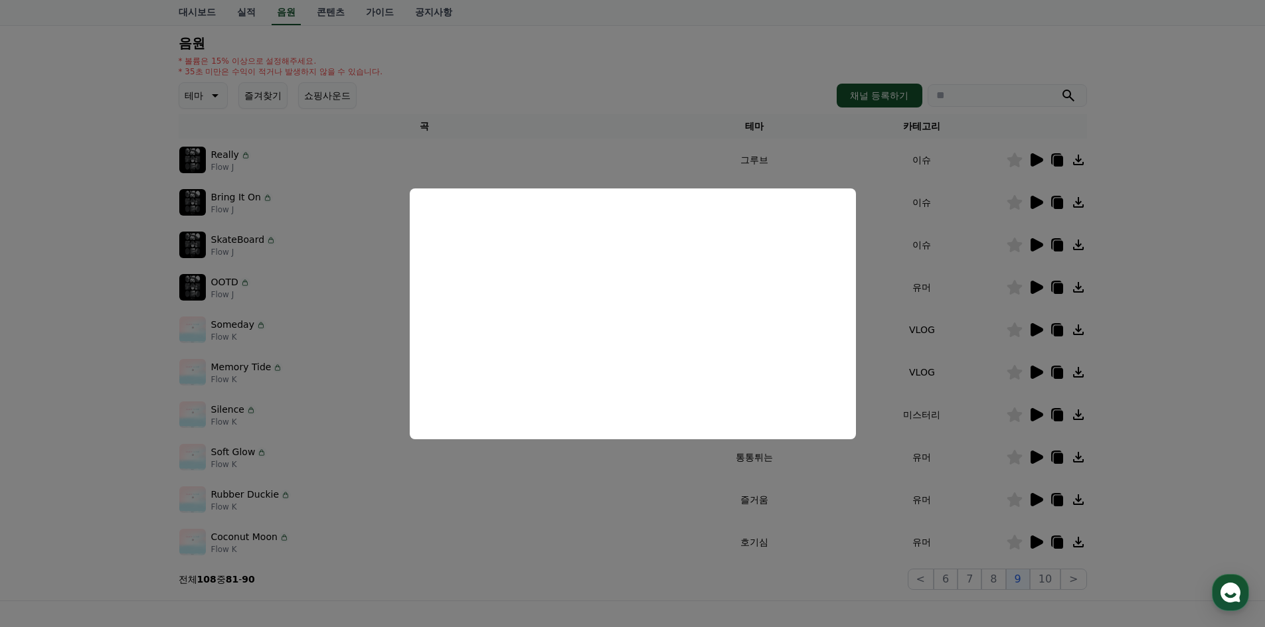
click at [973, 605] on button "close modal" at bounding box center [632, 313] width 1265 height 627
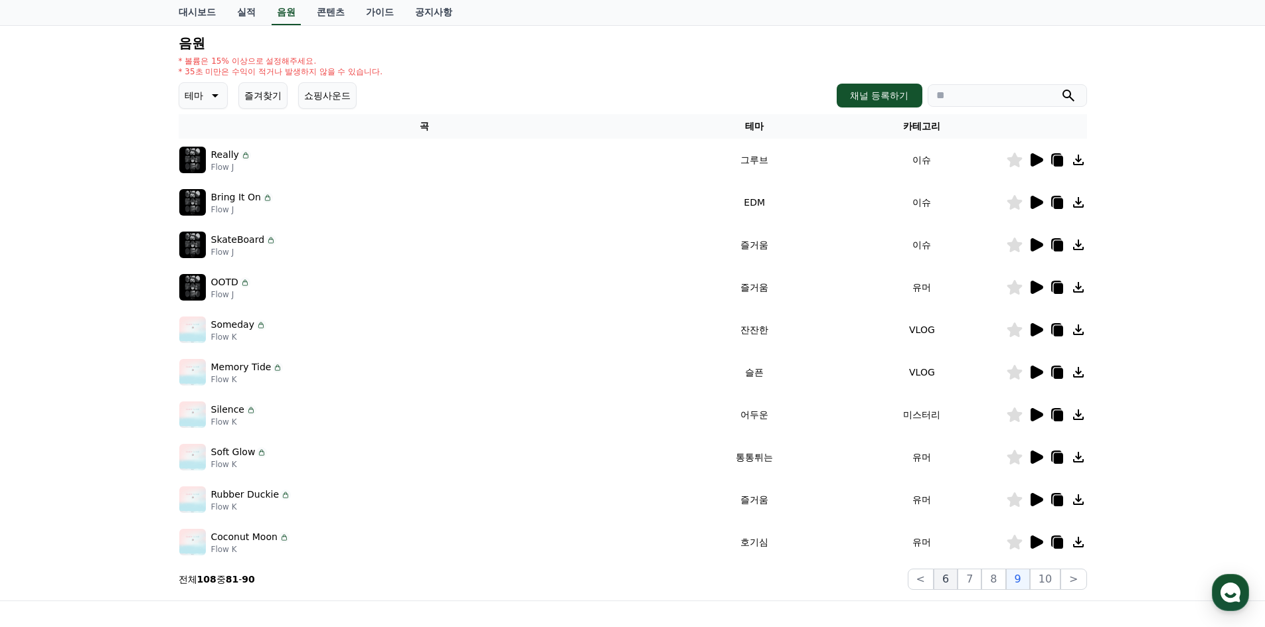
click at [957, 580] on button "6" at bounding box center [945, 579] width 24 height 21
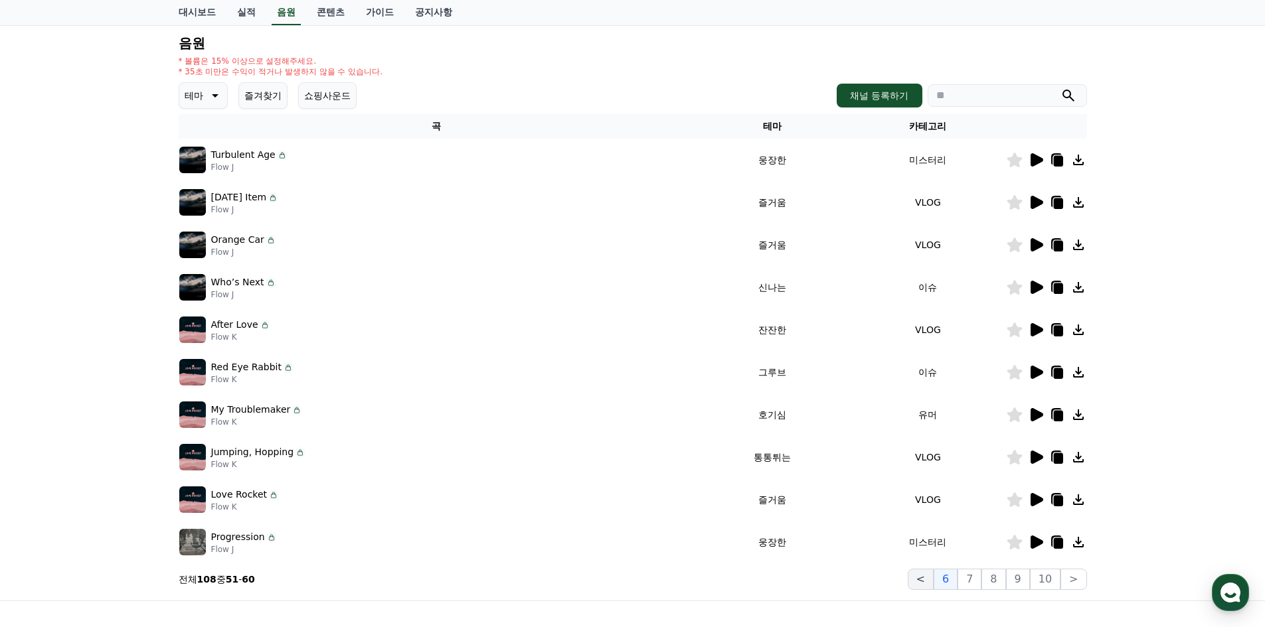
click at [931, 584] on button "<" at bounding box center [921, 579] width 26 height 21
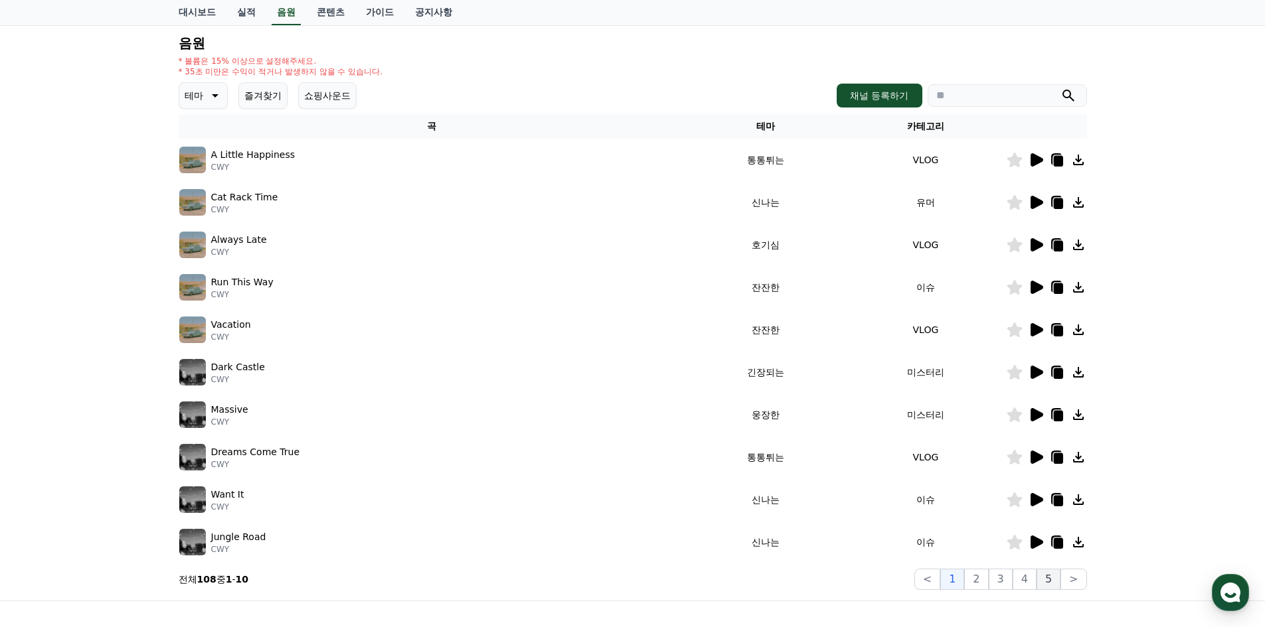
click at [1049, 582] on button "5" at bounding box center [1048, 579] width 24 height 21
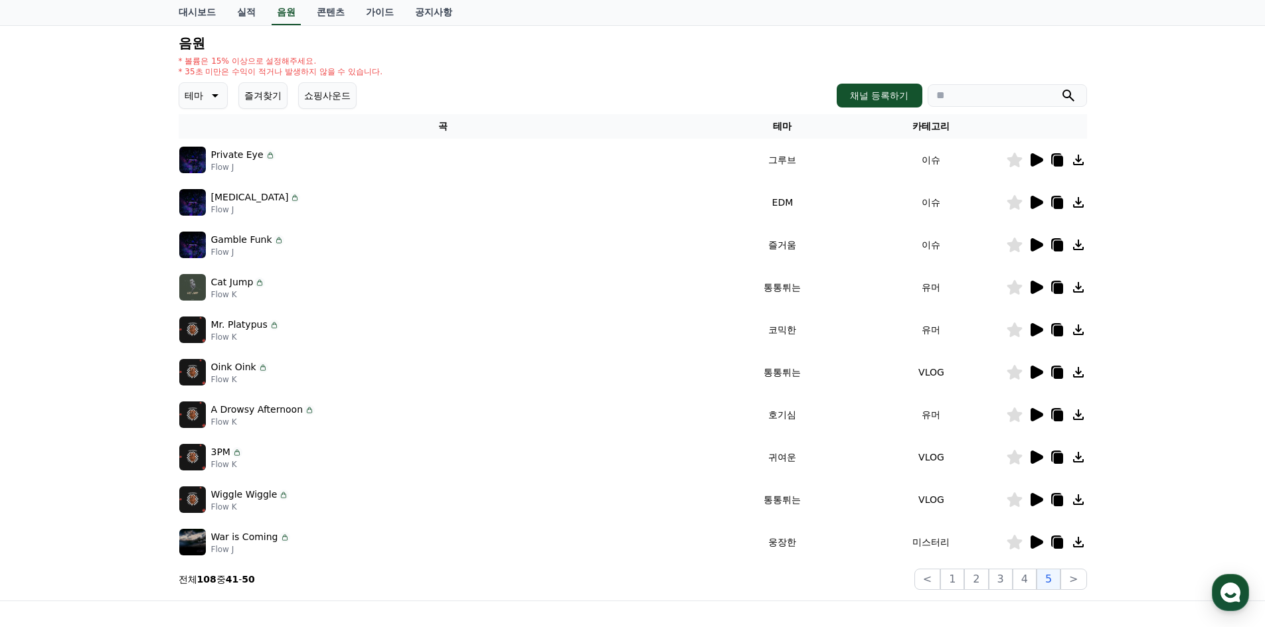
click at [1033, 416] on icon at bounding box center [1036, 414] width 13 height 13
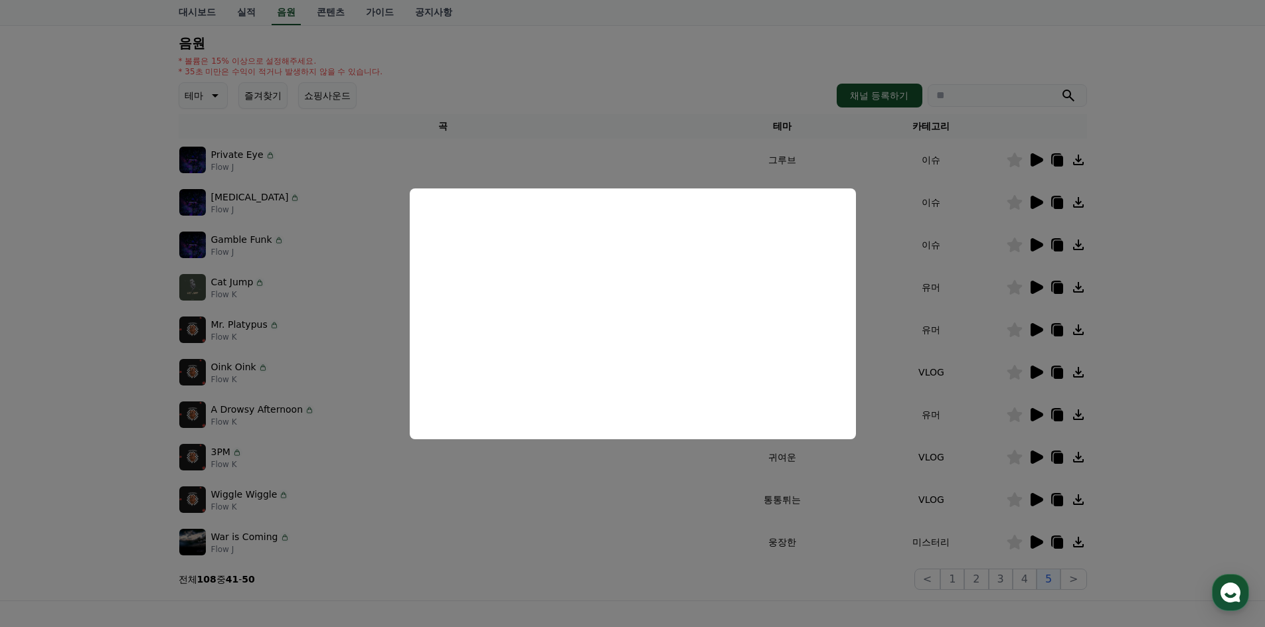
click at [746, 563] on button "close modal" at bounding box center [632, 313] width 1265 height 627
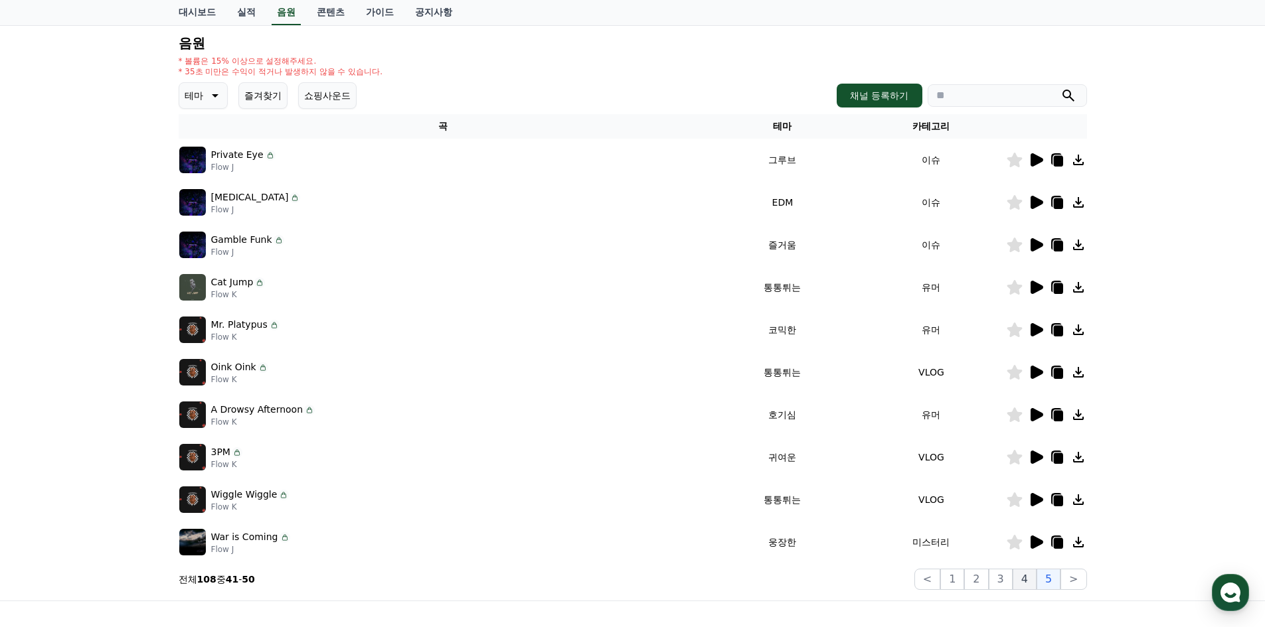
click at [1028, 585] on button "4" at bounding box center [1024, 579] width 24 height 21
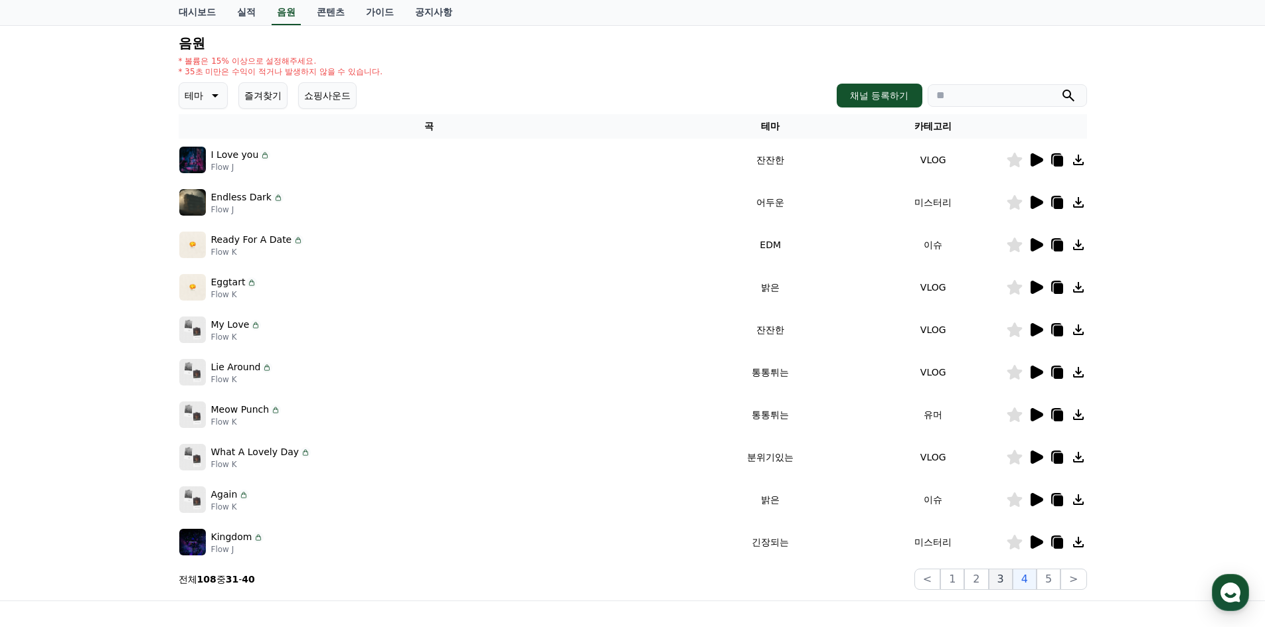
click at [1004, 582] on button "3" at bounding box center [1001, 579] width 24 height 21
